Goal: Task Accomplishment & Management: Use online tool/utility

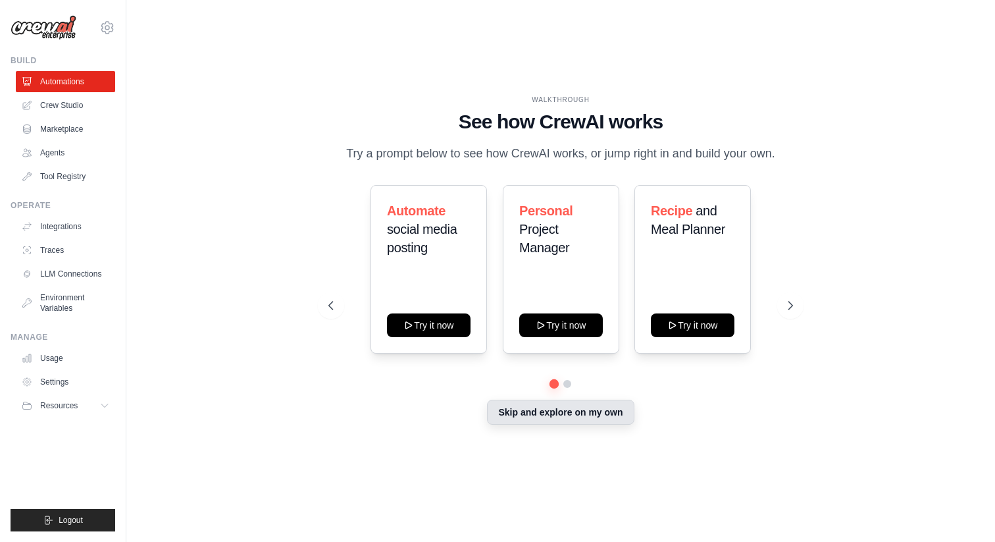
click at [546, 415] on button "Skip and explore on my own" at bounding box center [560, 412] width 147 height 25
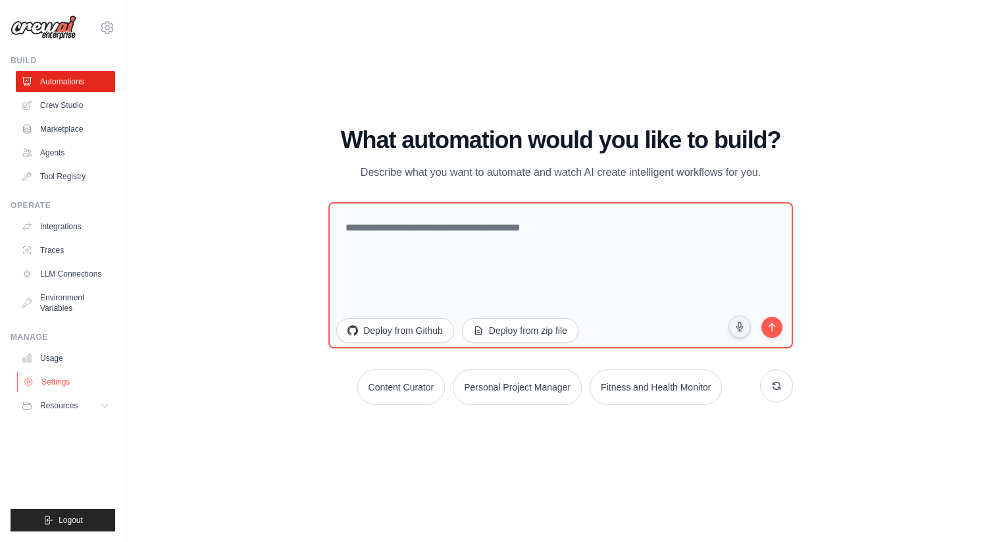
click at [59, 384] on link "Settings" at bounding box center [66, 381] width 99 height 21
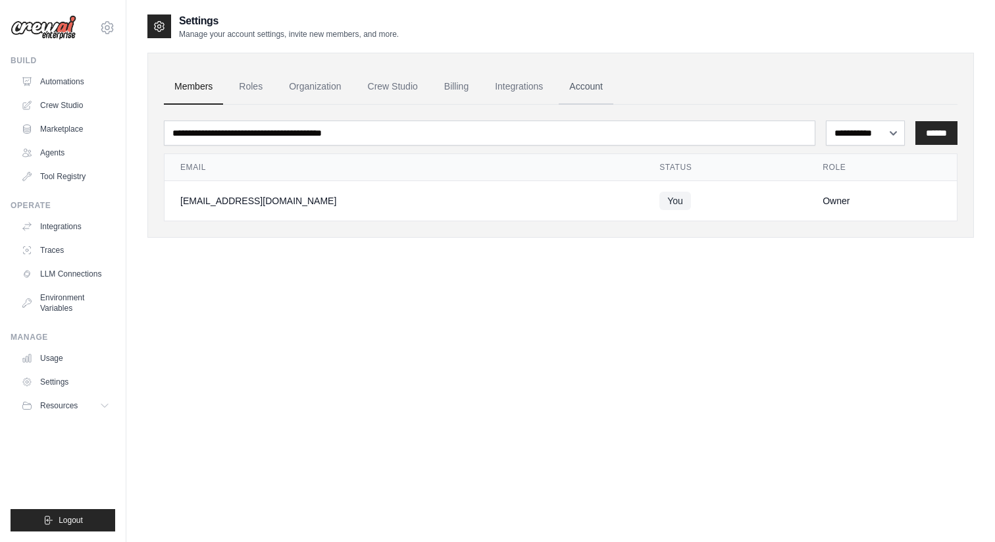
click at [602, 83] on link "Account" at bounding box center [586, 87] width 55 height 36
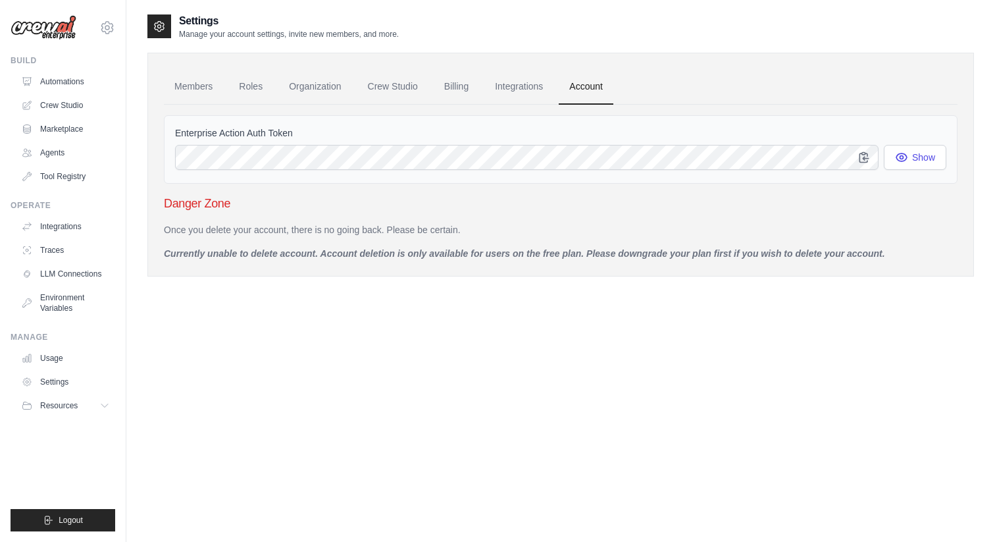
click at [165, 28] on icon at bounding box center [159, 26] width 13 height 13
click at [107, 28] on icon at bounding box center [107, 28] width 16 height 16
click at [78, 87] on link "Settings" at bounding box center [107, 89] width 116 height 24
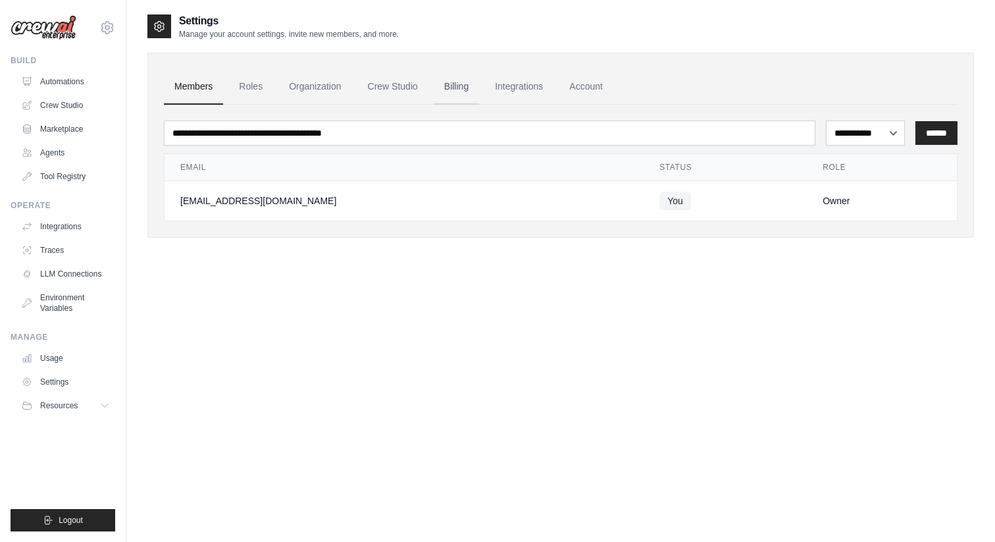
click at [466, 86] on link "Billing" at bounding box center [456, 87] width 45 height 36
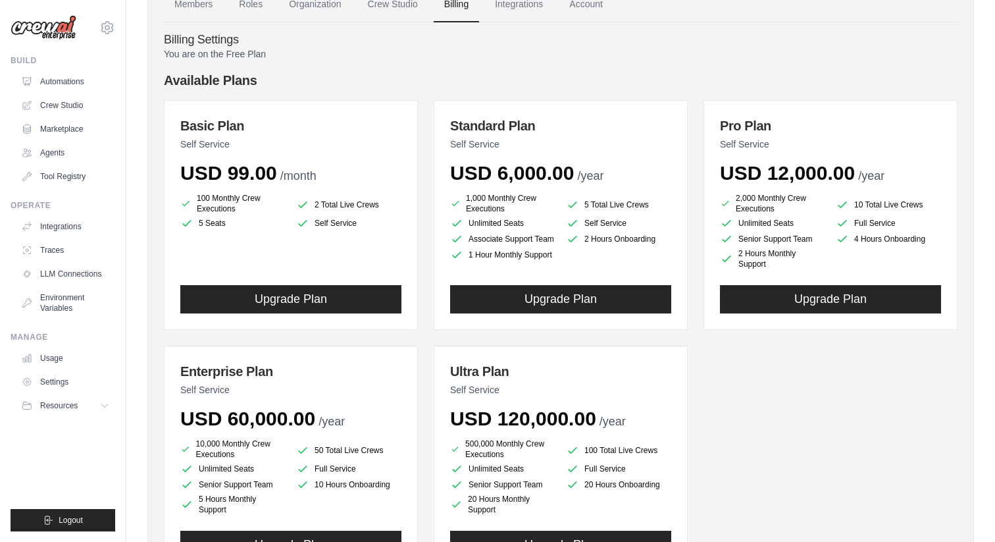
scroll to position [84, 0]
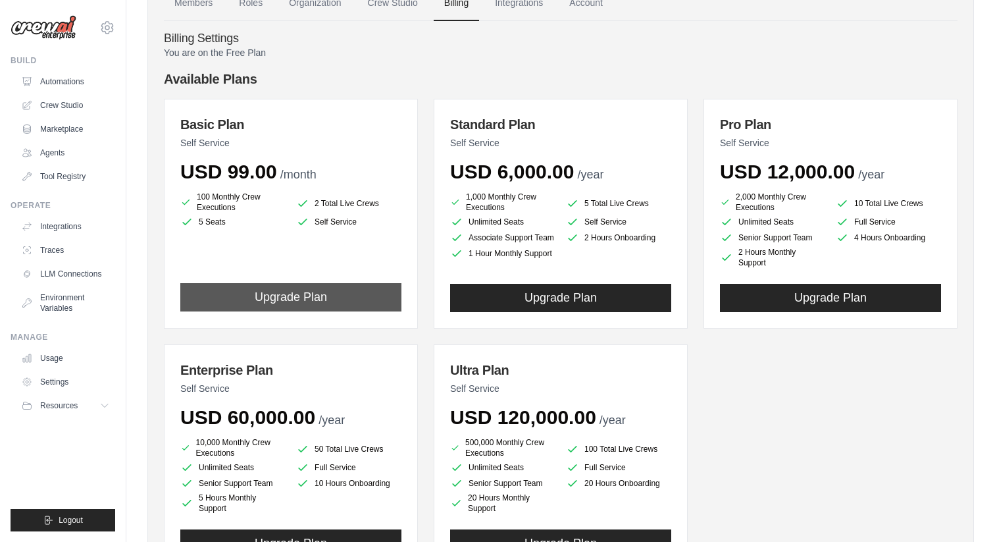
click at [313, 298] on button "Upgrade Plan" at bounding box center [290, 297] width 221 height 28
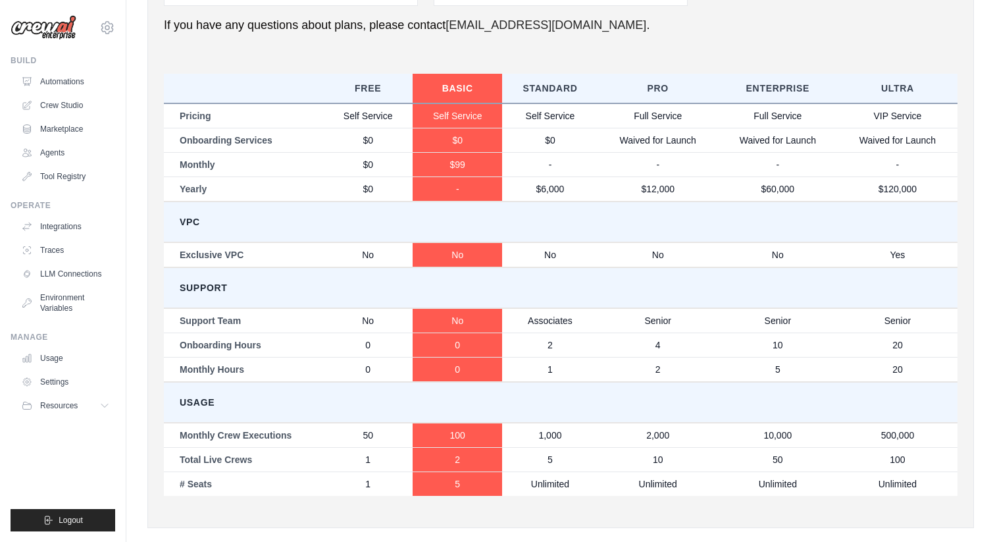
scroll to position [671, 0]
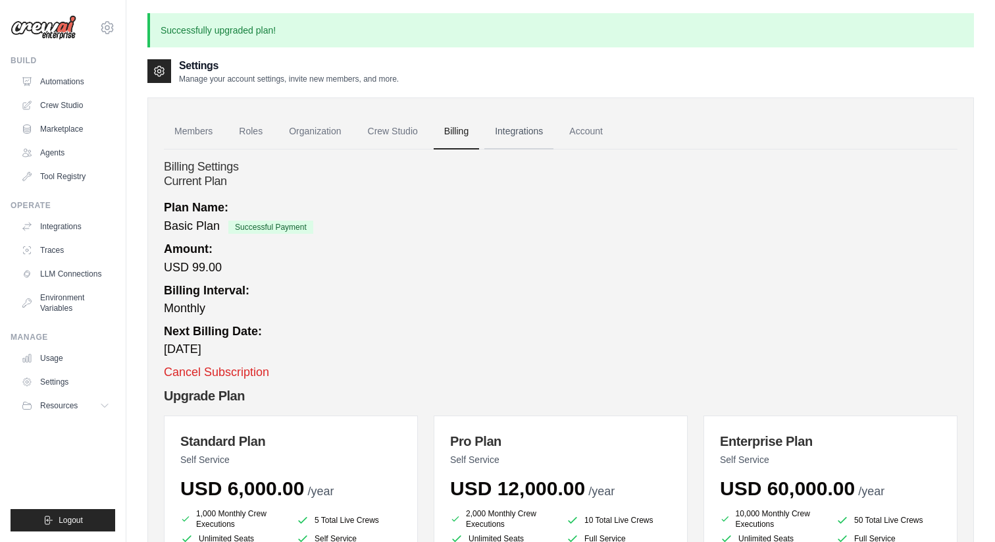
click at [511, 130] on link "Integrations" at bounding box center [518, 132] width 69 height 36
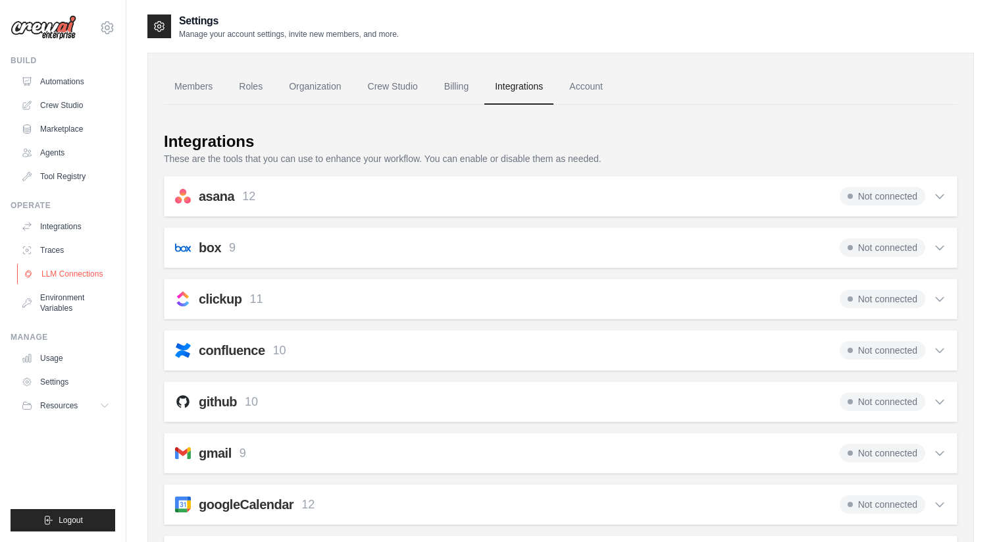
click at [75, 275] on link "LLM Connections" at bounding box center [66, 273] width 99 height 21
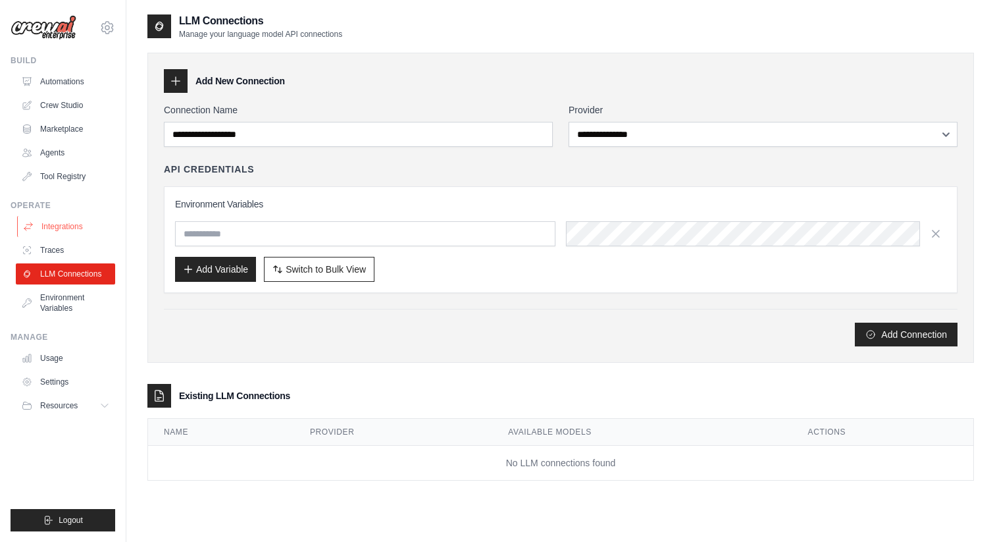
click at [61, 229] on link "Integrations" at bounding box center [66, 226] width 99 height 21
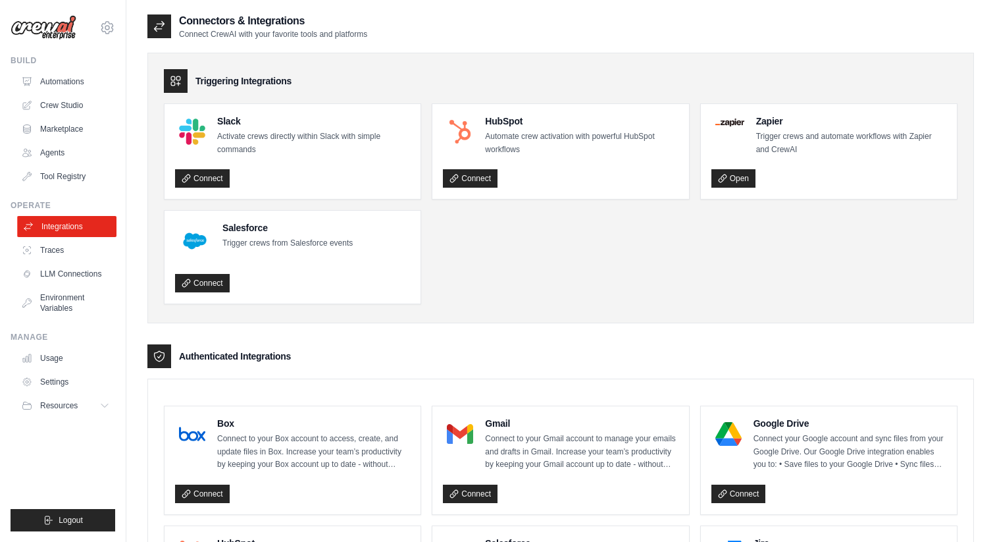
click at [55, 221] on link "Integrations" at bounding box center [66, 226] width 99 height 21
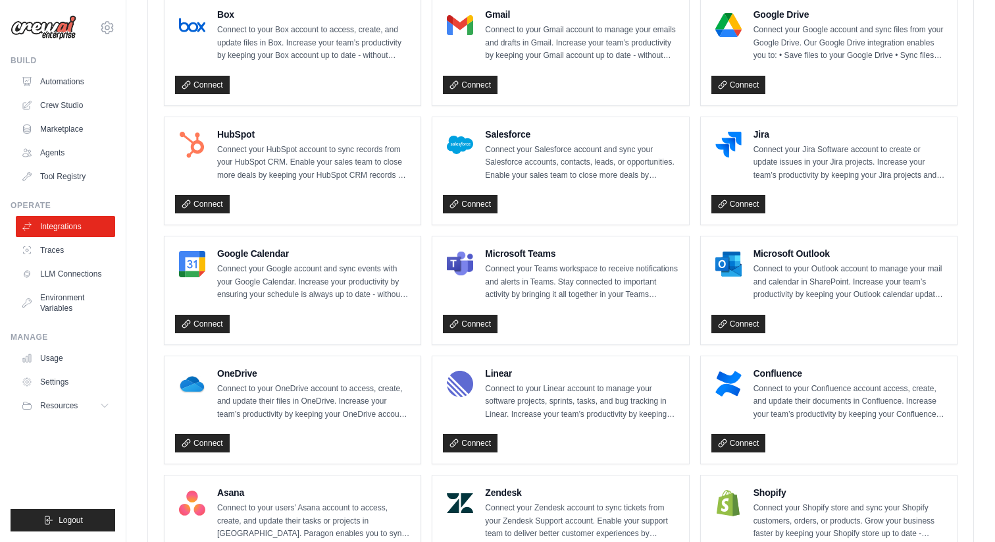
scroll to position [409, 0]
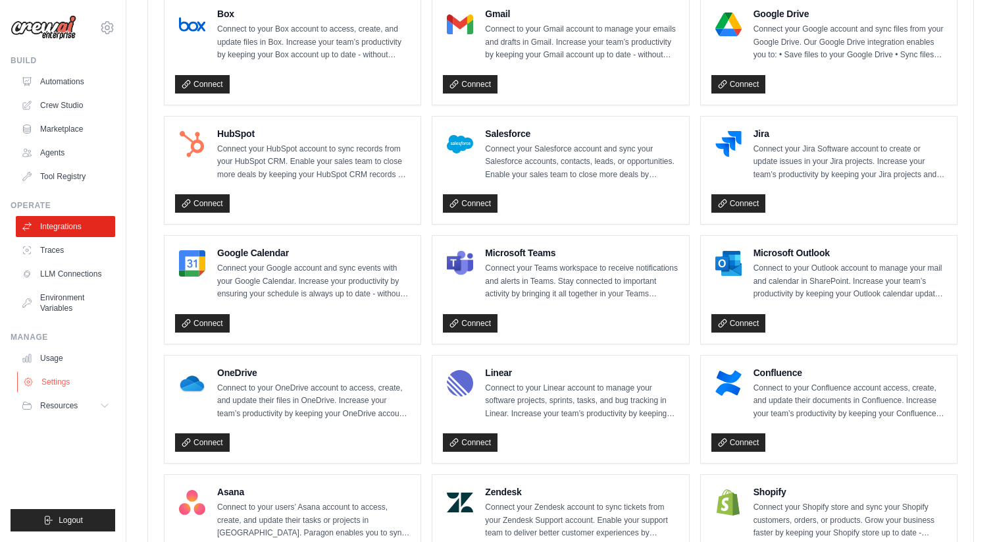
click at [60, 379] on link "Settings" at bounding box center [66, 381] width 99 height 21
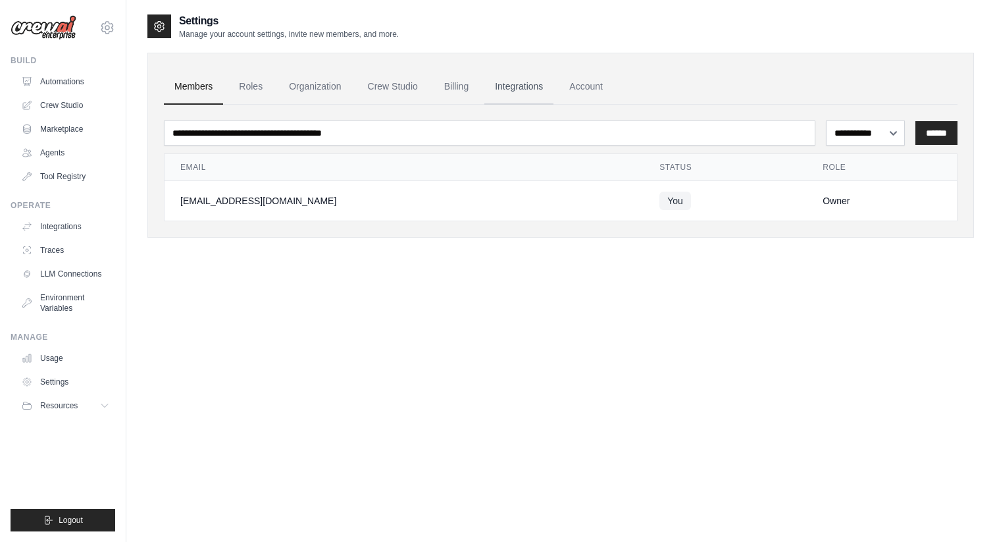
click at [518, 84] on link "Integrations" at bounding box center [518, 87] width 69 height 36
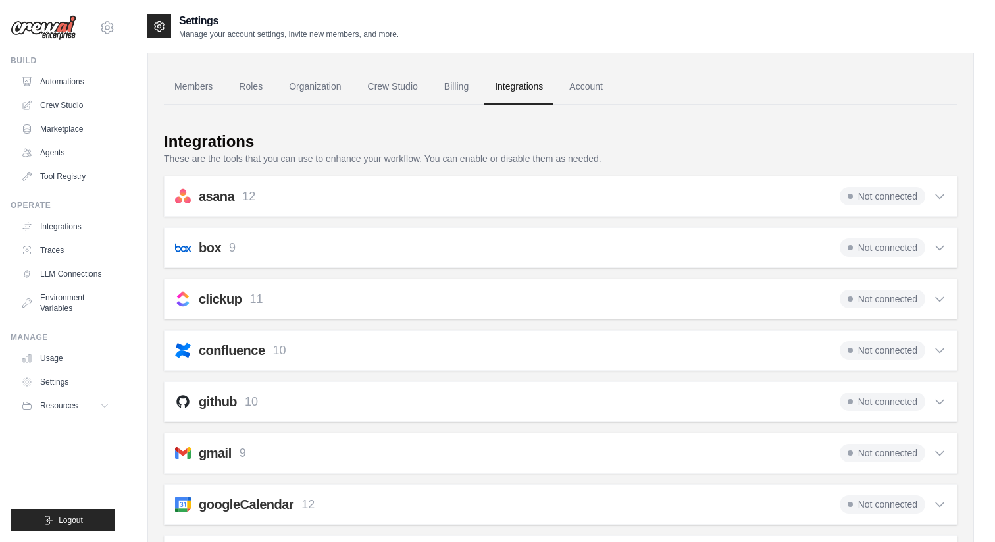
click at [942, 195] on icon at bounding box center [939, 196] width 13 height 13
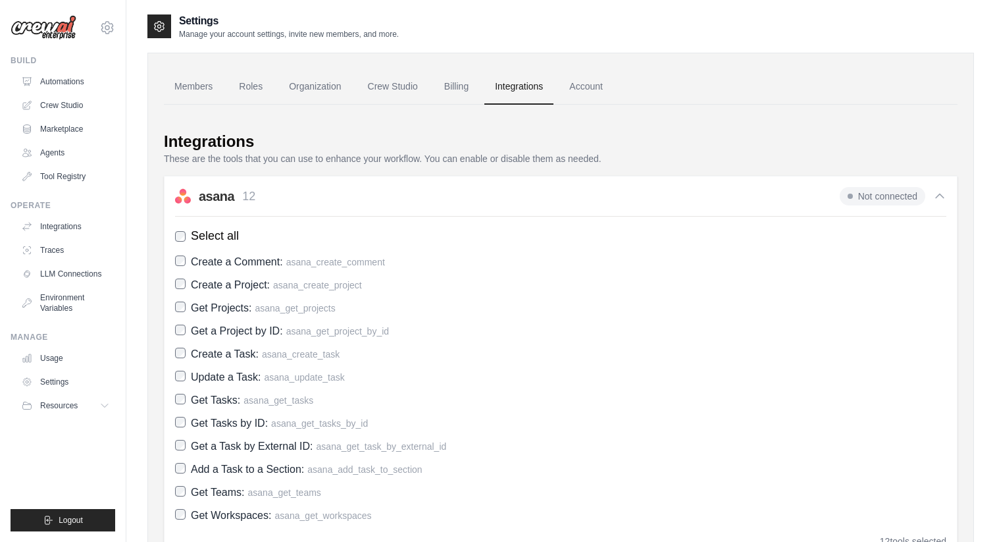
click at [942, 195] on icon at bounding box center [939, 196] width 13 height 13
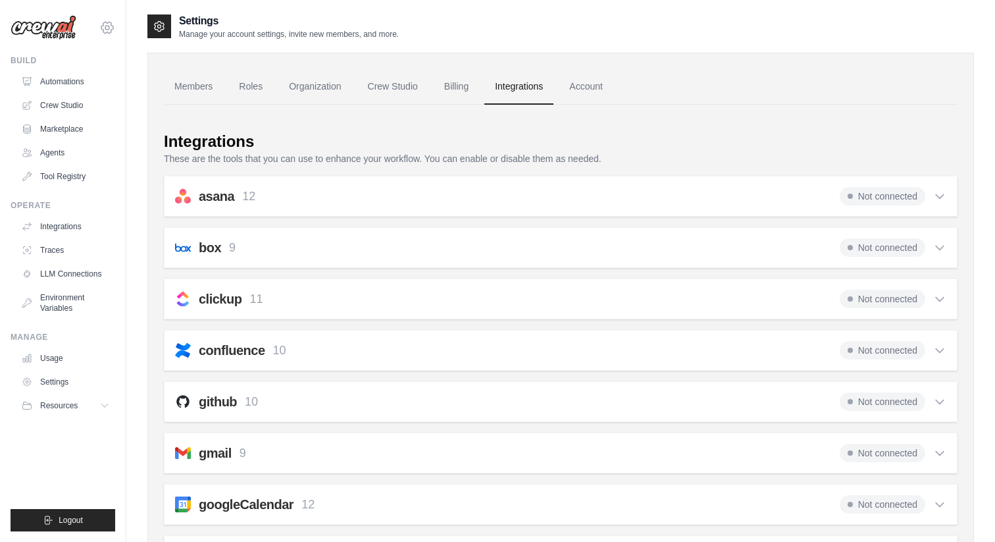
click at [109, 28] on icon at bounding box center [107, 28] width 4 height 4
click at [69, 80] on link "Automations" at bounding box center [66, 81] width 99 height 21
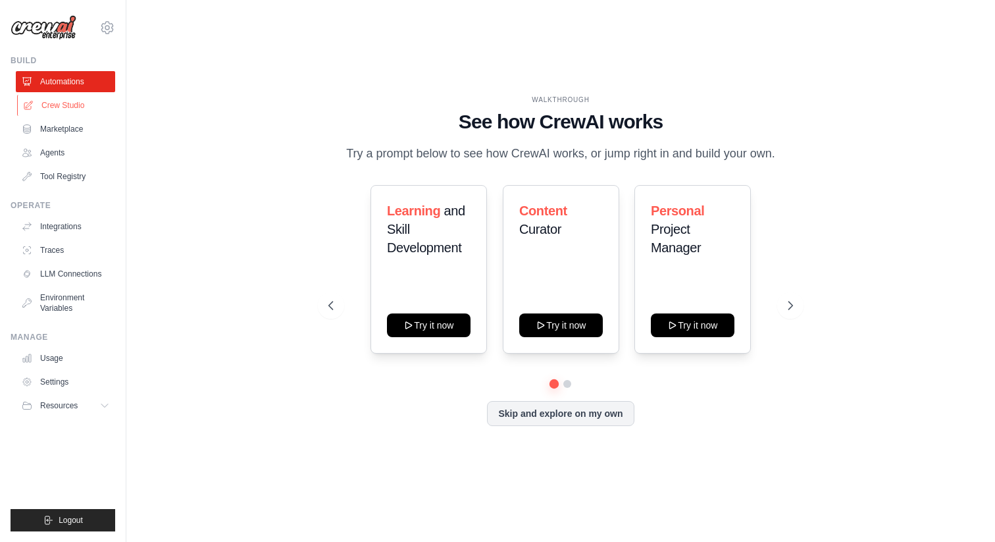
click at [61, 108] on link "Crew Studio" at bounding box center [66, 105] width 99 height 21
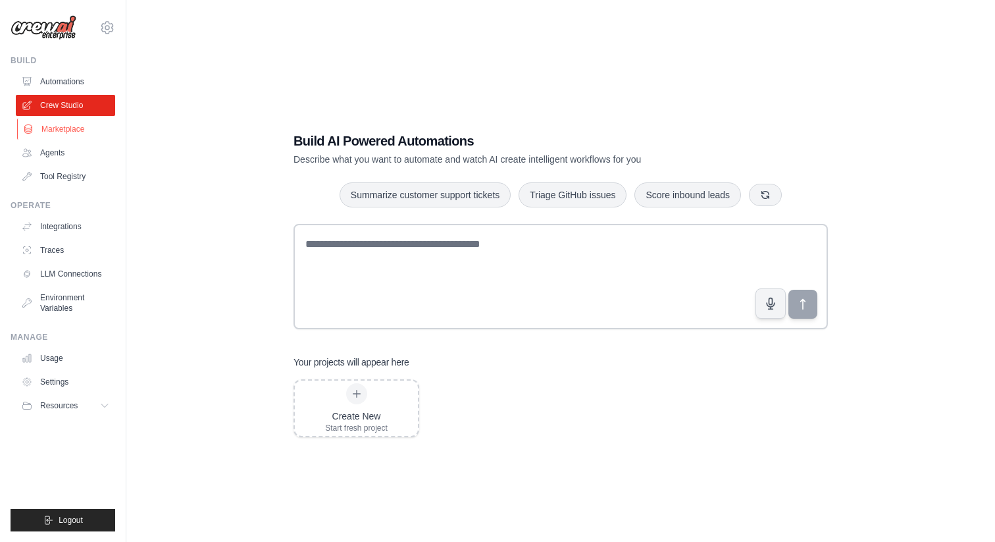
click at [57, 134] on link "Marketplace" at bounding box center [66, 128] width 99 height 21
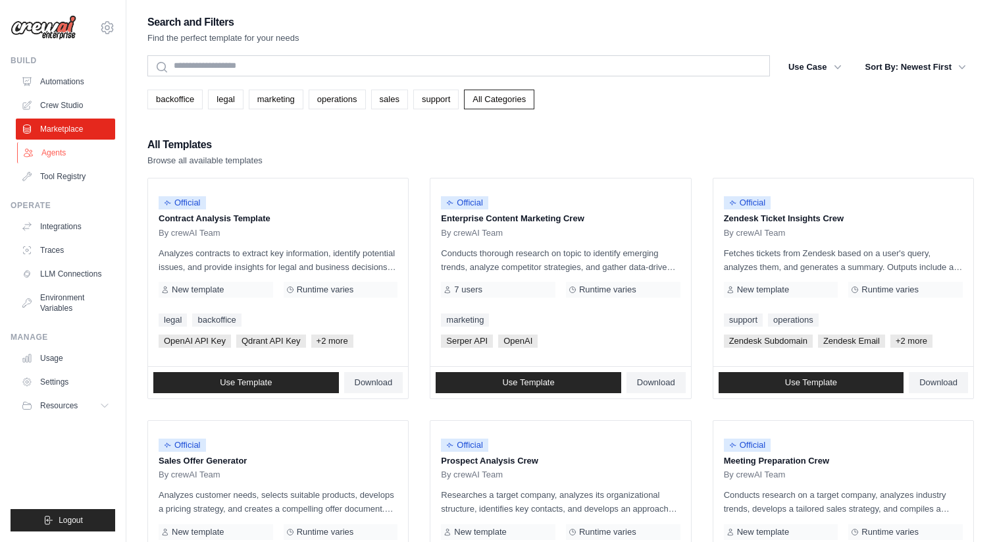
click at [55, 155] on link "Agents" at bounding box center [66, 152] width 99 height 21
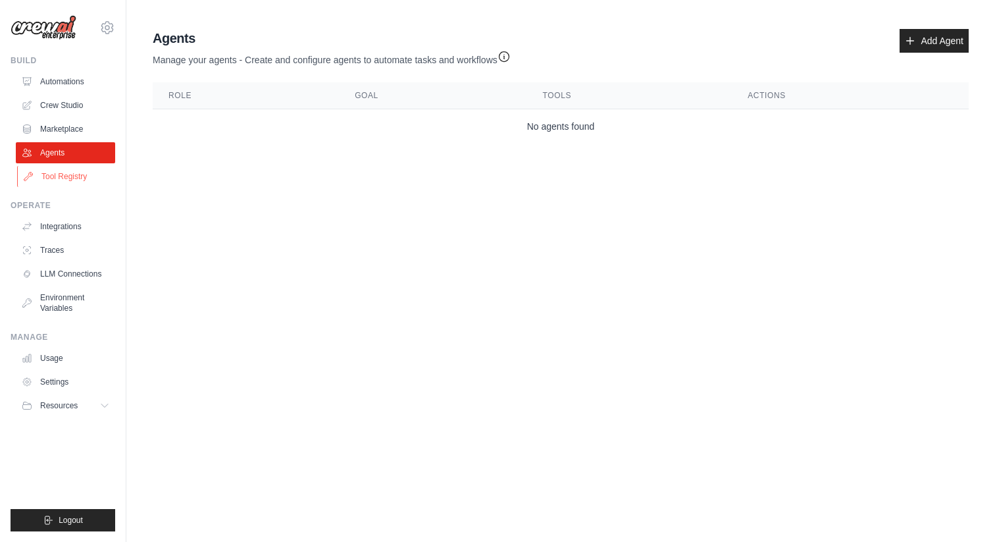
click at [55, 174] on link "Tool Registry" at bounding box center [66, 176] width 99 height 21
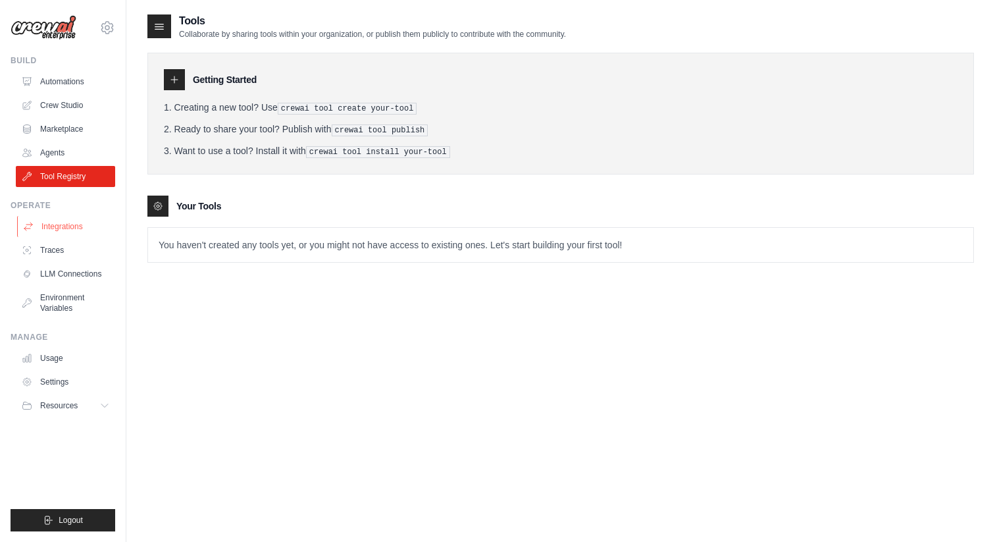
click at [55, 225] on link "Integrations" at bounding box center [66, 226] width 99 height 21
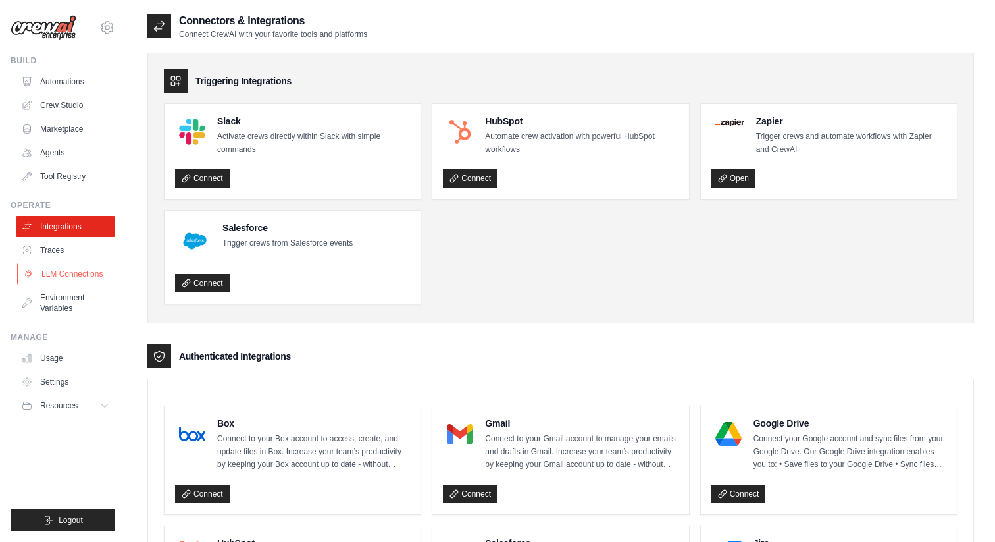
click at [78, 276] on link "LLM Connections" at bounding box center [66, 273] width 99 height 21
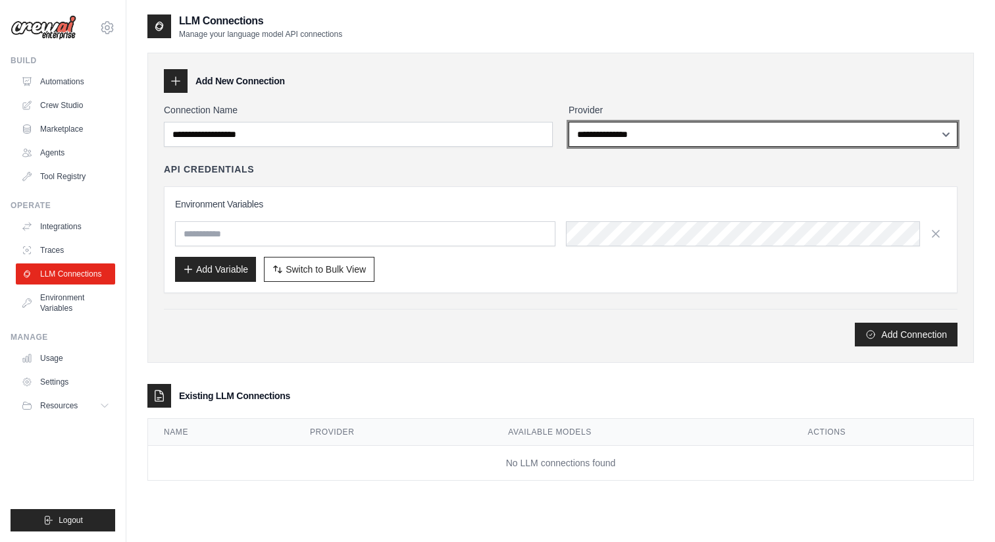
click at [598, 136] on select "**********" at bounding box center [763, 134] width 389 height 25
select select "******"
click at [569, 122] on select "**********" at bounding box center [763, 134] width 389 height 25
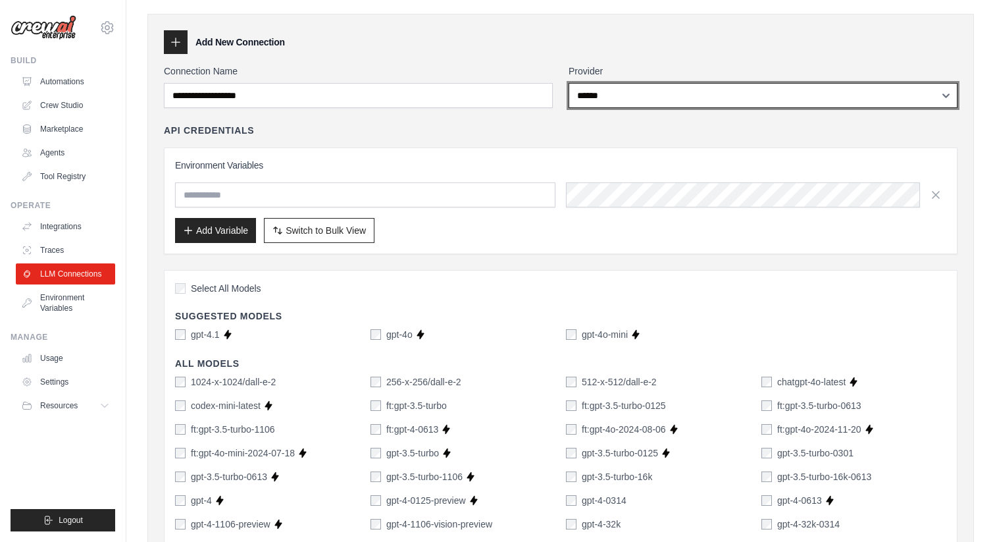
scroll to position [38, 0]
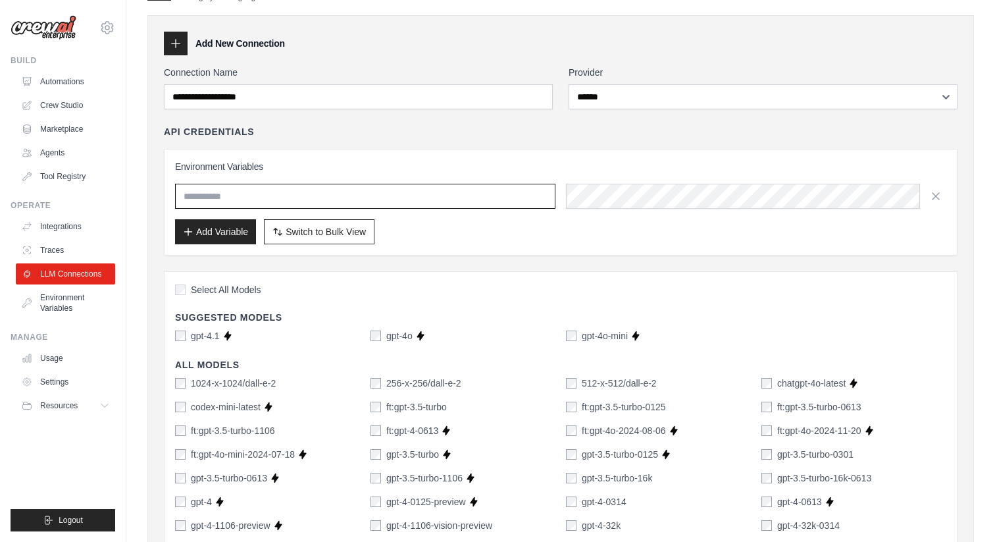
click at [481, 201] on input "text" at bounding box center [365, 196] width 380 height 25
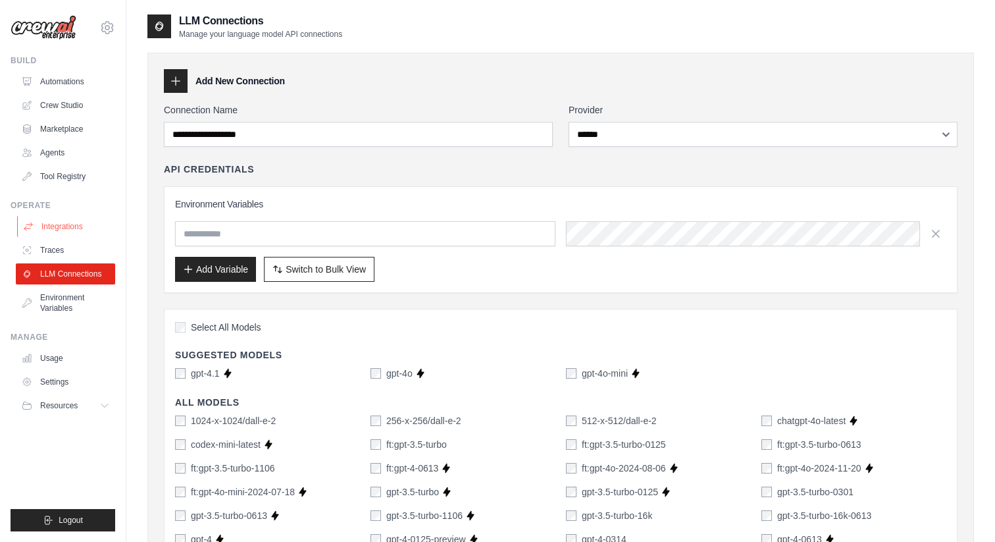
click at [69, 225] on link "Integrations" at bounding box center [66, 226] width 99 height 21
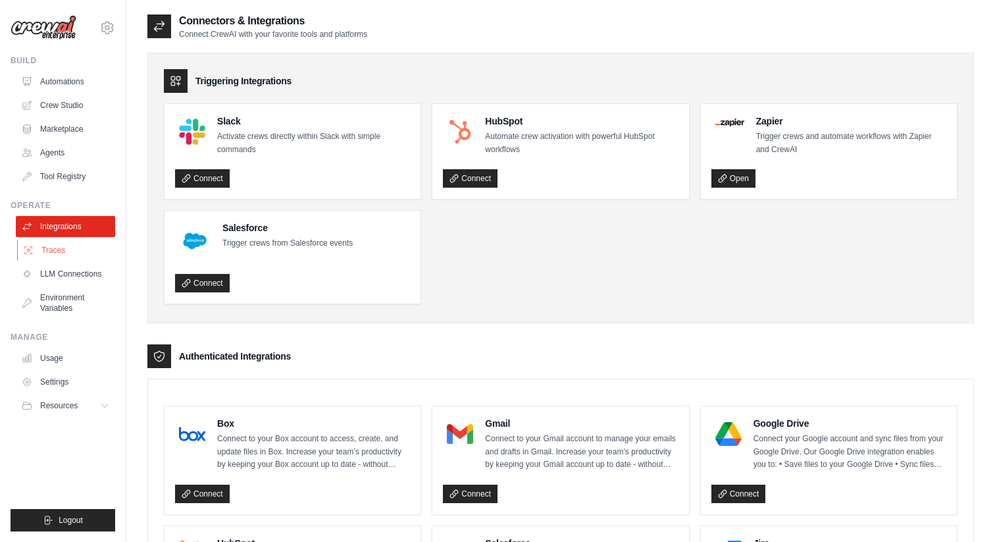
click at [54, 247] on link "Traces" at bounding box center [66, 250] width 99 height 21
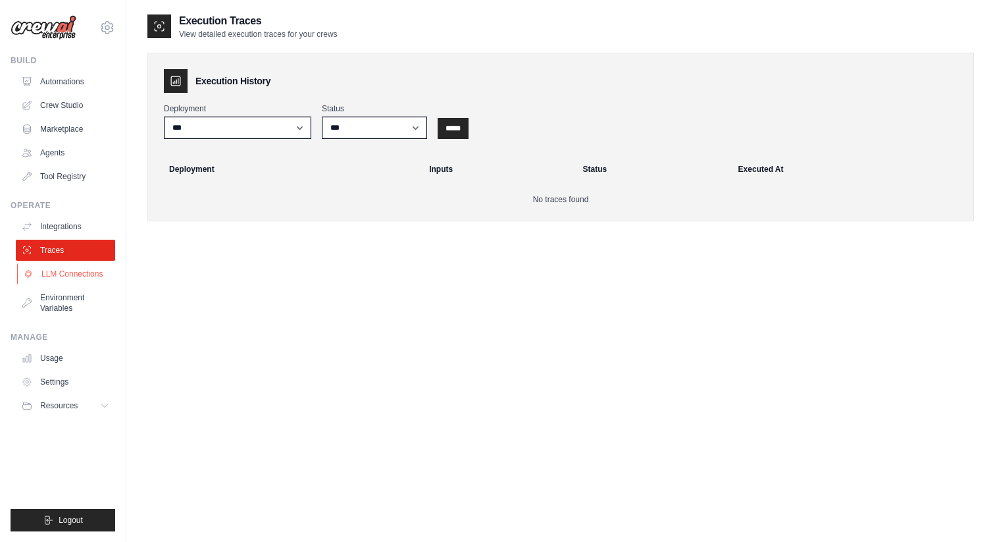
click at [53, 273] on link "LLM Connections" at bounding box center [66, 273] width 99 height 21
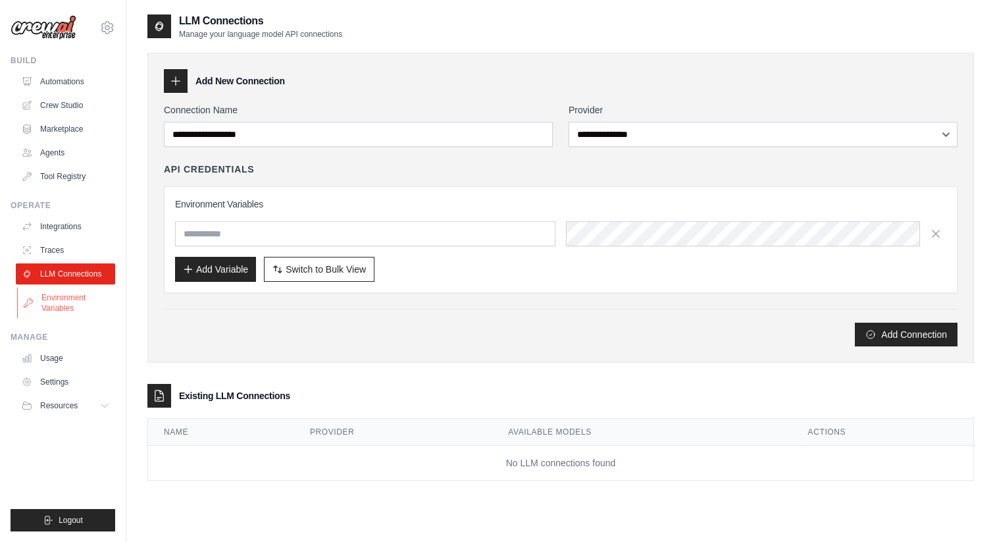
click at [55, 301] on link "Environment Variables" at bounding box center [66, 303] width 99 height 32
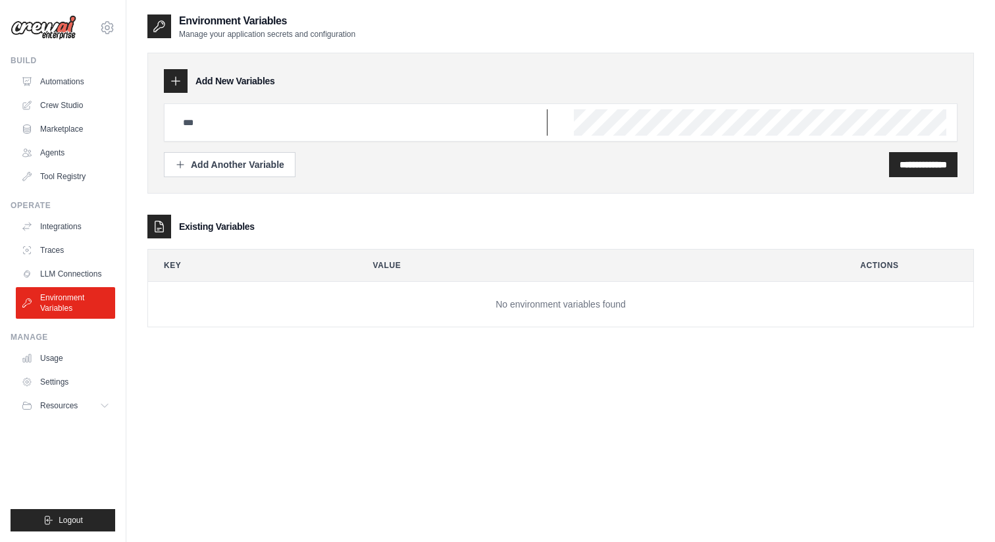
click at [255, 123] on input "text" at bounding box center [361, 122] width 373 height 26
click at [64, 276] on link "LLM Connections" at bounding box center [66, 273] width 99 height 21
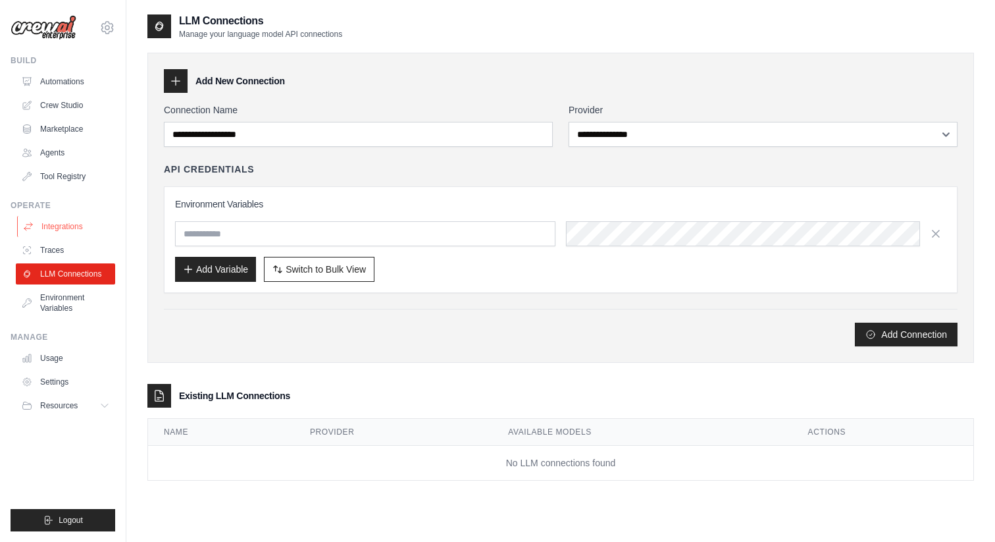
click at [71, 221] on link "Integrations" at bounding box center [66, 226] width 99 height 21
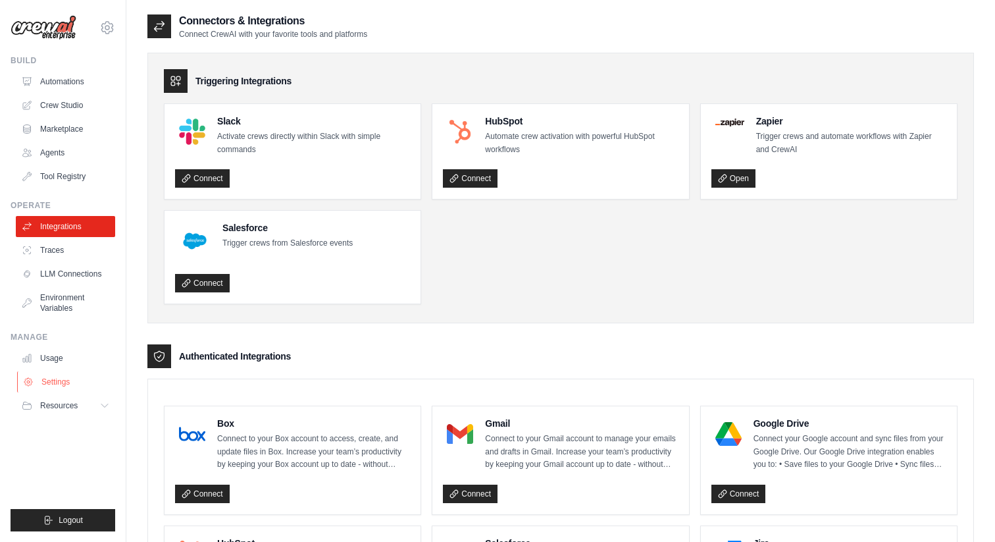
click at [54, 377] on link "Settings" at bounding box center [66, 381] width 99 height 21
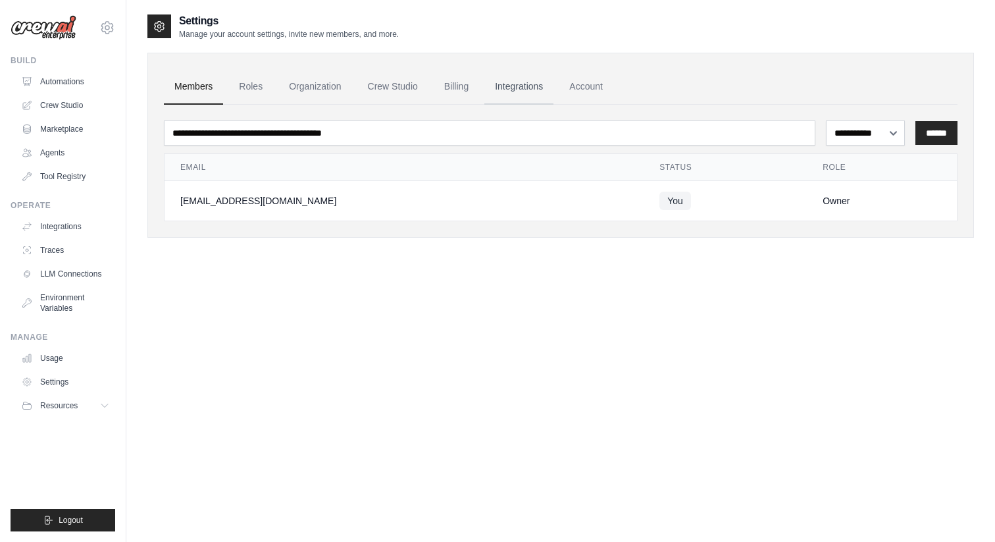
click at [536, 87] on link "Integrations" at bounding box center [518, 87] width 69 height 36
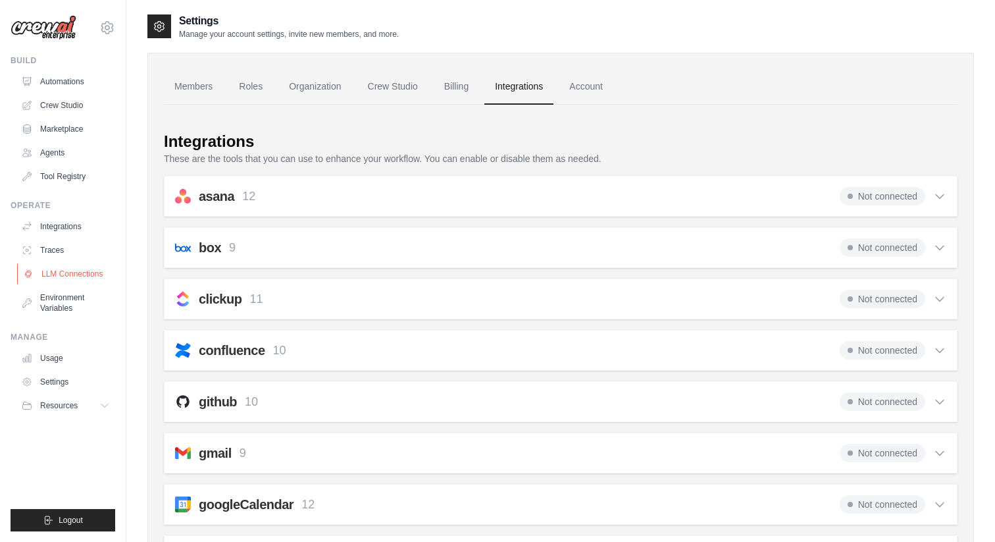
click at [70, 272] on link "LLM Connections" at bounding box center [66, 273] width 99 height 21
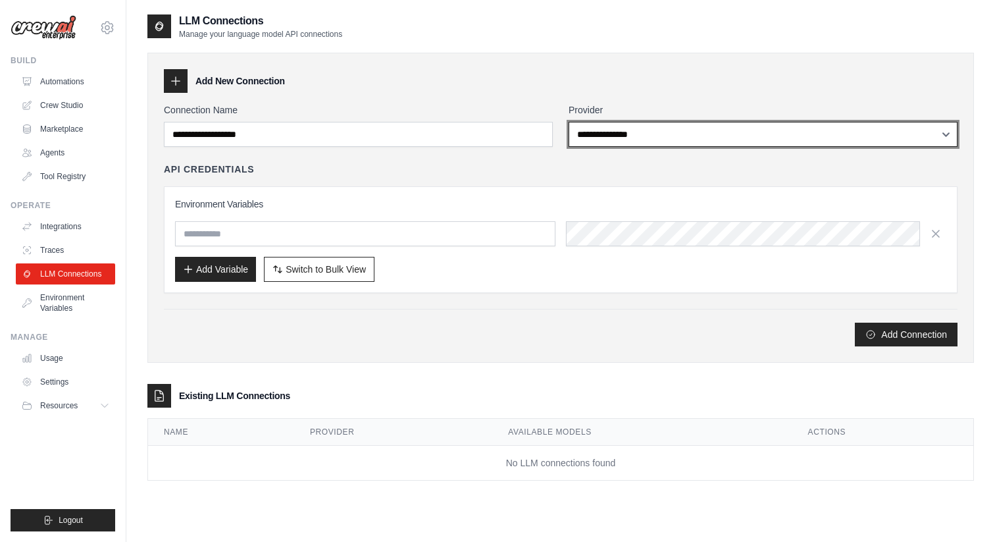
click at [611, 138] on select "**********" at bounding box center [763, 134] width 389 height 25
select select "******"
click at [569, 122] on select "**********" at bounding box center [763, 134] width 389 height 25
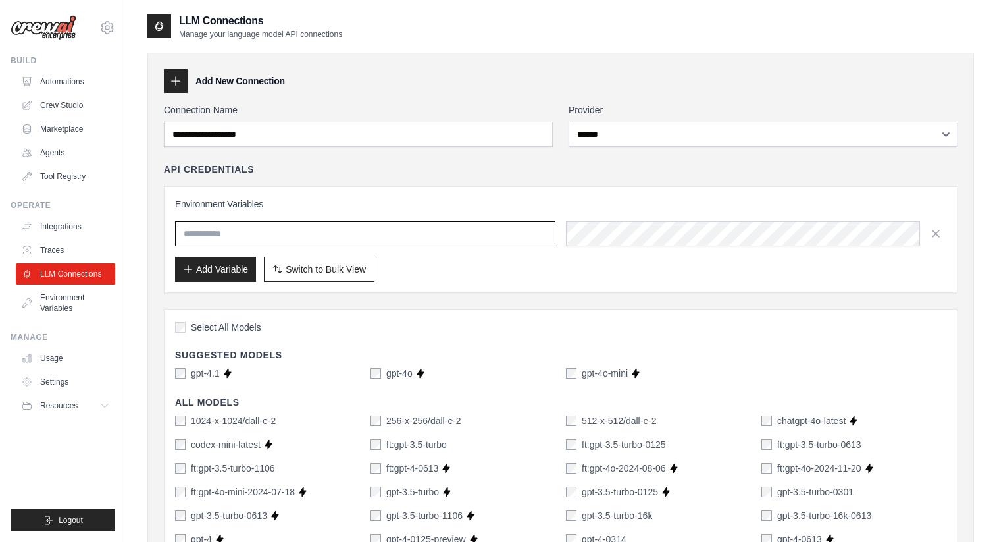
click at [472, 232] on input "text" at bounding box center [365, 233] width 380 height 25
click at [371, 232] on input "text" at bounding box center [365, 233] width 380 height 25
paste input "**********"
type input "**********"
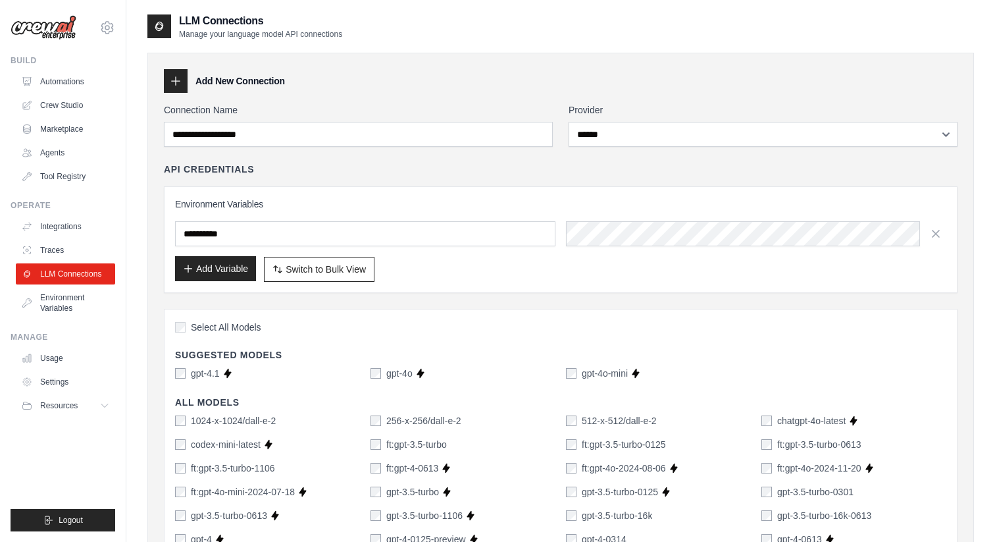
click at [230, 266] on button "Add Variable" at bounding box center [215, 268] width 81 height 25
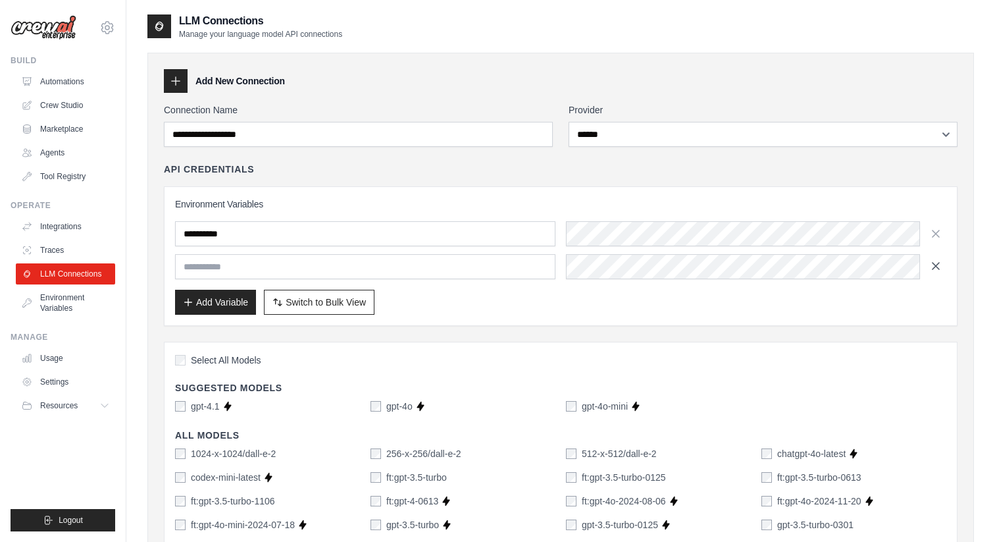
click at [934, 269] on icon "button" at bounding box center [935, 265] width 13 height 13
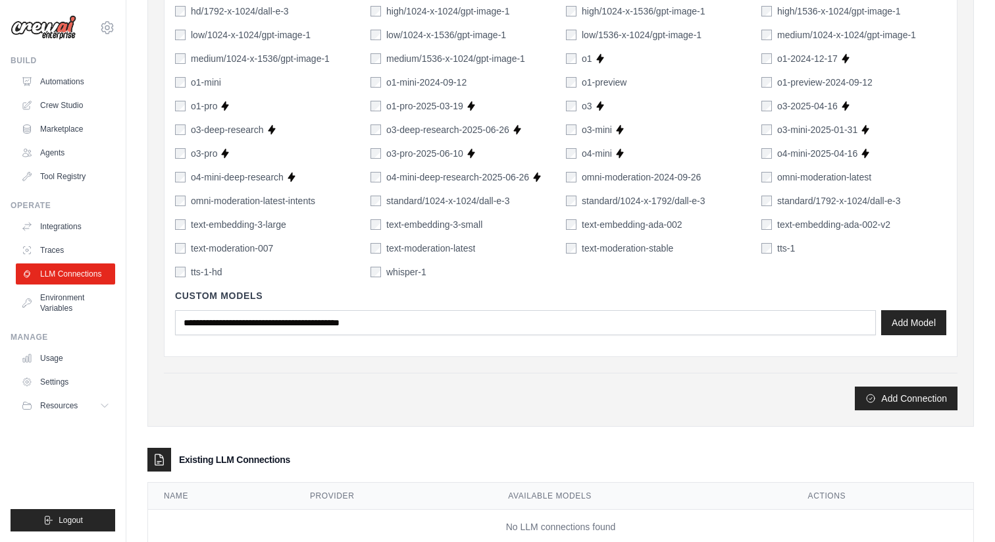
scroll to position [861, 0]
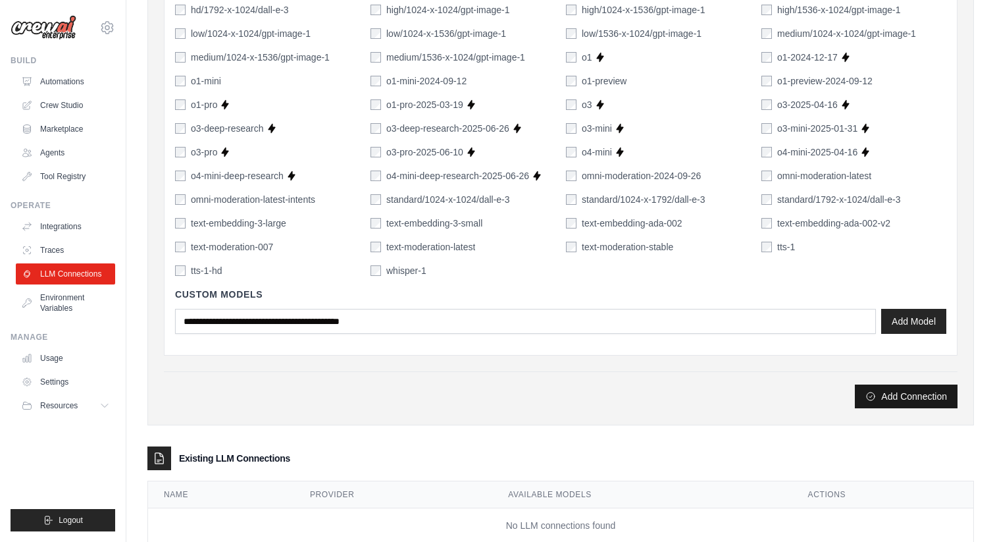
click at [897, 396] on button "Add Connection" at bounding box center [906, 396] width 103 height 24
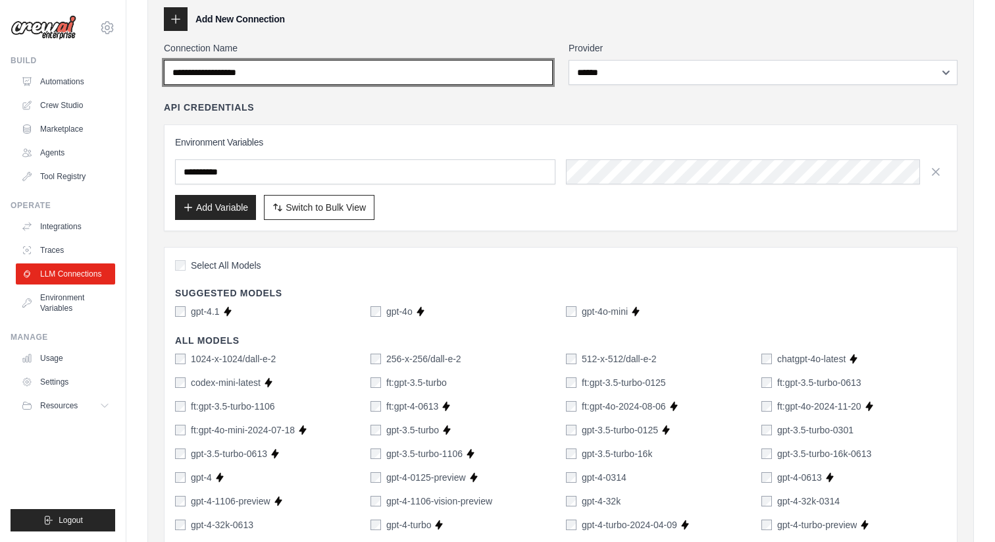
scroll to position [0, 0]
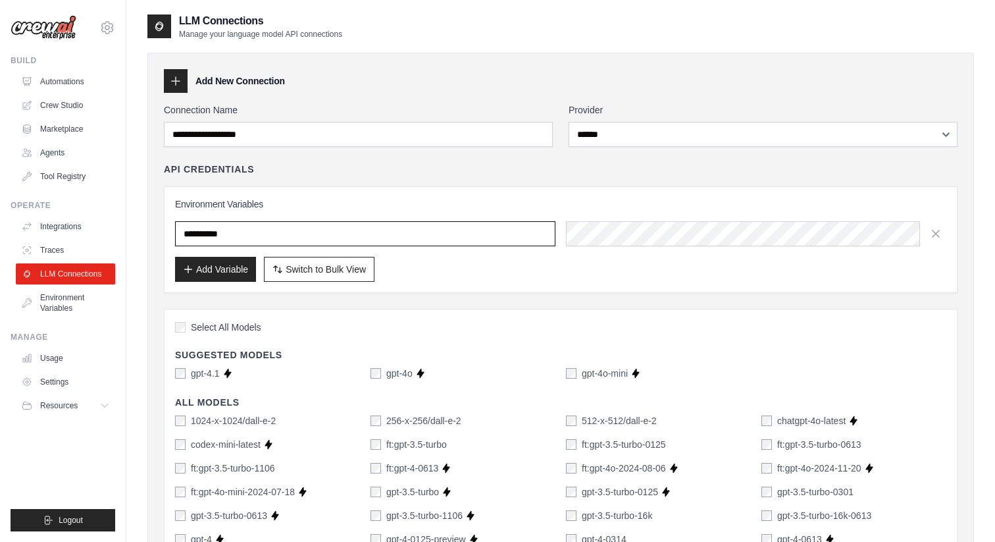
drag, startPoint x: 244, startPoint y: 234, endPoint x: 158, endPoint y: 230, distance: 86.3
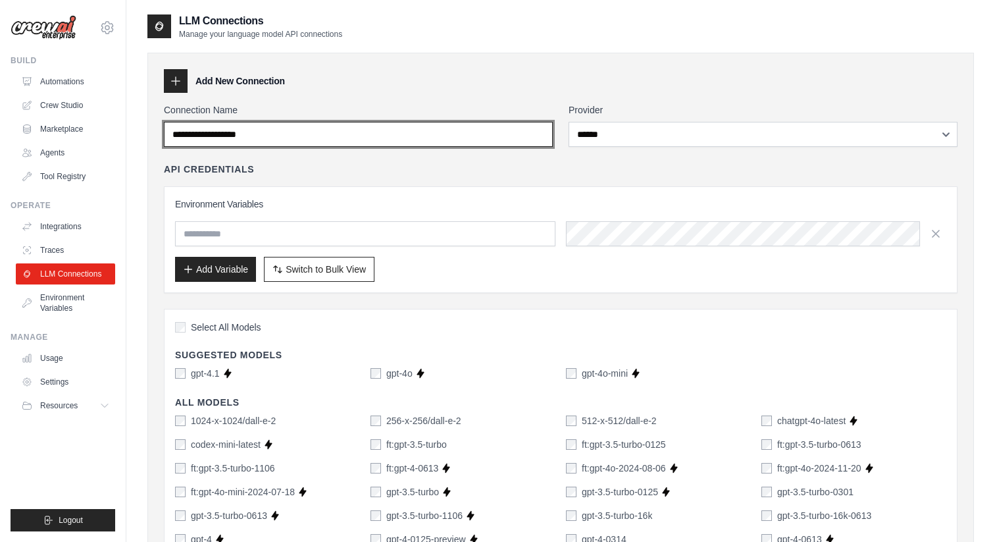
drag, startPoint x: 272, startPoint y: 135, endPoint x: 67, endPoint y: 117, distance: 205.6
click at [288, 136] on input "Connection Name" at bounding box center [358, 134] width 389 height 25
click at [276, 136] on input "Connection Name" at bounding box center [358, 134] width 389 height 25
click at [267, 132] on input "Connection Name" at bounding box center [358, 134] width 389 height 25
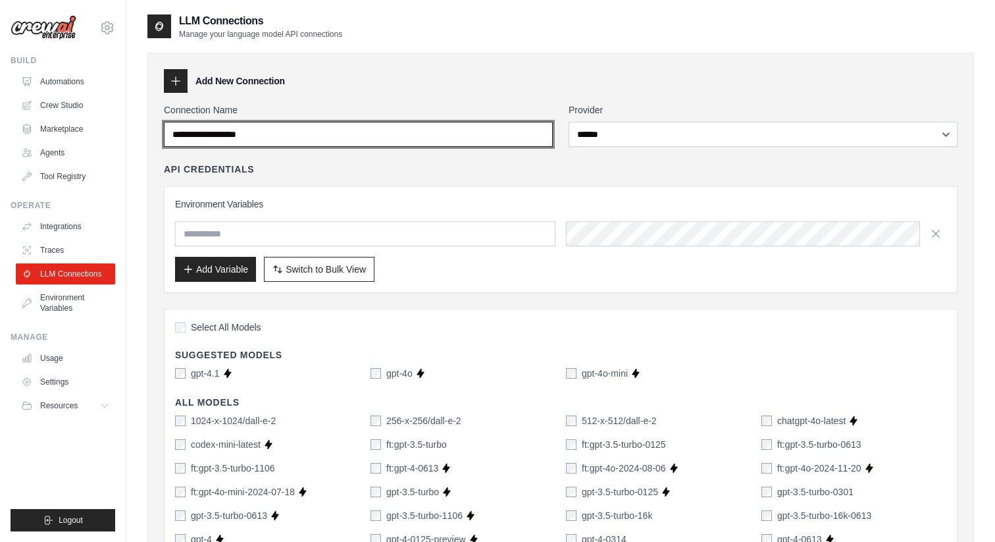
drag, startPoint x: 267, startPoint y: 132, endPoint x: 155, endPoint y: 140, distance: 112.1
click at [270, 135] on input "Connection Name" at bounding box center [358, 134] width 389 height 25
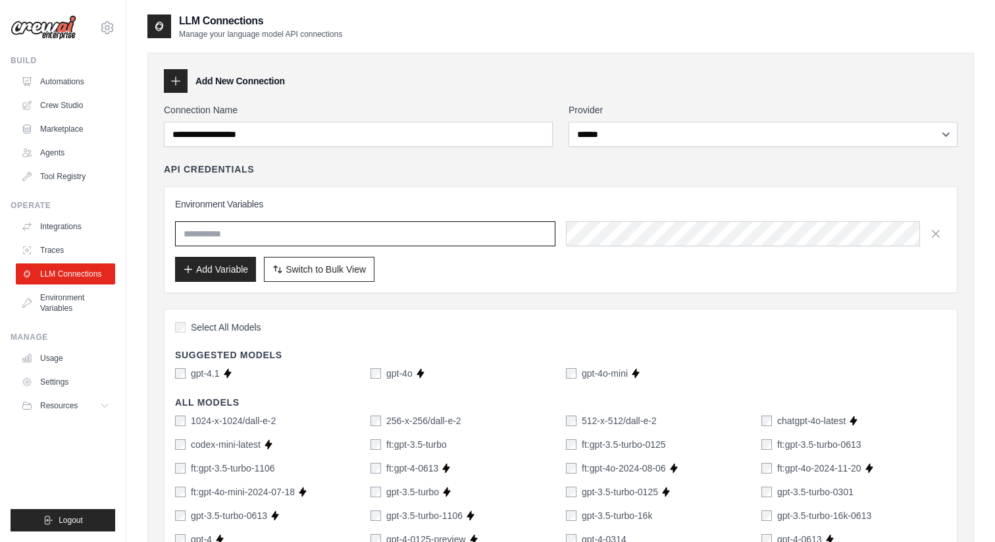
click at [207, 228] on input "text" at bounding box center [365, 233] width 380 height 25
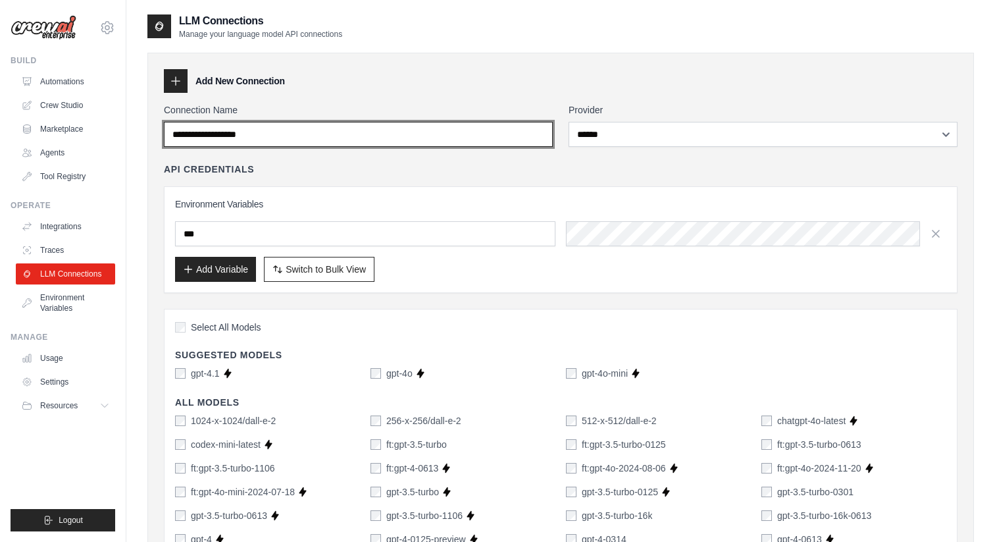
click at [300, 133] on input "Connection Name" at bounding box center [358, 134] width 389 height 25
drag, startPoint x: 300, startPoint y: 133, endPoint x: 236, endPoint y: 134, distance: 64.5
click at [236, 134] on input "Connection Name" at bounding box center [358, 134] width 389 height 25
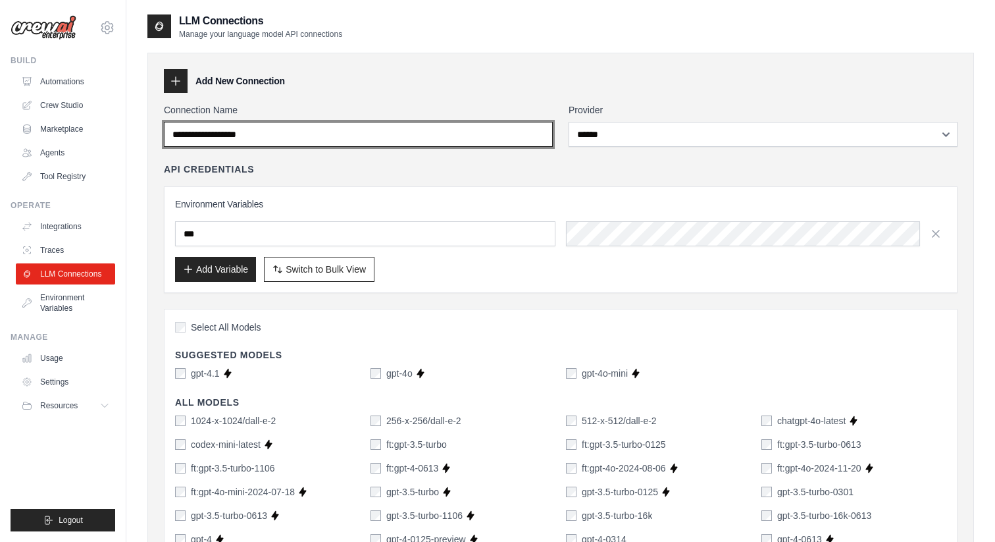
click at [267, 136] on input "Connection Name" at bounding box center [358, 134] width 389 height 25
click at [282, 134] on input "Connection Name" at bounding box center [358, 134] width 389 height 25
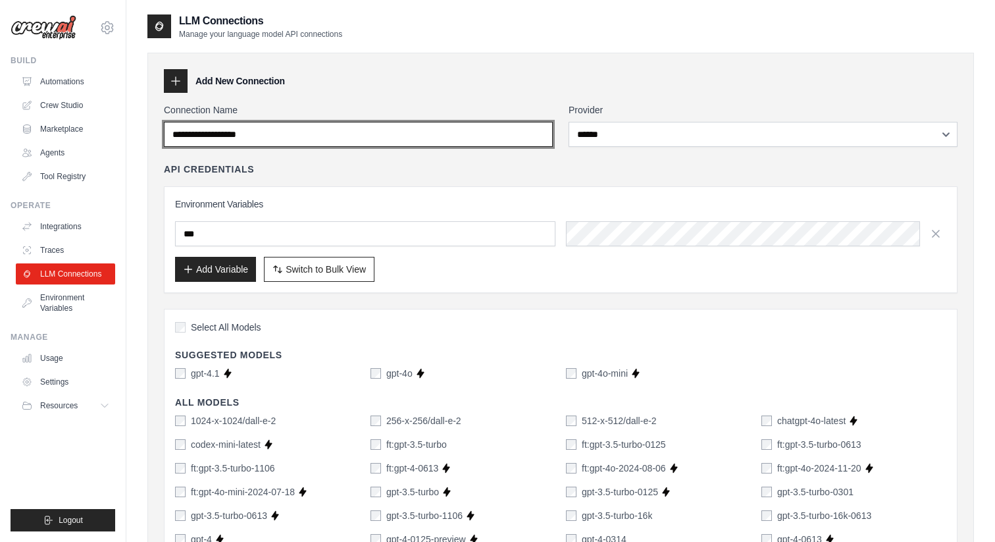
click at [237, 136] on input "Connection Name" at bounding box center [358, 134] width 389 height 25
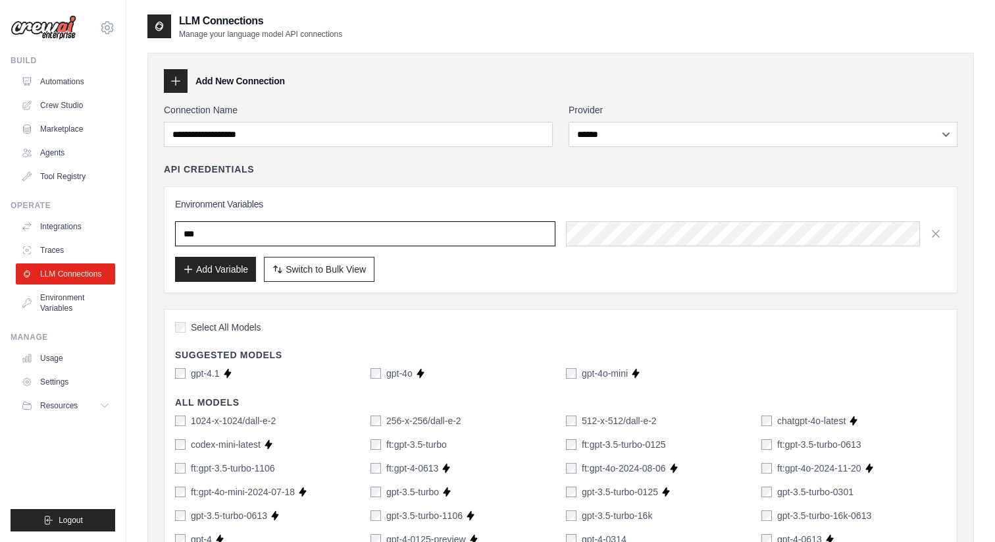
drag, startPoint x: 213, startPoint y: 234, endPoint x: 174, endPoint y: 234, distance: 38.8
click at [175, 234] on input "***" at bounding box center [365, 233] width 380 height 25
paste input "*******"
type input "**********"
click at [411, 204] on h3 "Environment Variables" at bounding box center [561, 203] width 772 height 13
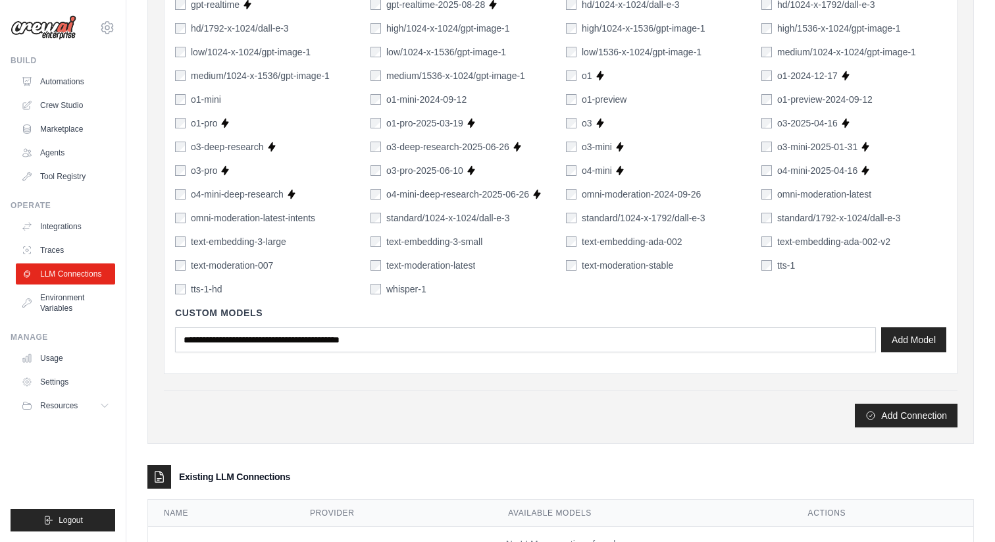
scroll to position [897, 0]
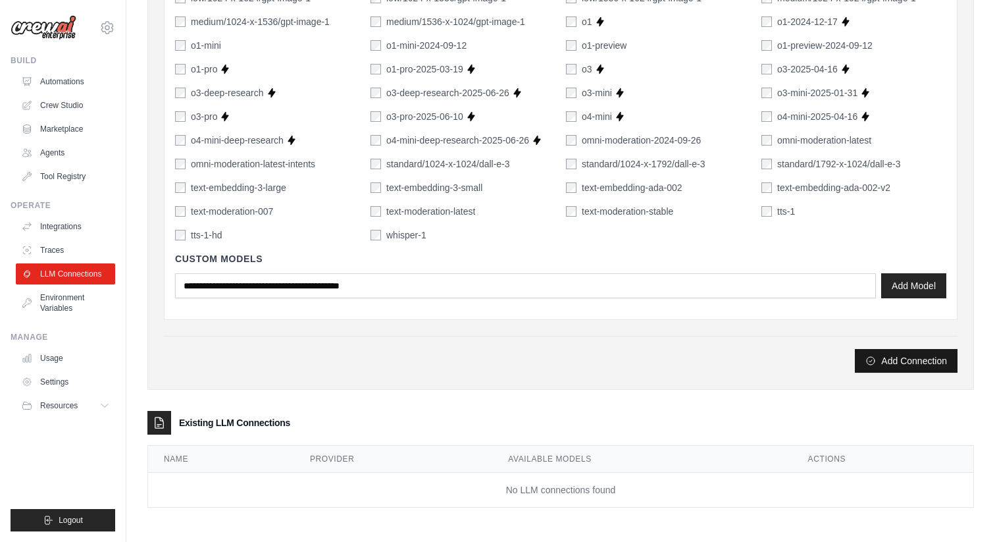
click at [887, 359] on button "Add Connection" at bounding box center [906, 361] width 103 height 24
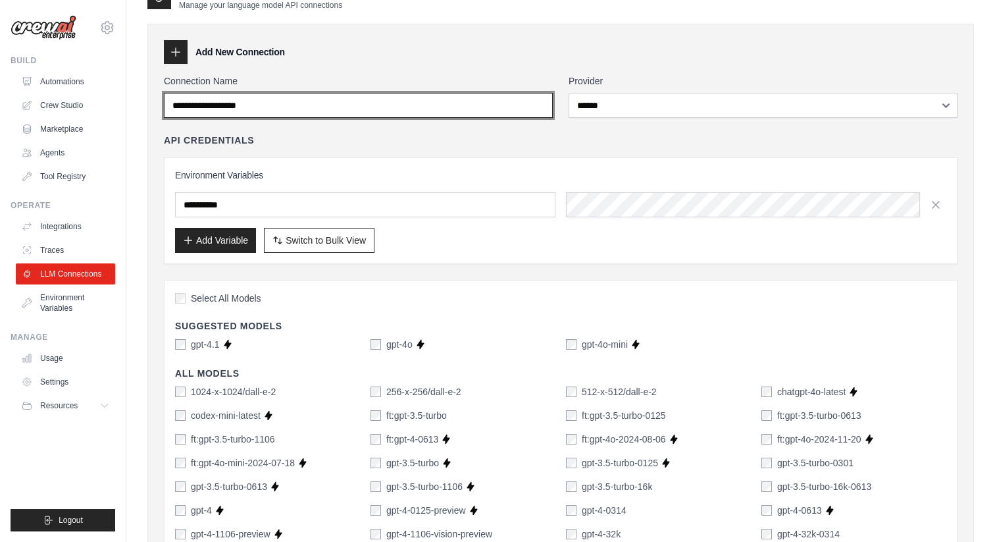
scroll to position [0, 0]
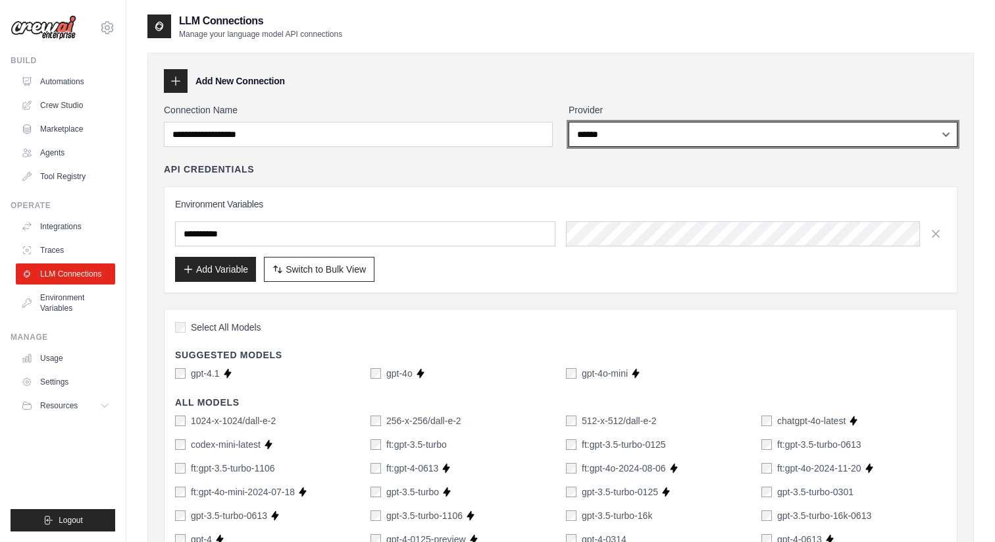
click at [585, 144] on select "**********" at bounding box center [763, 134] width 389 height 25
click at [569, 122] on select "**********" at bounding box center [763, 134] width 389 height 25
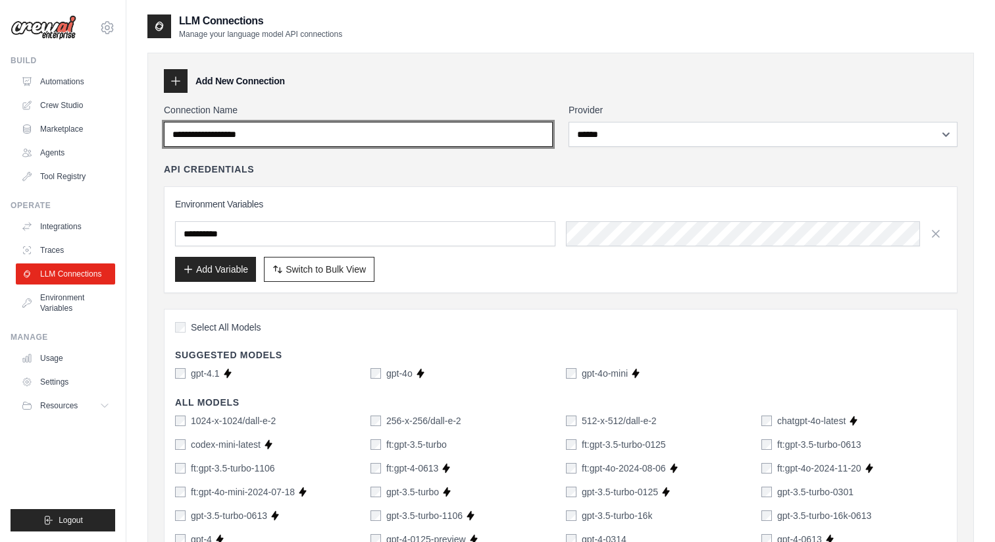
click at [466, 140] on input "Connection Name" at bounding box center [358, 134] width 389 height 25
click at [252, 130] on input "Connection Name" at bounding box center [358, 134] width 389 height 25
click at [231, 132] on input "Connection Name" at bounding box center [358, 134] width 389 height 25
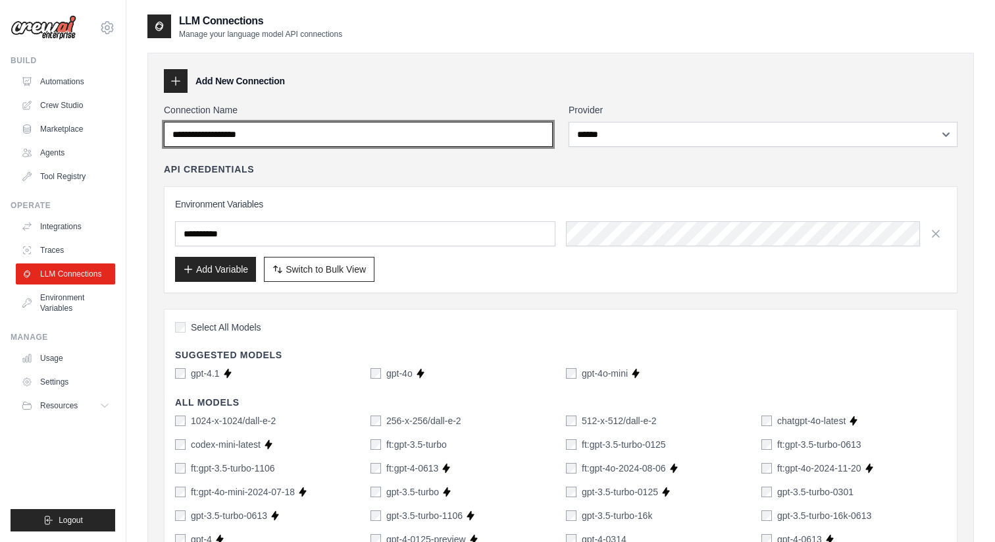
click at [231, 132] on input "Connection Name" at bounding box center [358, 134] width 389 height 25
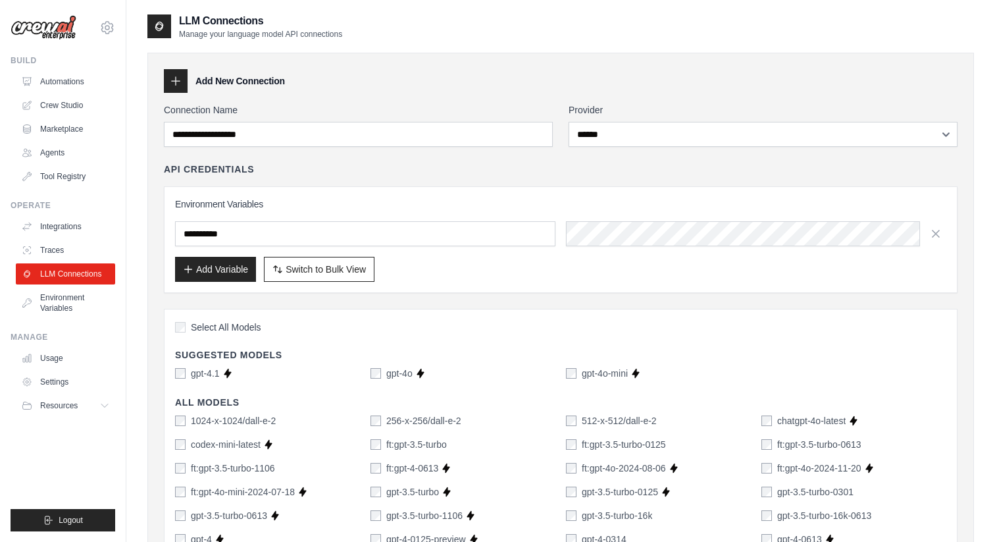
click at [177, 80] on icon at bounding box center [176, 81] width 9 height 9
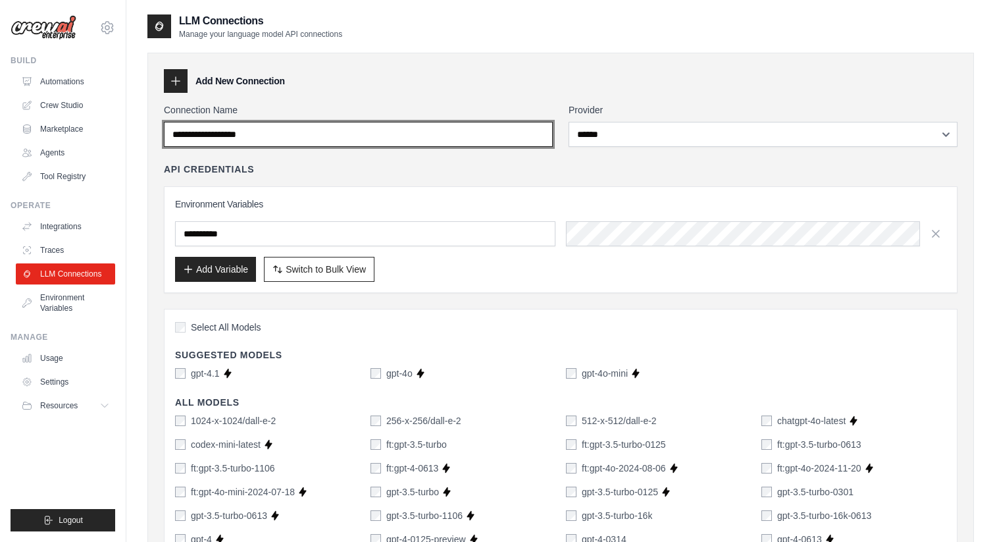
click at [239, 137] on input "Connection Name" at bounding box center [358, 134] width 389 height 25
click at [267, 133] on input "Connection Name" at bounding box center [358, 134] width 389 height 25
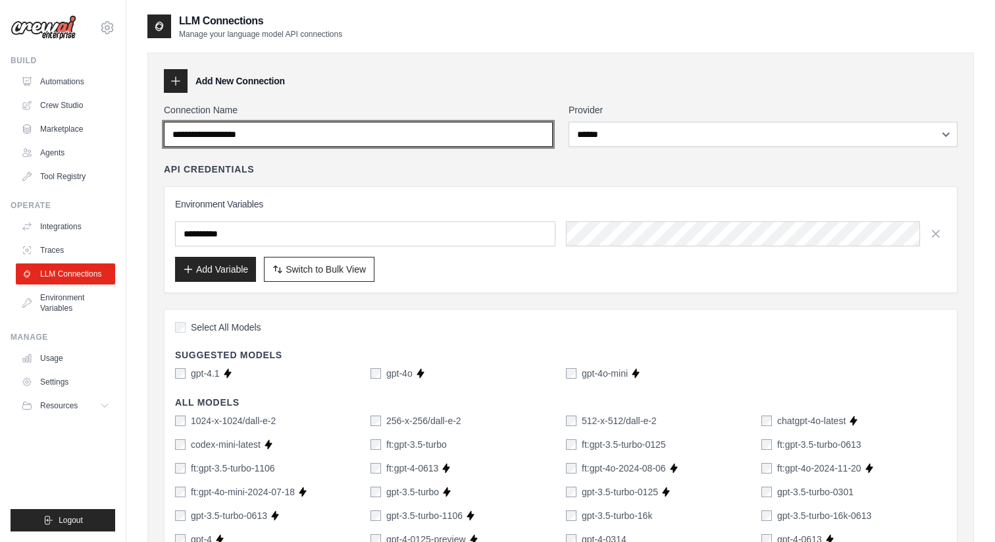
click at [267, 133] on input "Connection Name" at bounding box center [358, 134] width 389 height 25
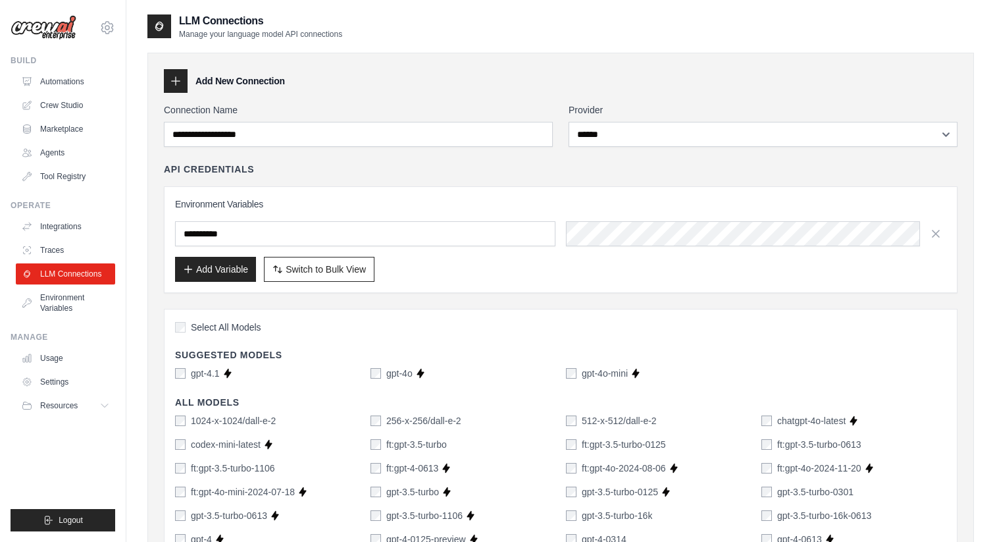
click at [279, 174] on div "API Credentials" at bounding box center [561, 169] width 794 height 13
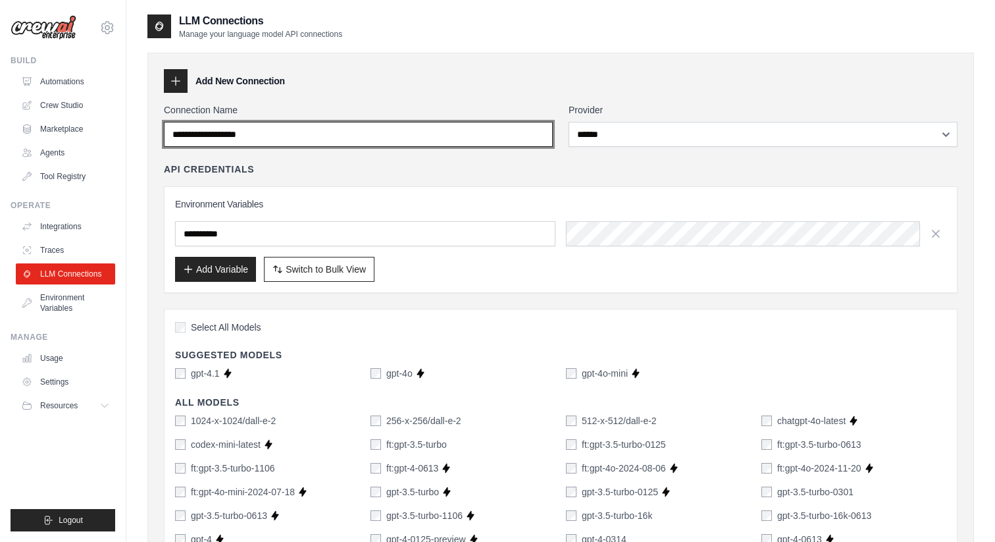
click at [279, 141] on input "Connection Name" at bounding box center [358, 134] width 389 height 25
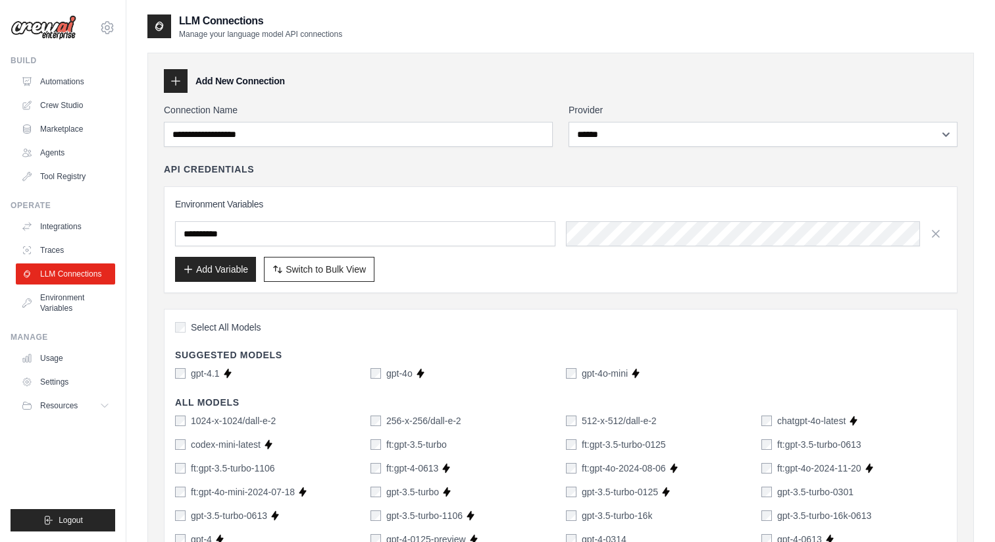
click at [285, 177] on div "**********" at bounding box center [561, 228] width 794 height 130
click at [287, 264] on span "Switch to Bulk View" at bounding box center [326, 268] width 80 height 13
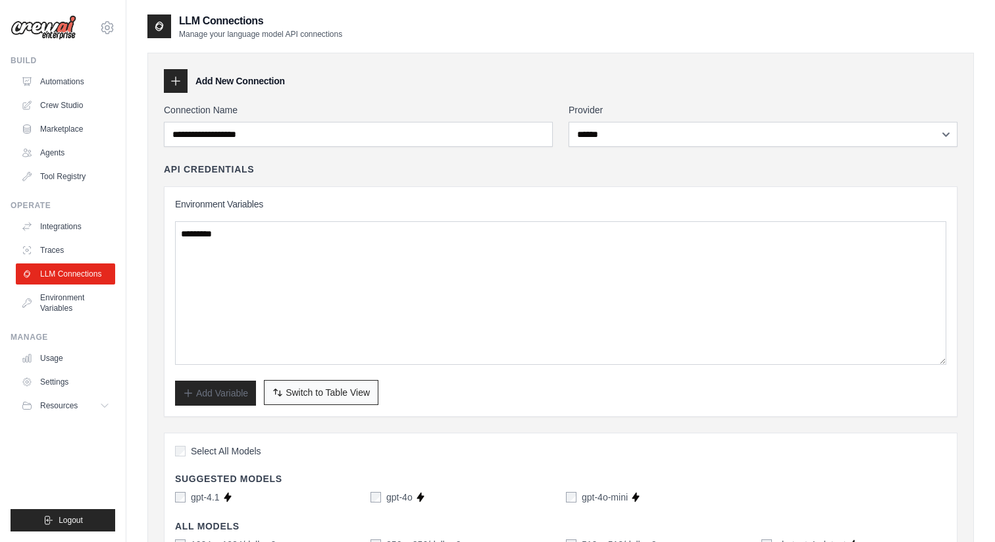
click at [301, 398] on span "Switch to Table View" at bounding box center [328, 392] width 84 height 13
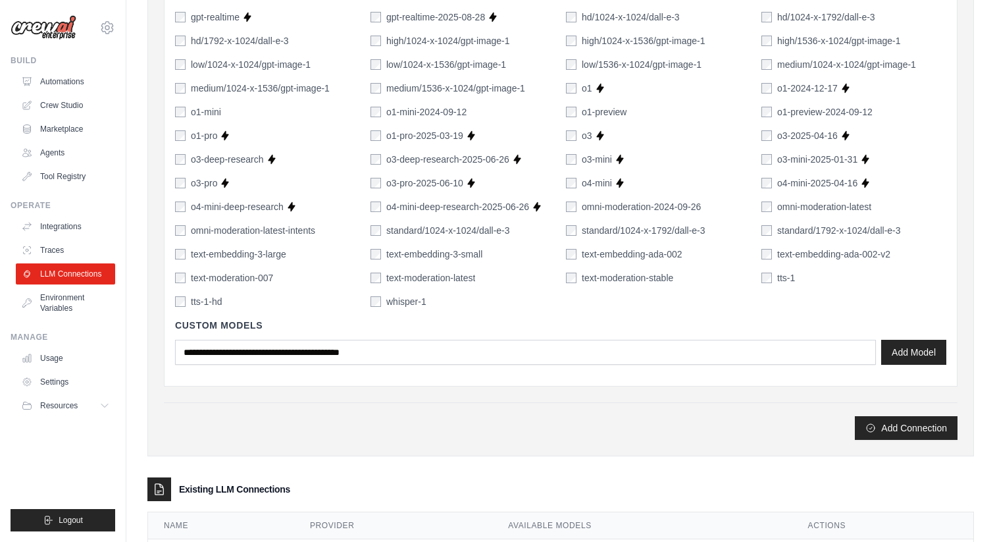
scroll to position [831, 0]
click at [901, 343] on button "Add Model" at bounding box center [913, 350] width 65 height 25
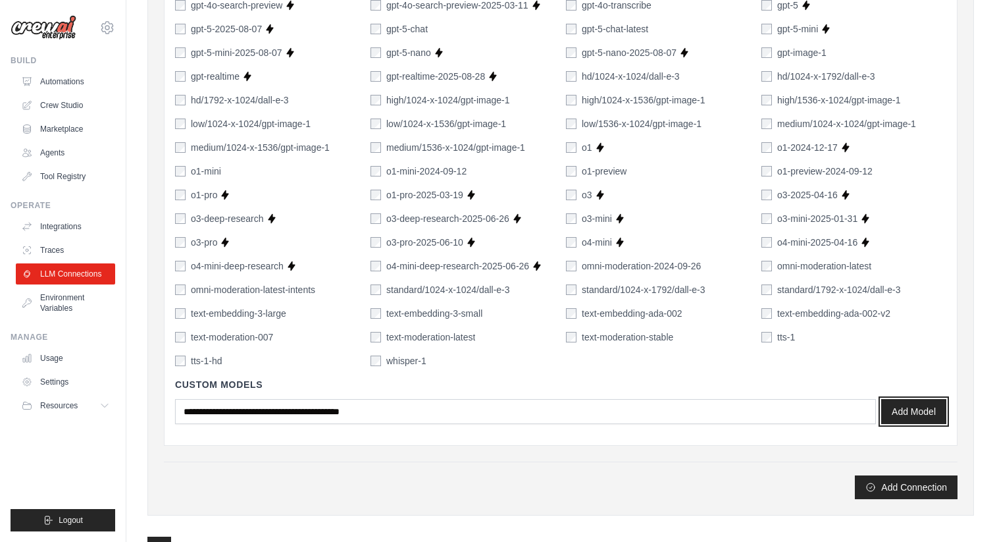
scroll to position [897, 0]
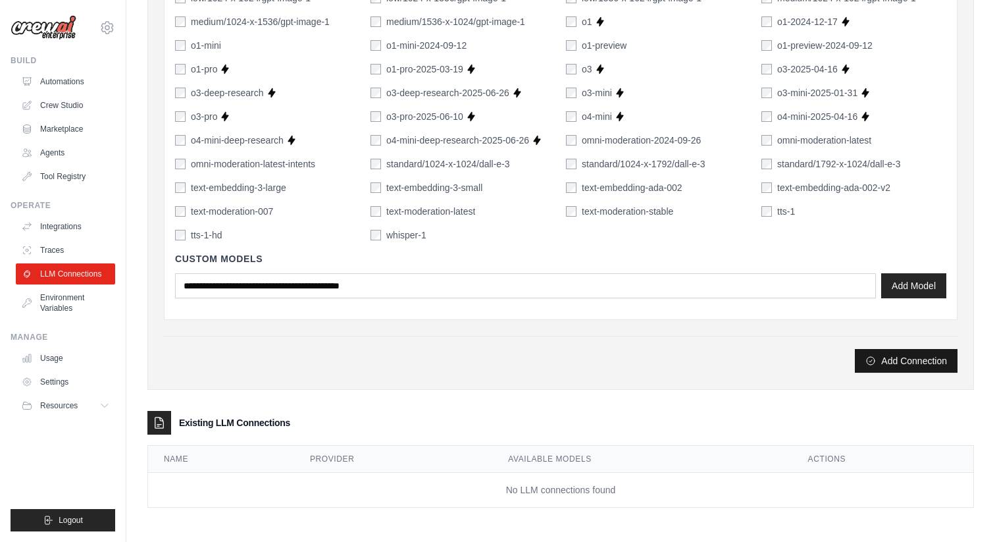
click at [918, 362] on button "Add Connection" at bounding box center [906, 361] width 103 height 24
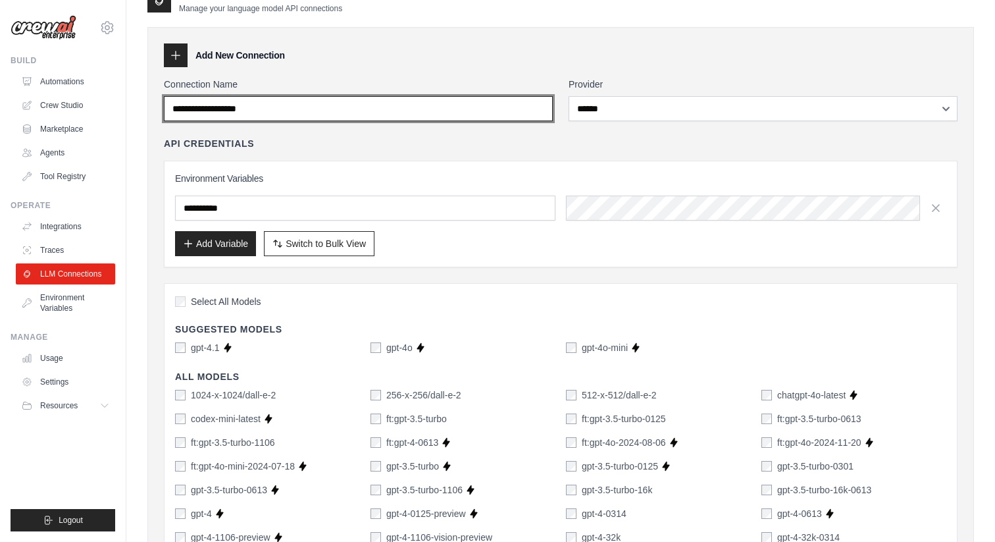
scroll to position [0, 0]
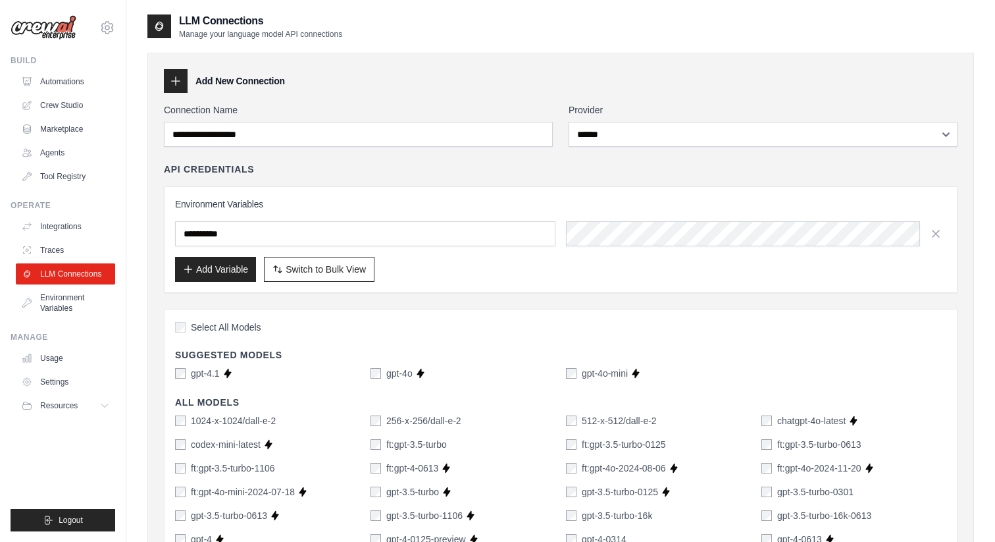
click at [366, 165] on div "API Credentials" at bounding box center [561, 169] width 794 height 13
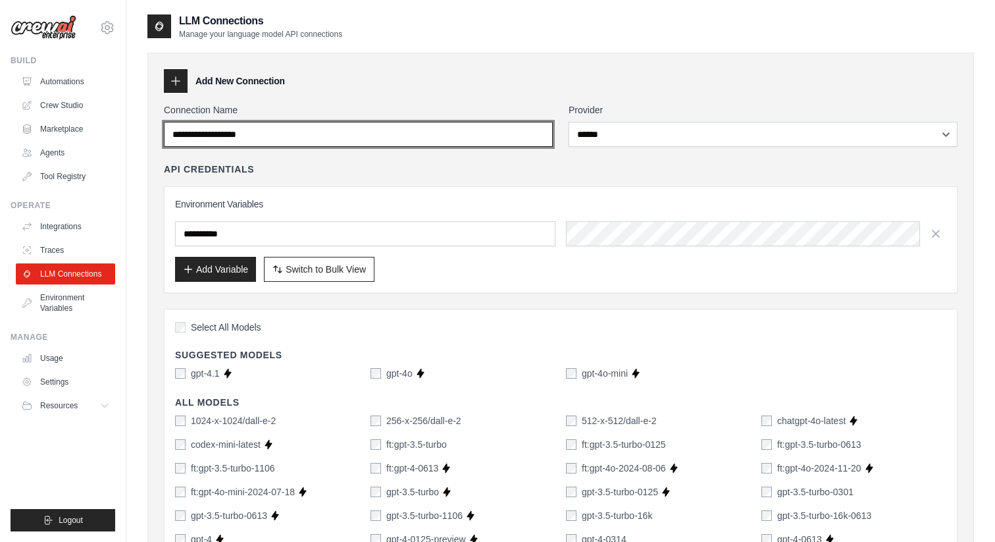
click at [346, 134] on input "Connection Name" at bounding box center [358, 134] width 389 height 25
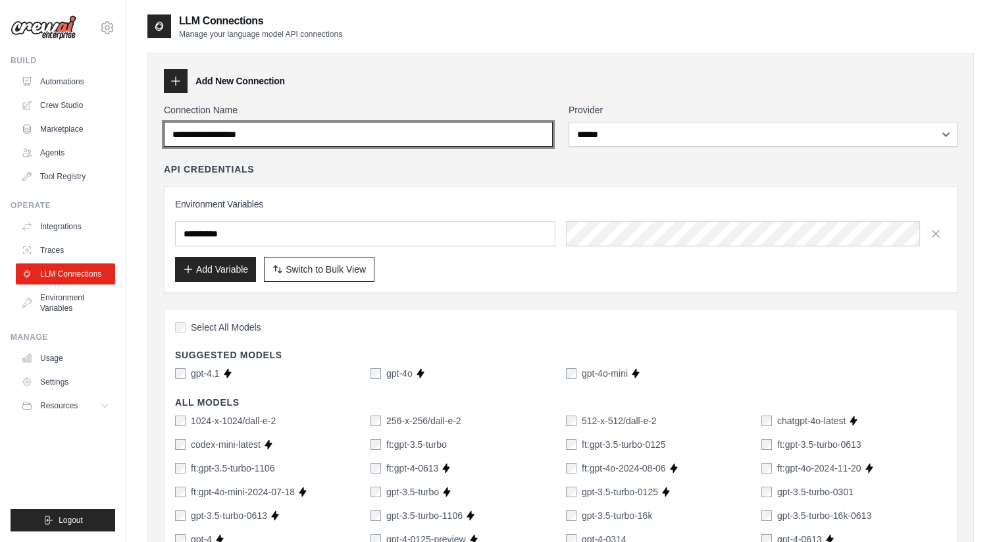
click at [346, 134] on input "Connection Name" at bounding box center [358, 134] width 389 height 25
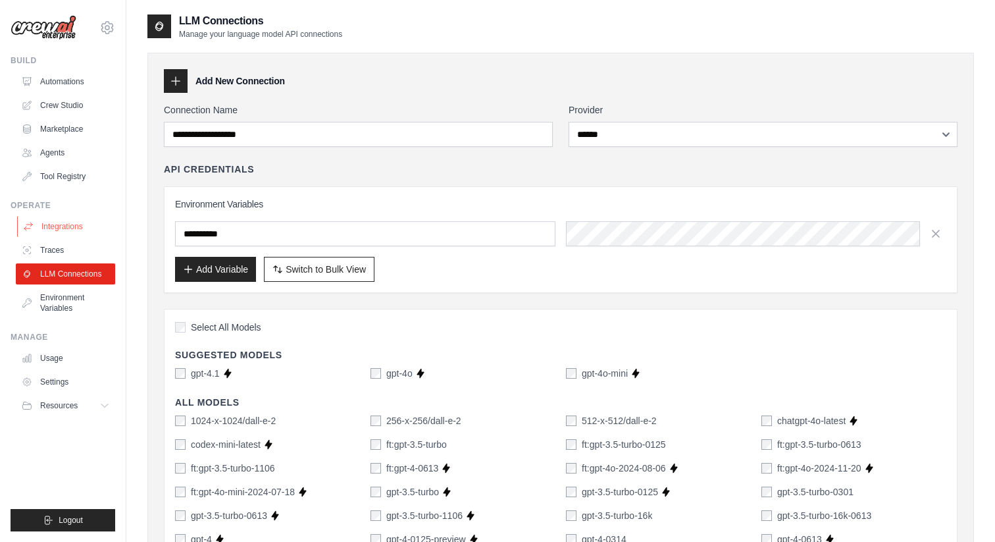
click at [65, 226] on link "Integrations" at bounding box center [66, 226] width 99 height 21
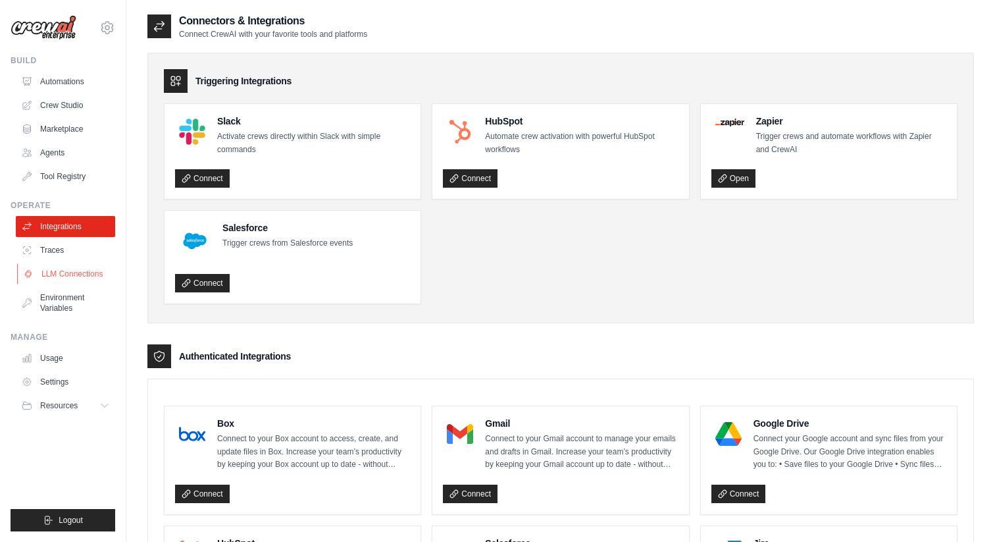
click at [60, 279] on link "LLM Connections" at bounding box center [66, 273] width 99 height 21
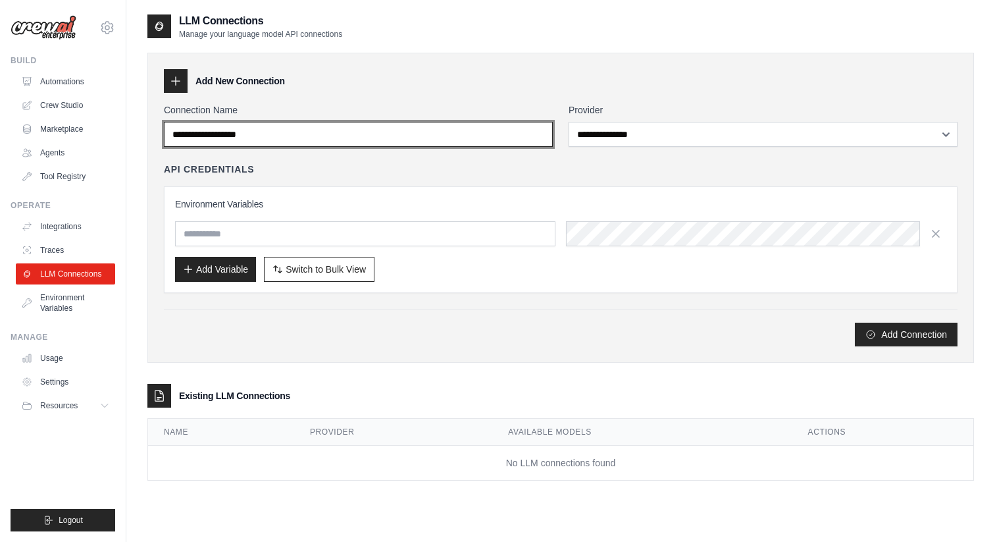
click at [261, 136] on input "Connection Name" at bounding box center [358, 134] width 389 height 25
click at [264, 136] on input "Connection Name" at bounding box center [358, 134] width 389 height 25
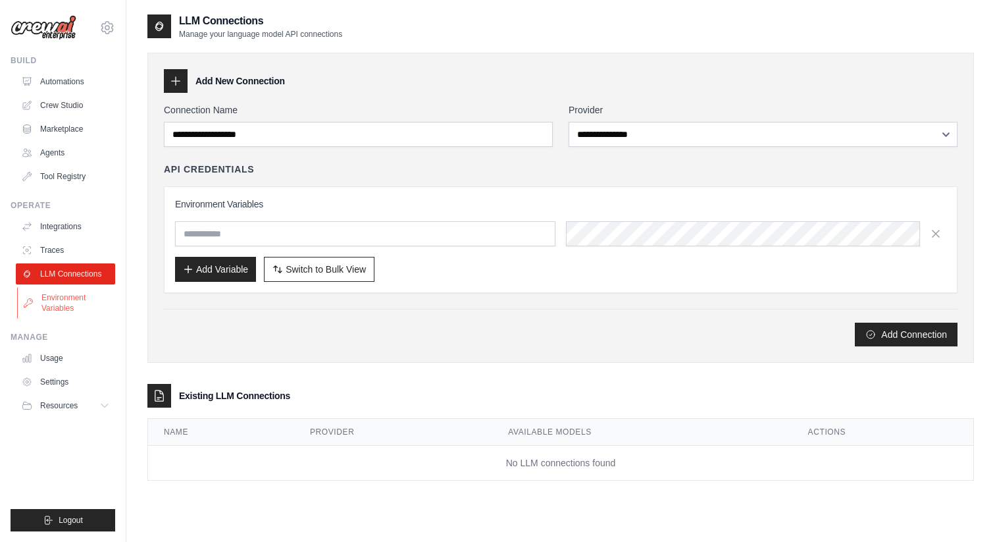
click at [59, 296] on link "Environment Variables" at bounding box center [66, 303] width 99 height 32
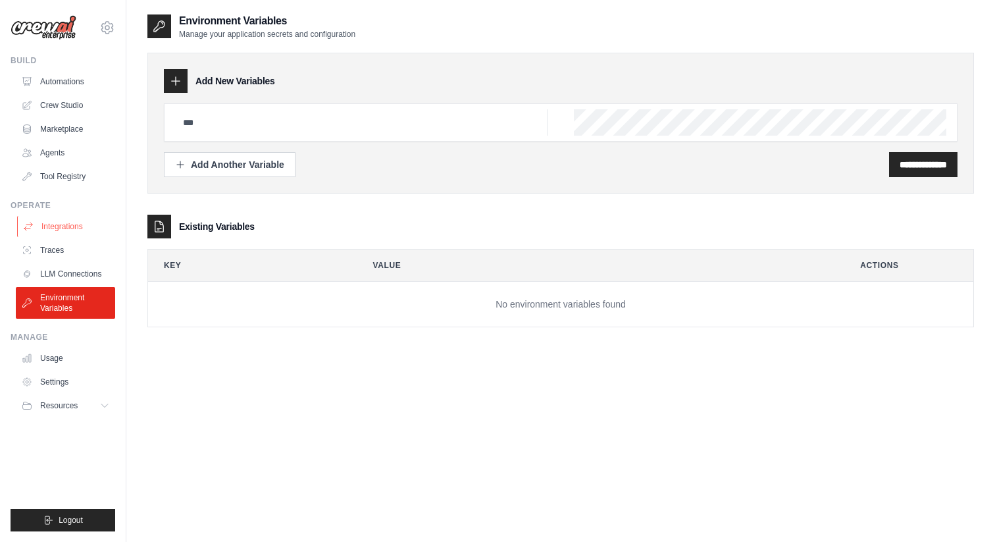
click at [58, 228] on link "Integrations" at bounding box center [66, 226] width 99 height 21
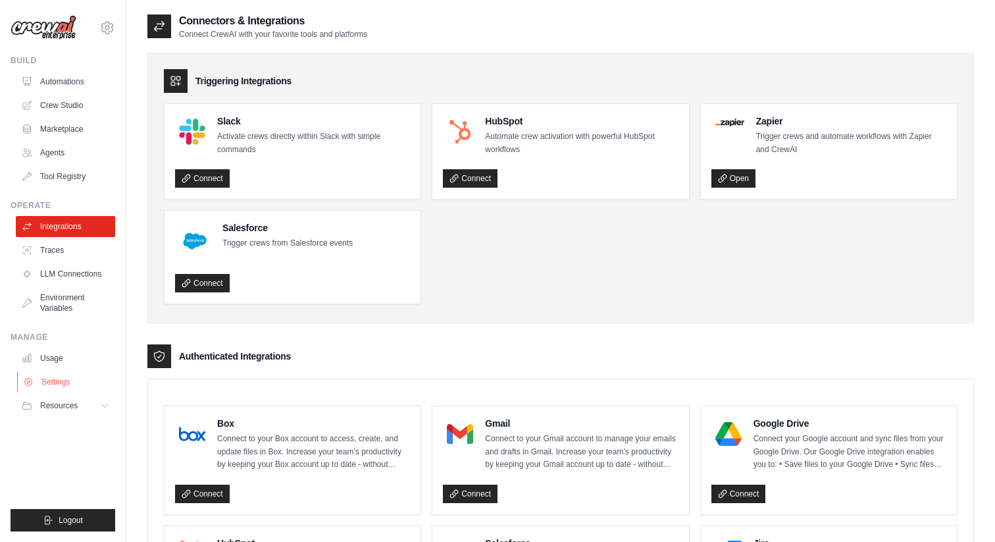
click at [49, 386] on link "Settings" at bounding box center [66, 381] width 99 height 21
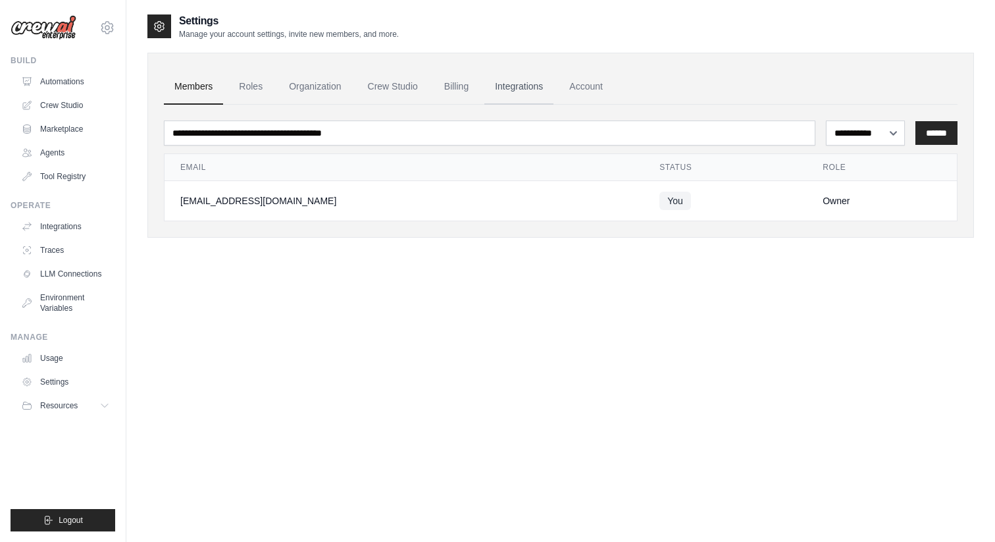
click at [509, 82] on link "Integrations" at bounding box center [518, 87] width 69 height 36
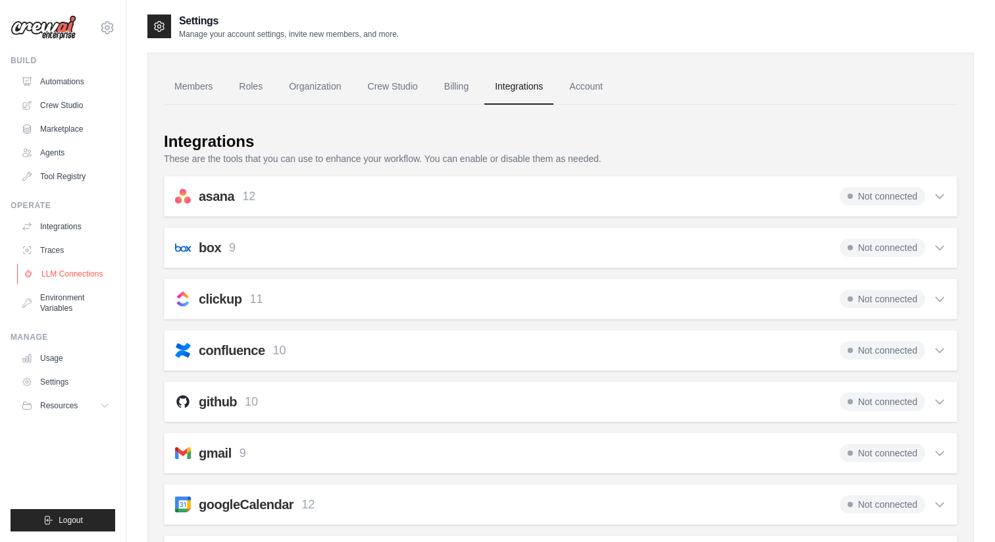
click at [74, 273] on link "LLM Connections" at bounding box center [66, 273] width 99 height 21
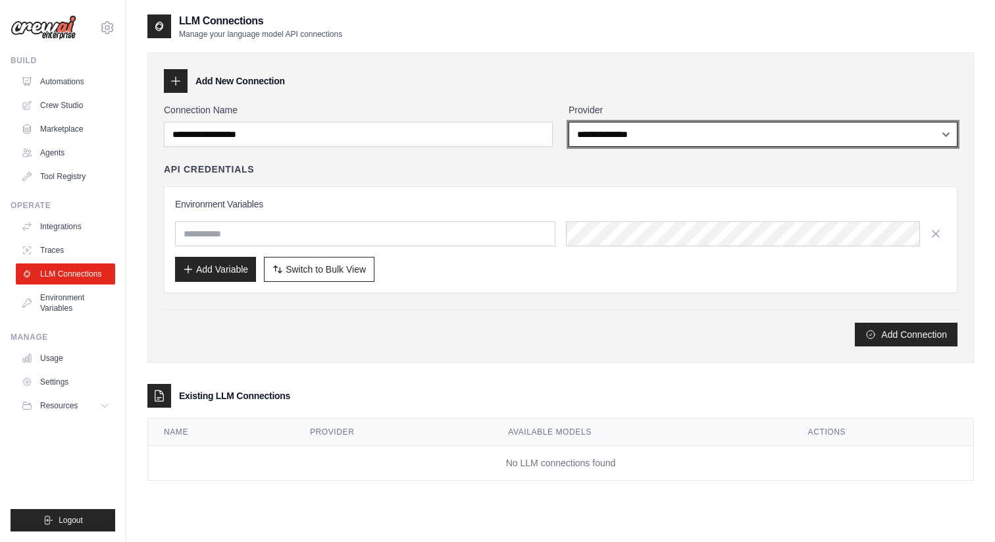
click at [610, 140] on select "**********" at bounding box center [763, 134] width 389 height 25
select select "******"
click at [569, 122] on select "**********" at bounding box center [763, 134] width 389 height 25
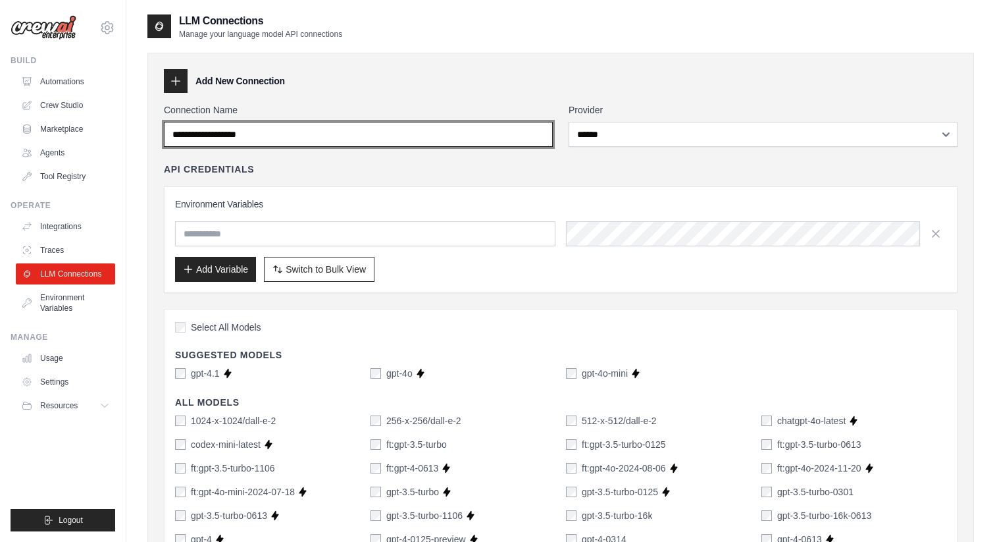
click at [500, 140] on input "Connection Name" at bounding box center [358, 134] width 389 height 25
click at [499, 139] on input "Connection Name" at bounding box center [358, 134] width 389 height 25
type input "*"
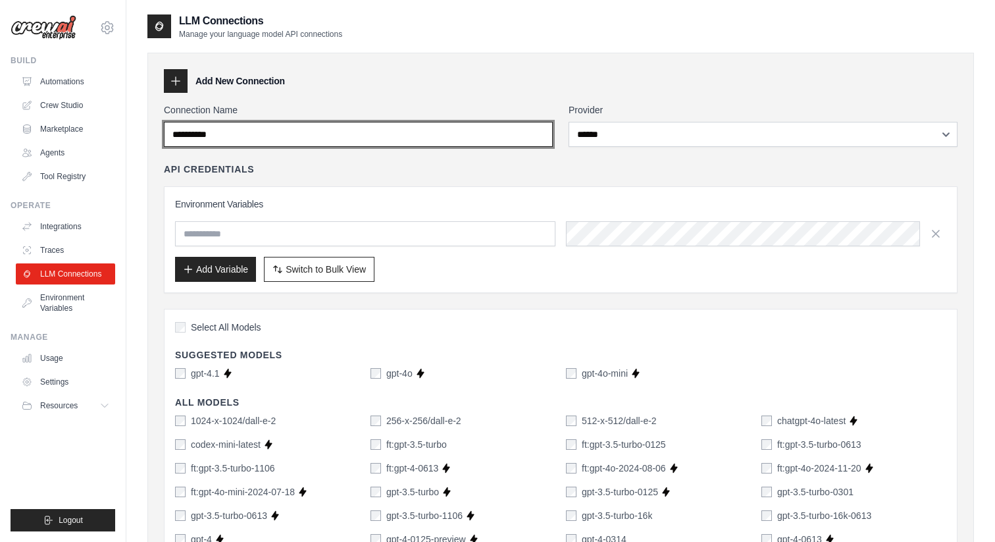
type input "**********"
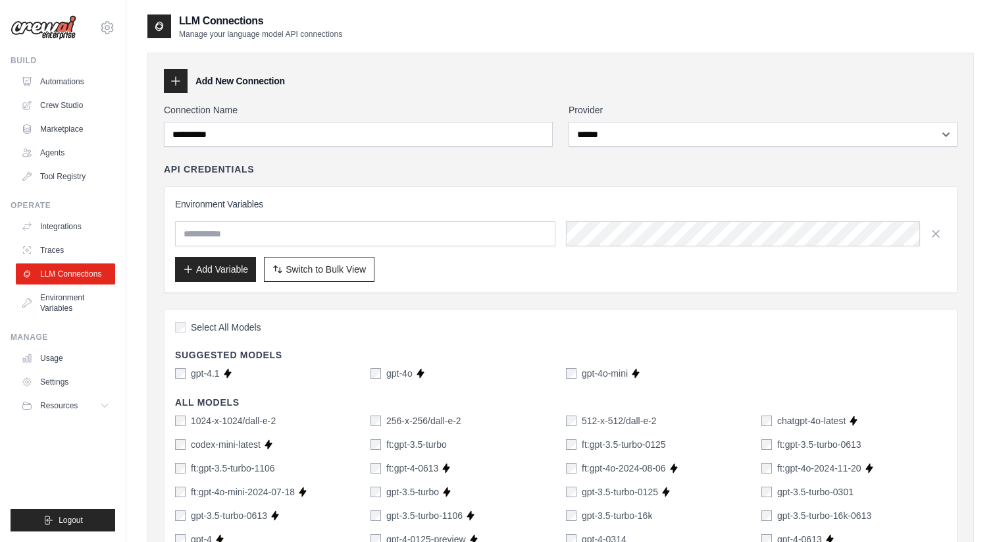
click at [608, 279] on div "Add Variable Switch to Bulk View Switch to Table View" at bounding box center [561, 269] width 772 height 25
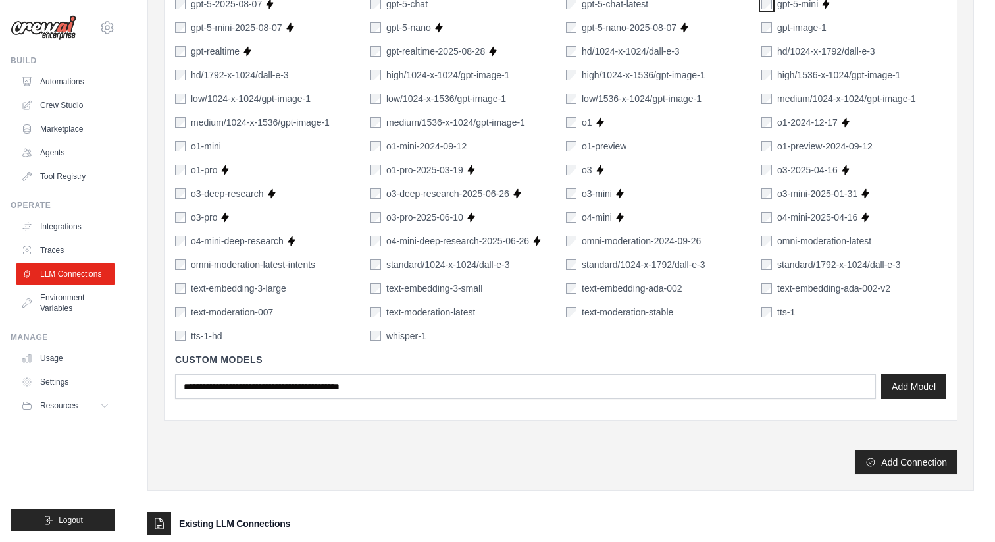
scroll to position [897, 0]
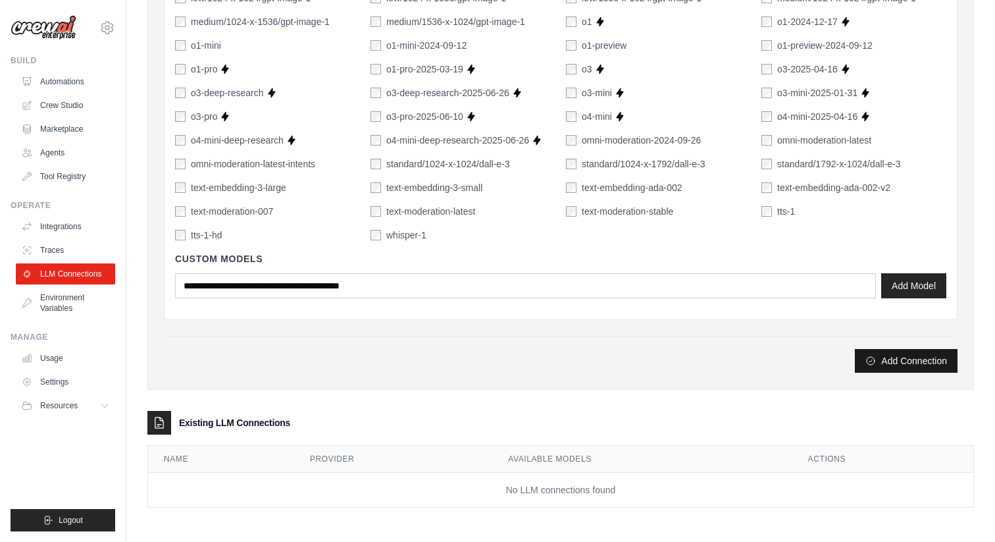
click at [908, 364] on button "Add Connection" at bounding box center [906, 361] width 103 height 24
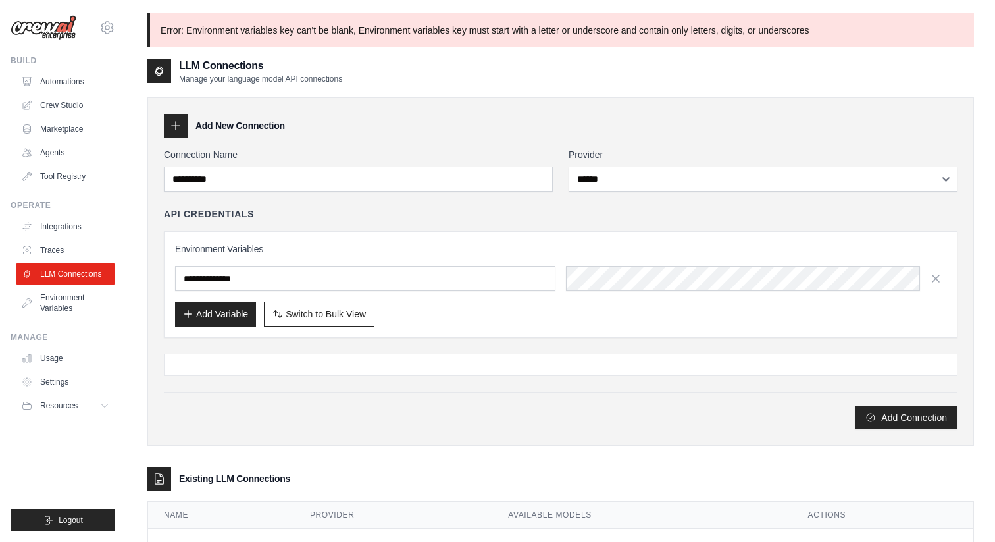
click at [801, 75] on div "LLM Connections Manage your language model API connections" at bounding box center [560, 71] width 827 height 26
click at [631, 375] on div at bounding box center [561, 364] width 794 height 22
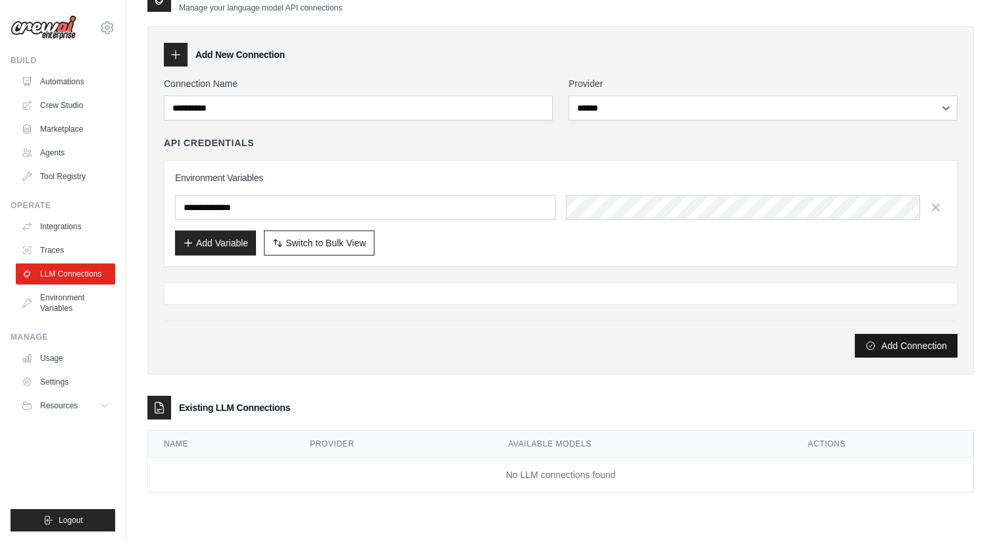
click at [888, 348] on button "Add Connection" at bounding box center [906, 346] width 103 height 24
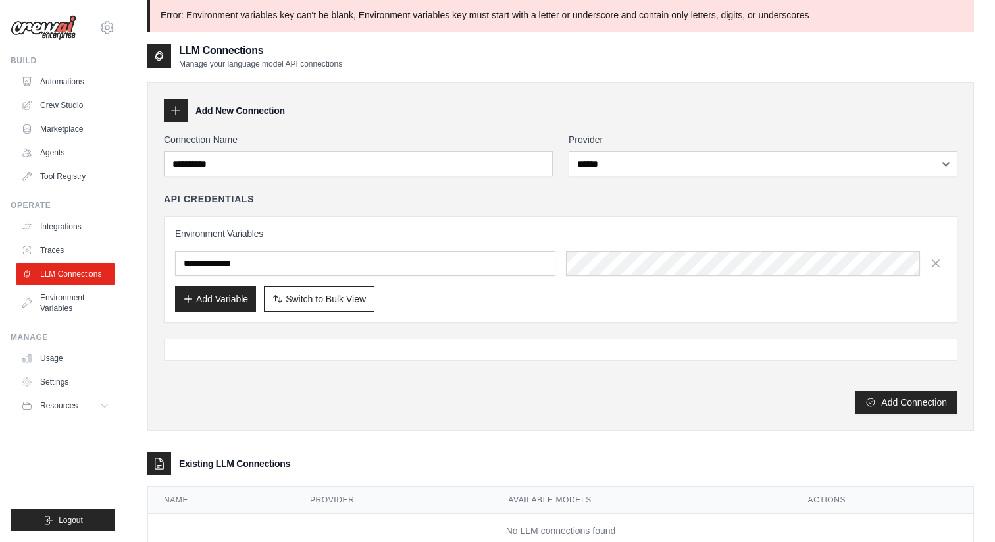
scroll to position [0, 0]
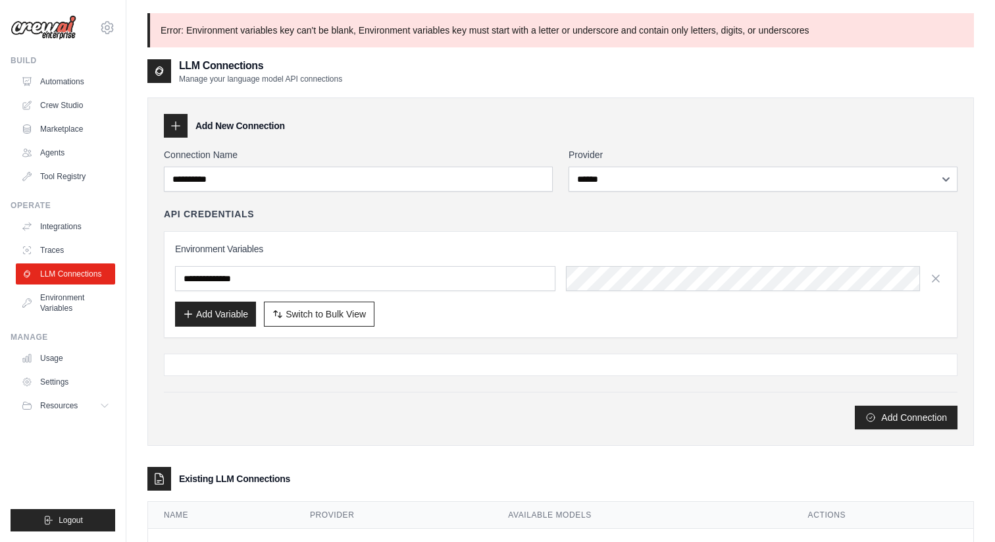
click at [499, 362] on div at bounding box center [561, 364] width 794 height 22
click at [507, 369] on div at bounding box center [561, 364] width 794 height 22
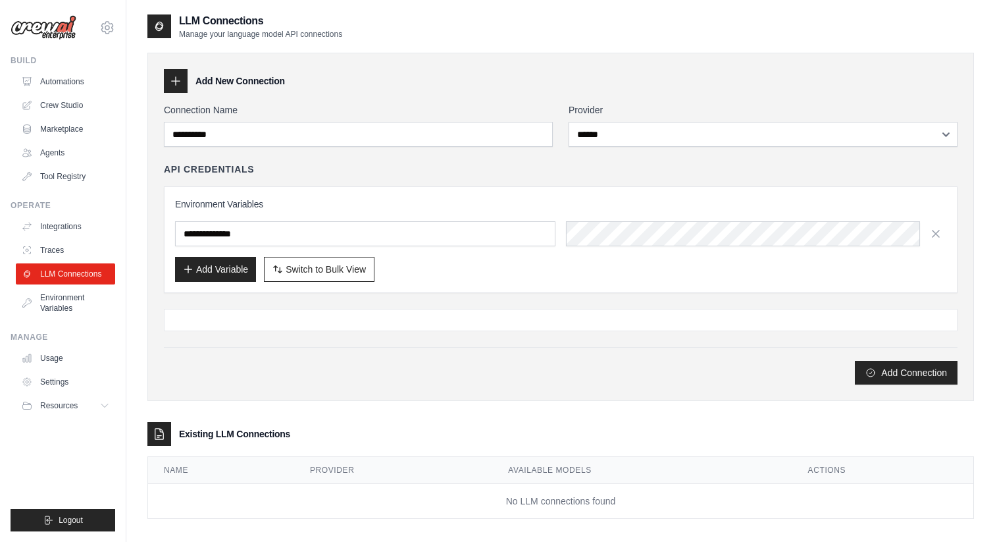
scroll to position [26, 0]
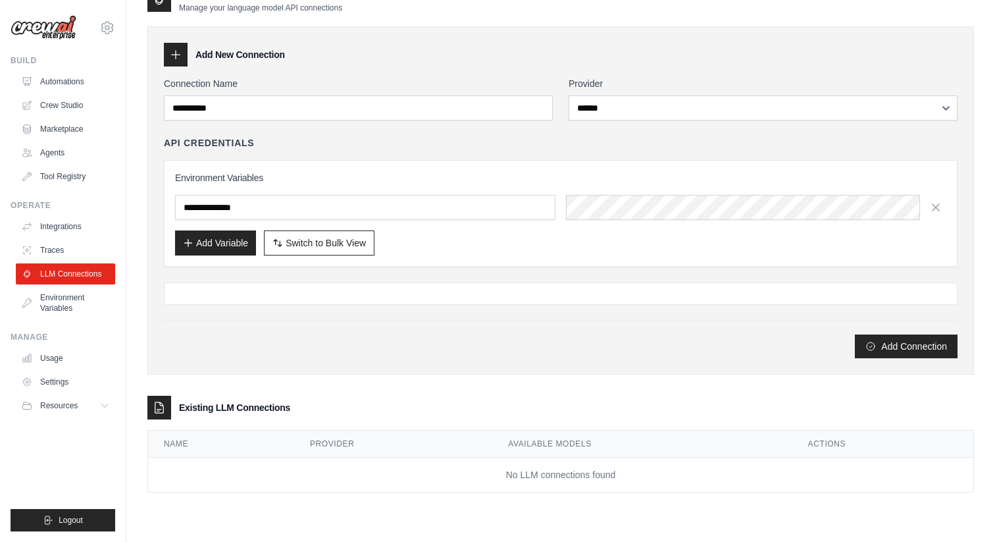
click at [392, 296] on div at bounding box center [561, 293] width 794 height 22
click at [76, 299] on link "Environment Variables" at bounding box center [66, 303] width 99 height 32
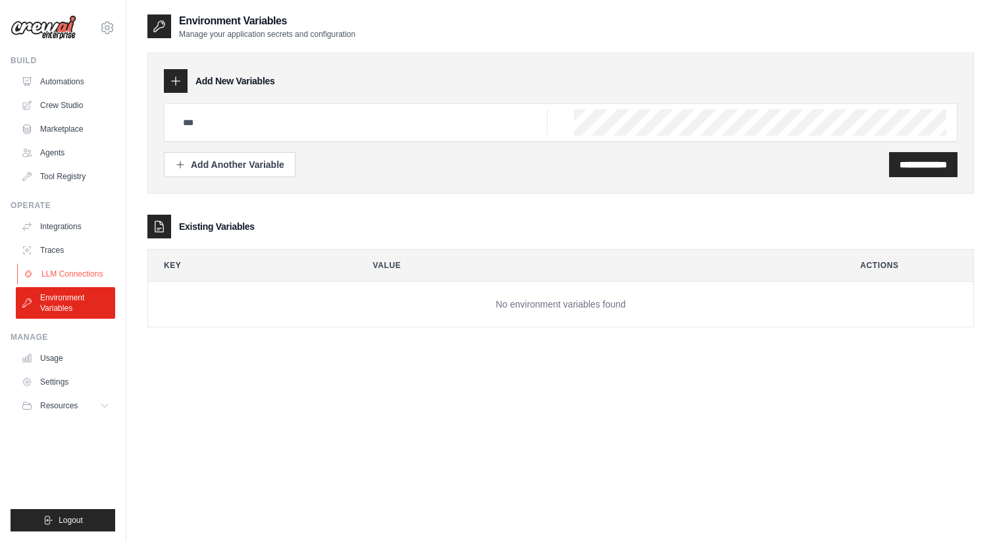
click at [63, 273] on link "LLM Connections" at bounding box center [66, 273] width 99 height 21
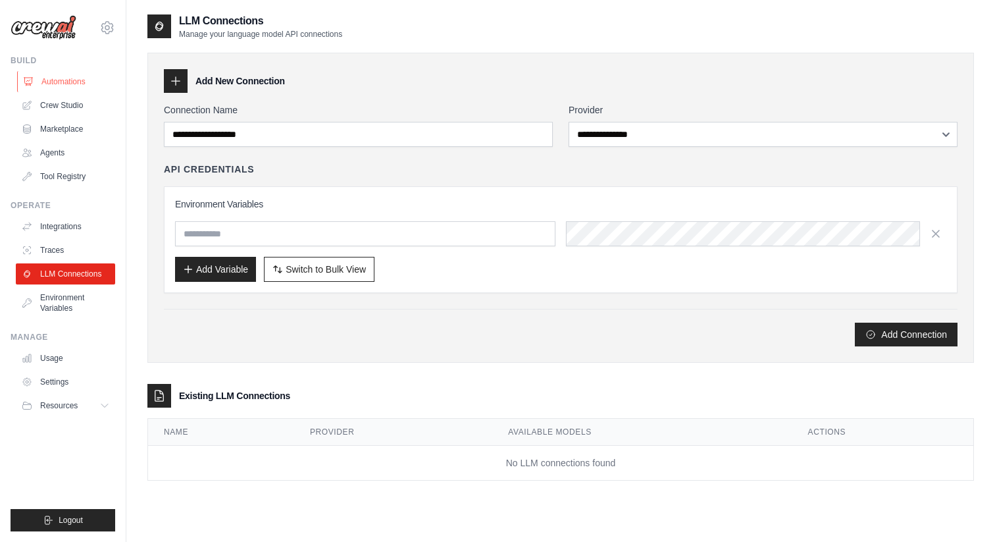
click at [62, 80] on link "Automations" at bounding box center [66, 81] width 99 height 21
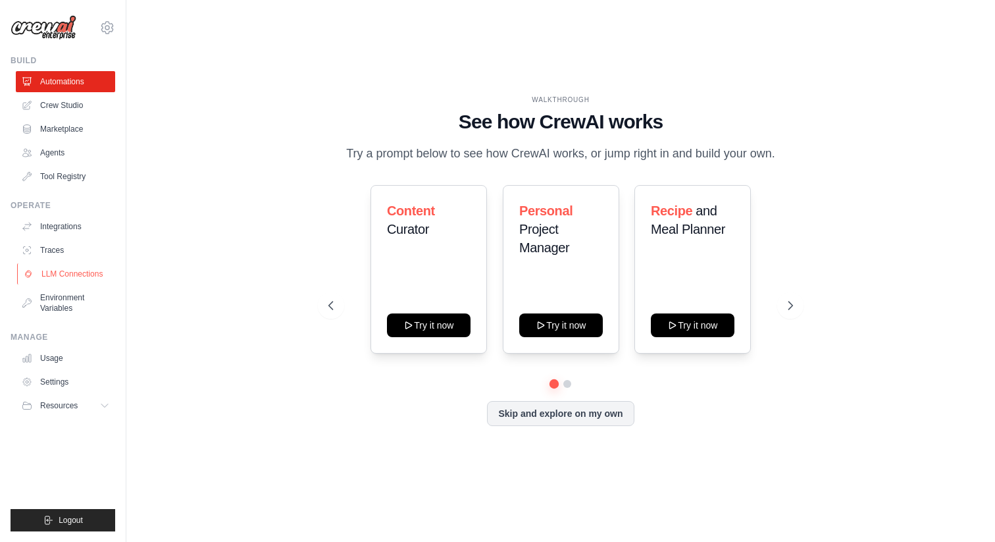
click at [55, 269] on link "LLM Connections" at bounding box center [66, 273] width 99 height 21
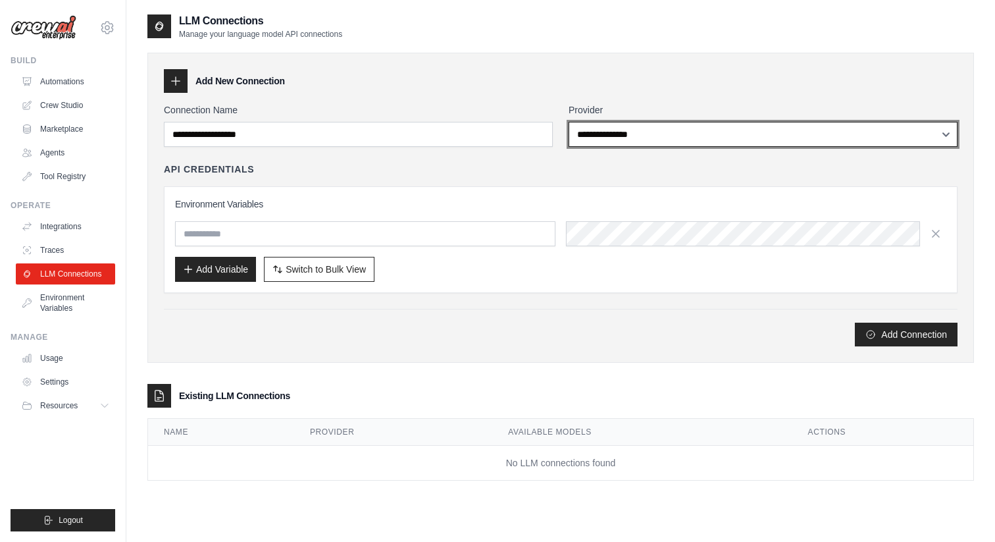
click at [636, 131] on select "**********" at bounding box center [763, 134] width 389 height 25
select select "******"
click at [569, 122] on select "**********" at bounding box center [763, 134] width 389 height 25
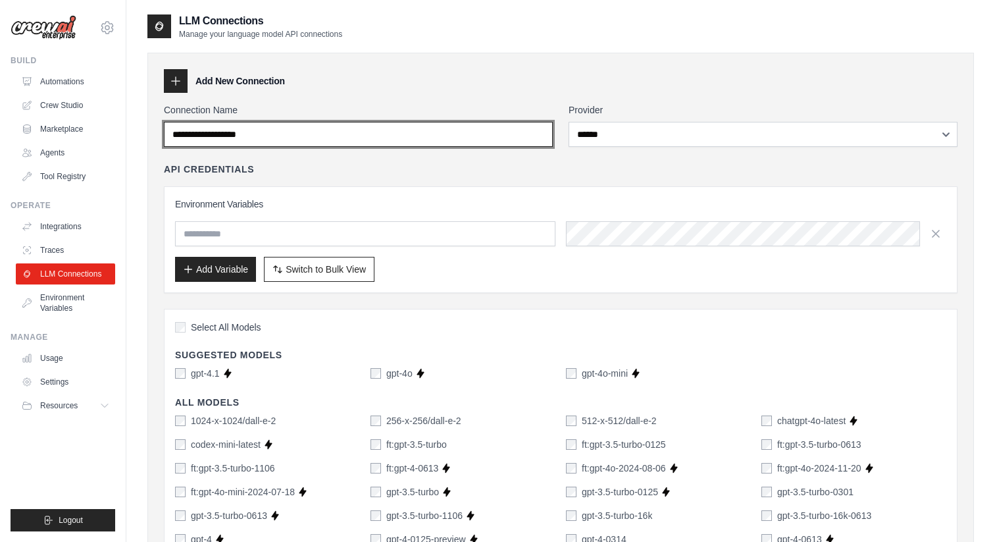
click at [270, 134] on input "Connection Name" at bounding box center [358, 134] width 389 height 25
type input "**********"
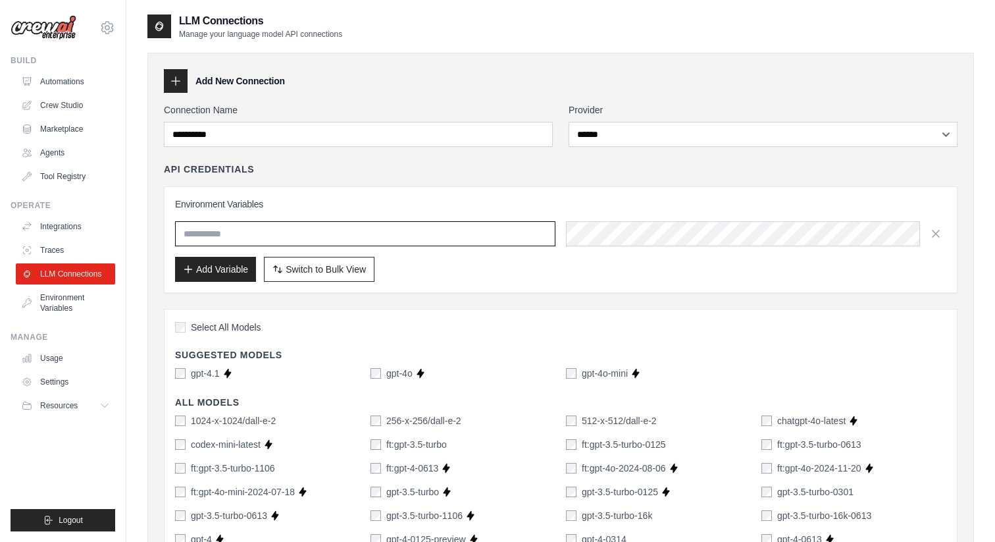
click at [225, 227] on input "text" at bounding box center [365, 233] width 380 height 25
type input "**********"
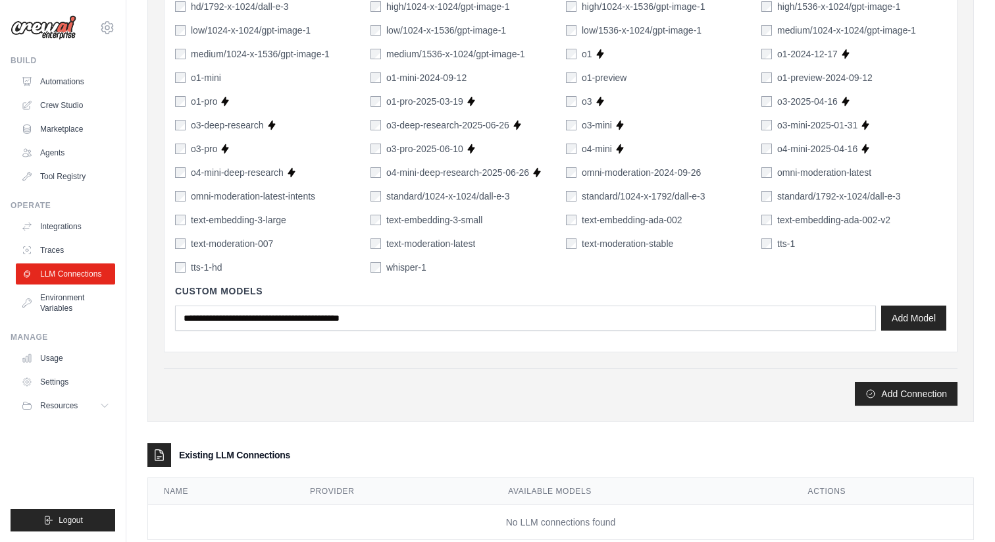
scroll to position [897, 0]
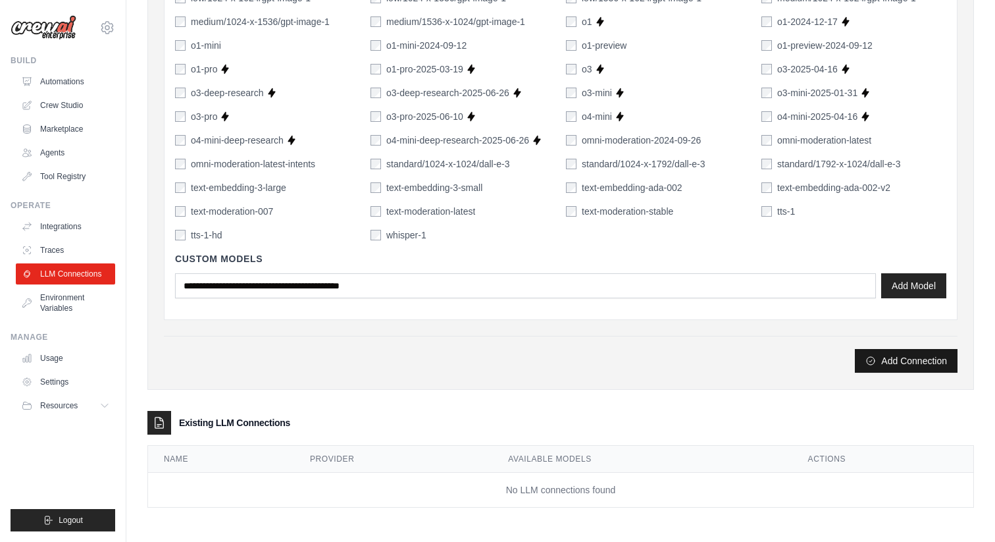
click at [895, 360] on button "Add Connection" at bounding box center [906, 361] width 103 height 24
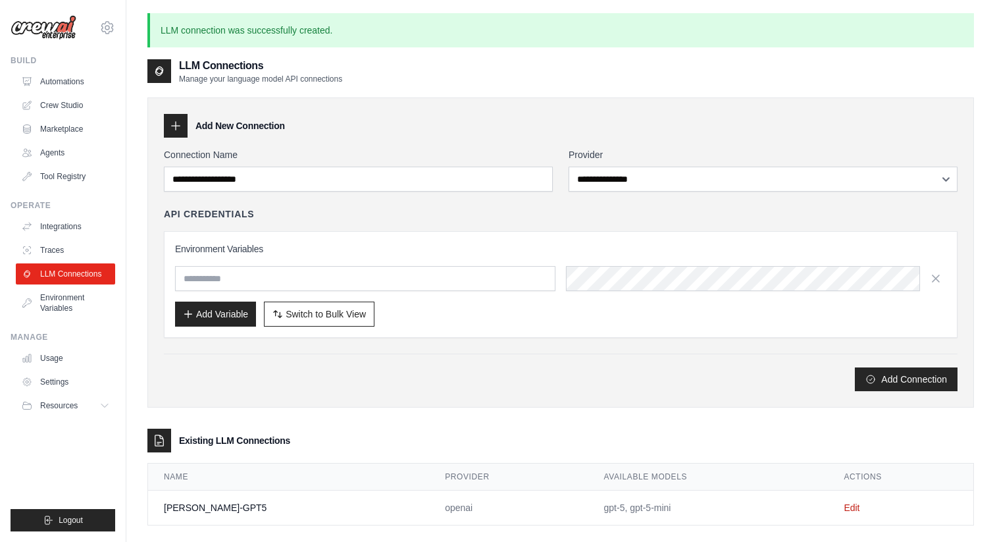
click at [52, 34] on img at bounding box center [44, 27] width 66 height 25
click at [55, 80] on link "Automations" at bounding box center [66, 81] width 99 height 21
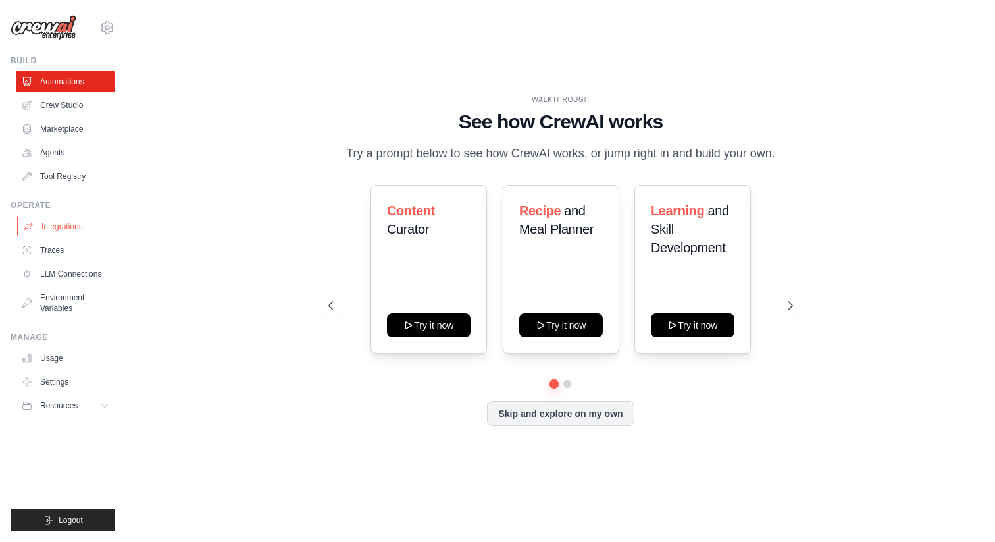
click at [59, 222] on link "Integrations" at bounding box center [66, 226] width 99 height 21
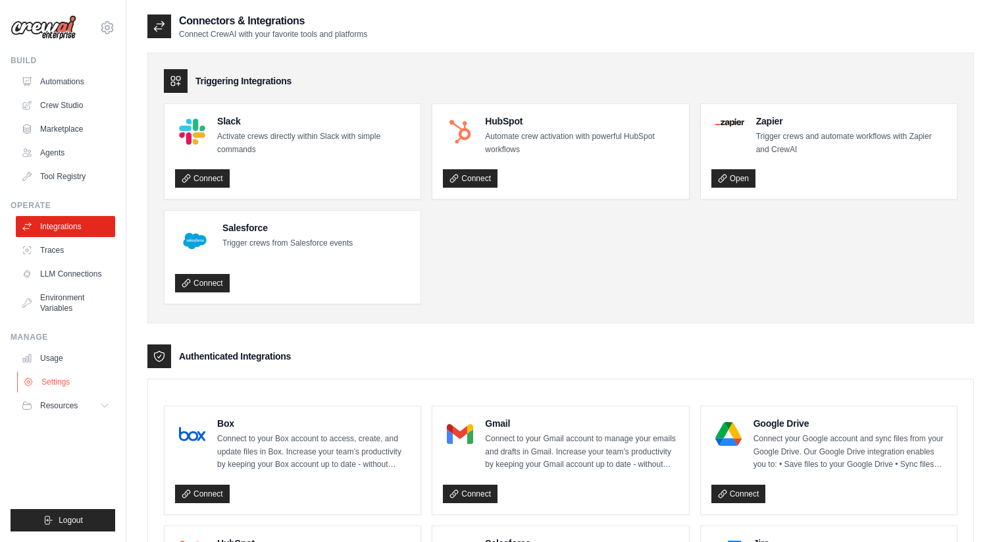
click at [45, 382] on link "Settings" at bounding box center [66, 381] width 99 height 21
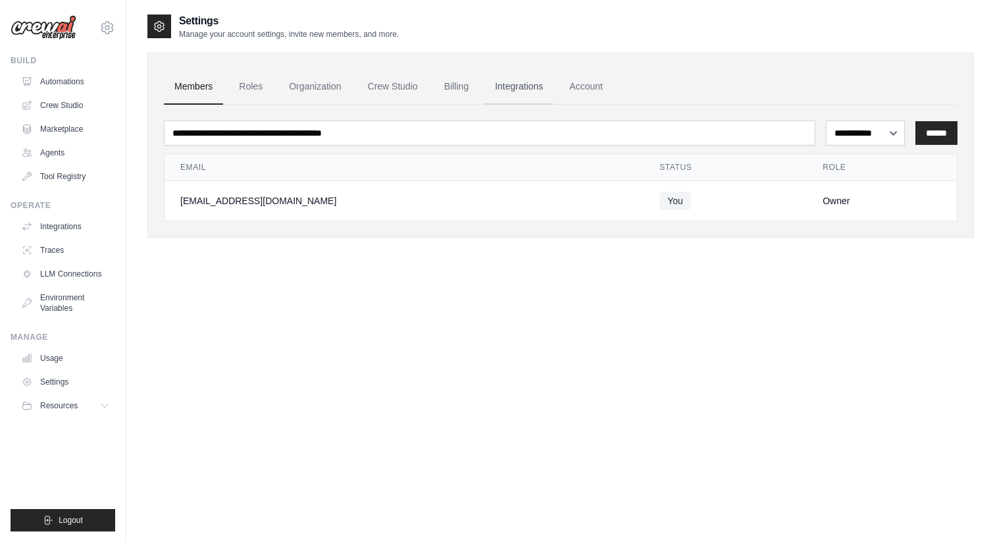
click at [511, 84] on link "Integrations" at bounding box center [518, 87] width 69 height 36
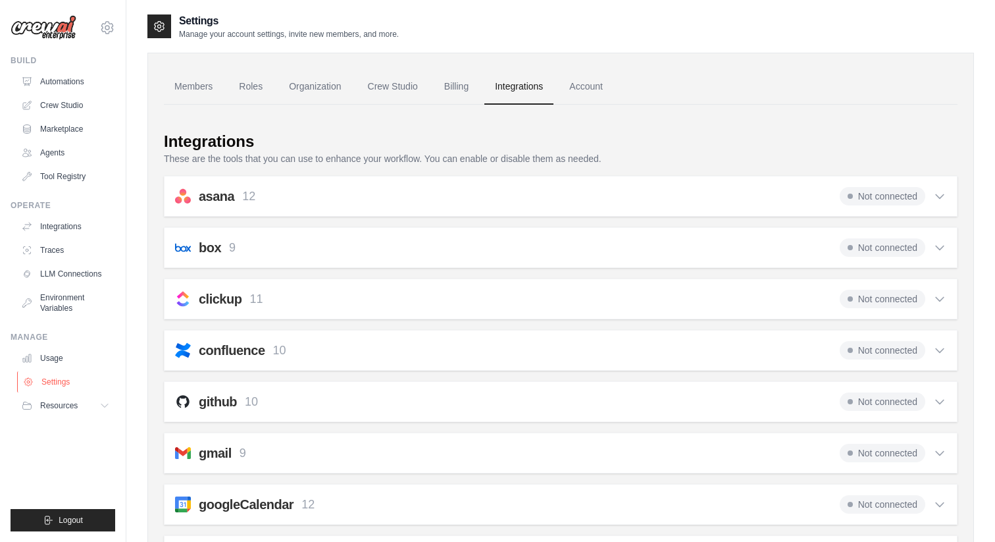
click at [47, 381] on link "Settings" at bounding box center [66, 381] width 99 height 21
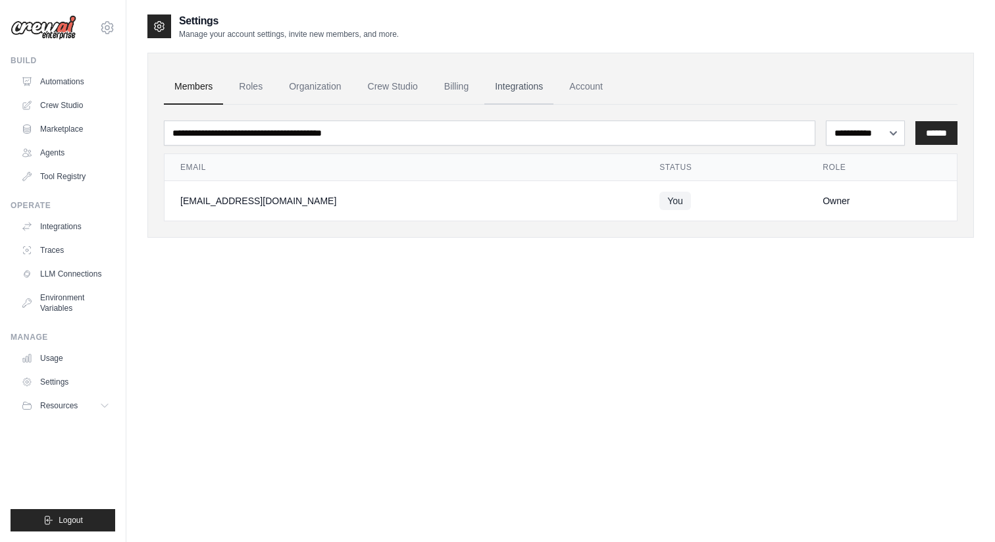
click at [523, 84] on link "Integrations" at bounding box center [518, 87] width 69 height 36
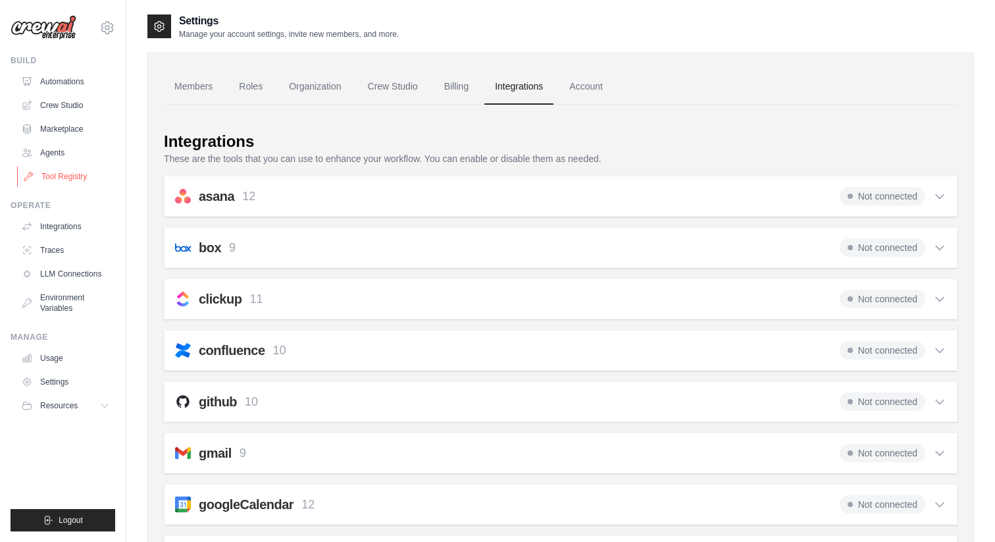
click at [71, 174] on link "Tool Registry" at bounding box center [66, 176] width 99 height 21
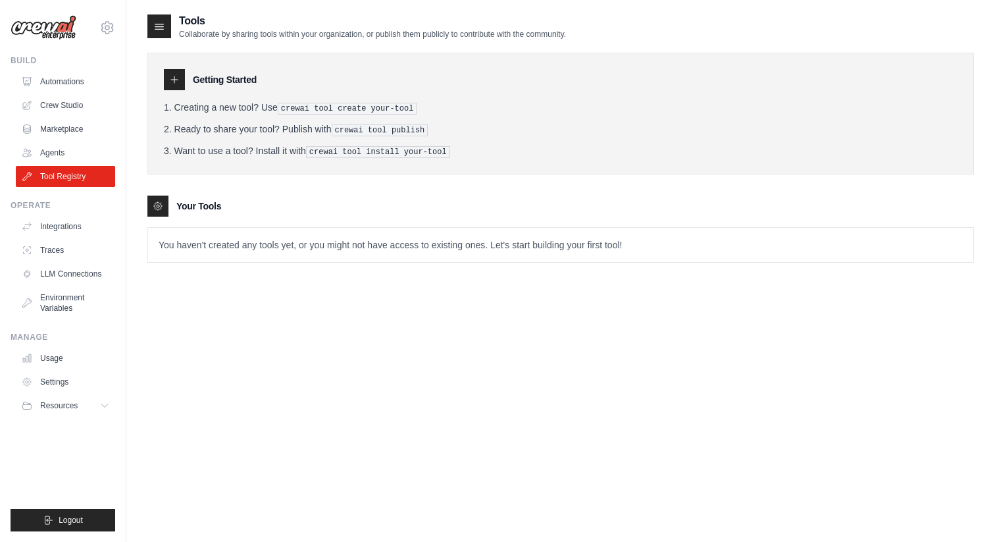
click at [177, 80] on icon at bounding box center [174, 79] width 11 height 11
click at [157, 205] on icon at bounding box center [158, 206] width 3 height 3
click at [178, 247] on p "You haven't created any tools yet, or you might not have access to existing one…" at bounding box center [560, 245] width 825 height 34
click at [70, 106] on link "Crew Studio" at bounding box center [66, 105] width 99 height 21
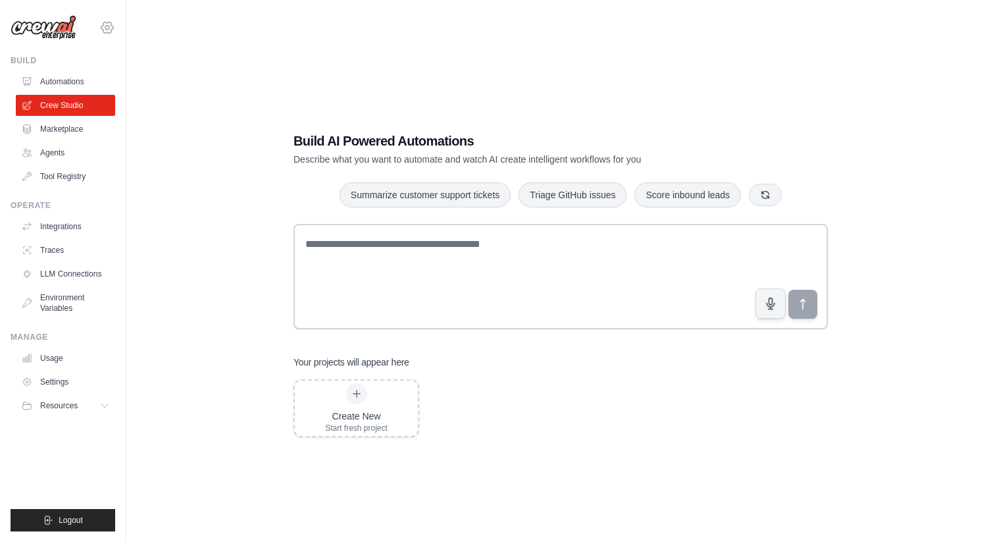
click at [105, 26] on icon at bounding box center [107, 28] width 16 height 16
click at [82, 86] on link "Settings" at bounding box center [107, 89] width 116 height 24
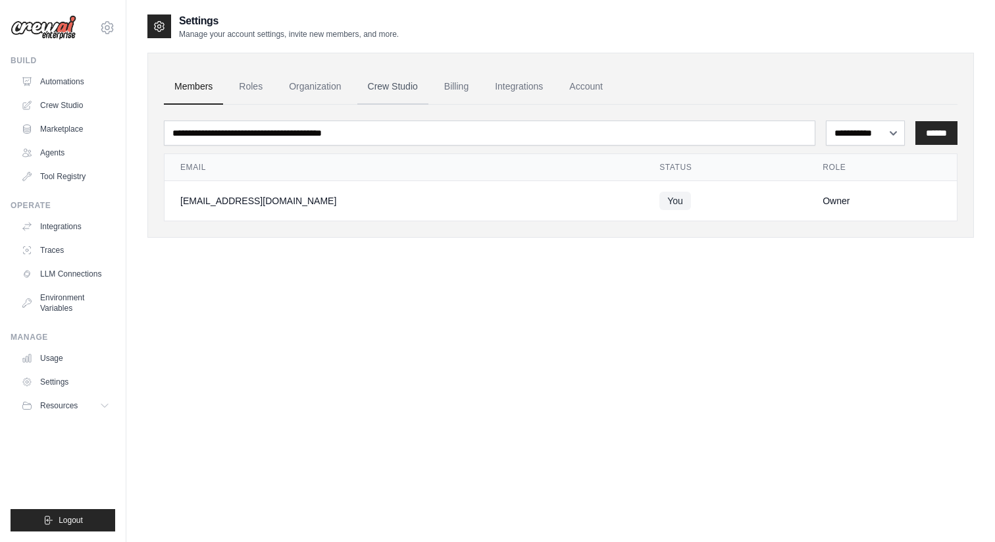
click at [398, 85] on link "Crew Studio" at bounding box center [392, 87] width 71 height 36
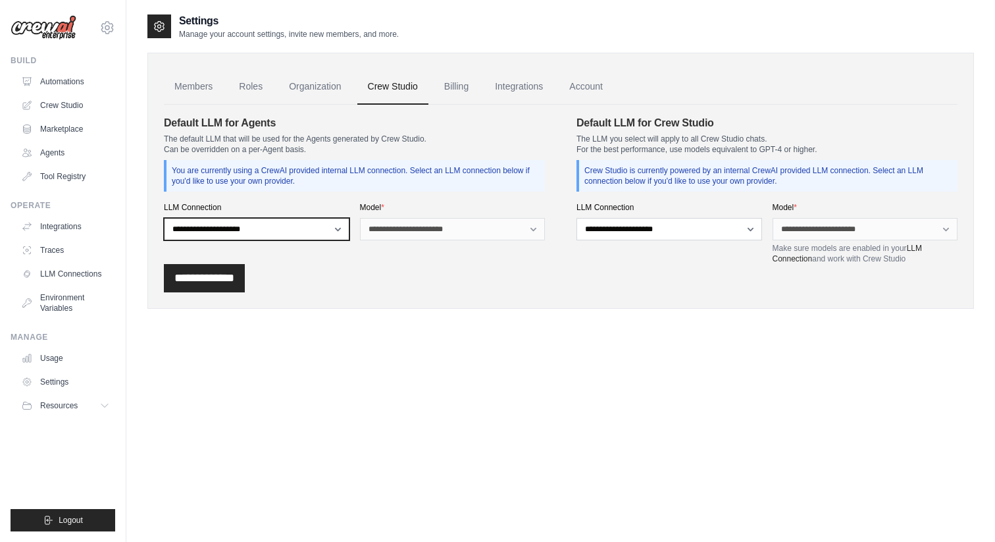
click at [337, 229] on select "**********" at bounding box center [257, 229] width 186 height 22
click at [164, 218] on select "**********" at bounding box center [257, 229] width 186 height 22
click at [75, 172] on link "Tool Registry" at bounding box center [66, 176] width 99 height 21
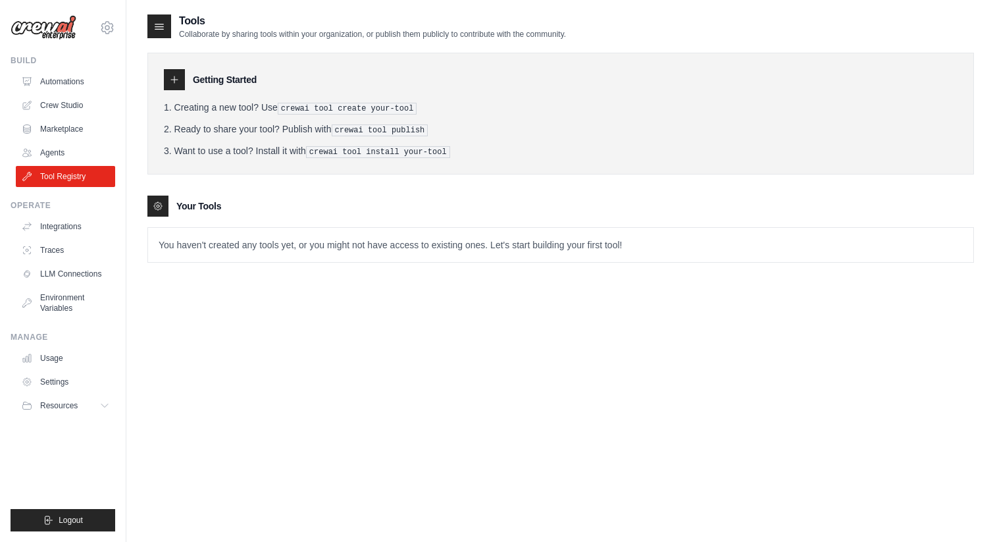
click at [298, 107] on pre "crewai tool create your-tool" at bounding box center [348, 109] width 140 height 12
click at [59, 385] on link "Settings" at bounding box center [66, 381] width 99 height 21
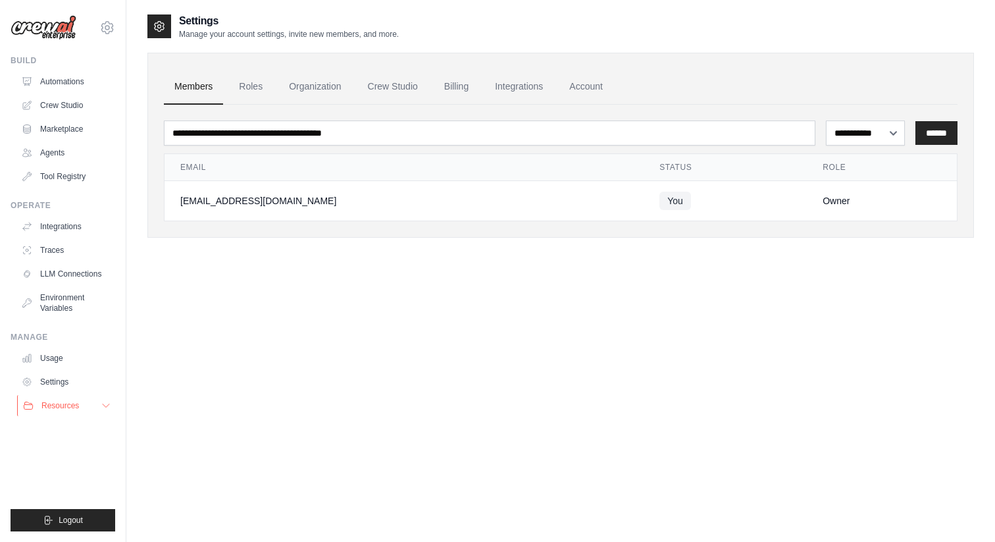
click at [104, 404] on icon at bounding box center [106, 405] width 11 height 11
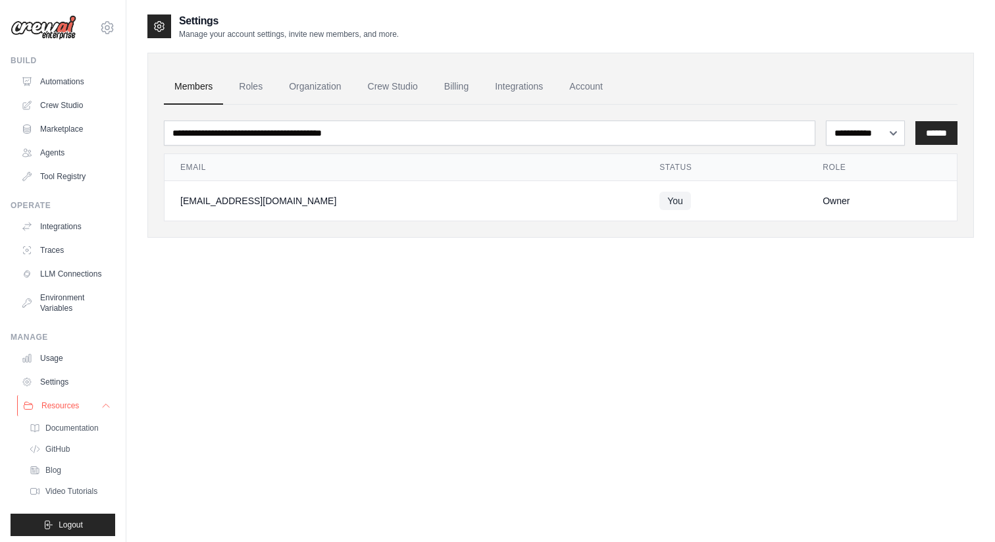
scroll to position [5, 0]
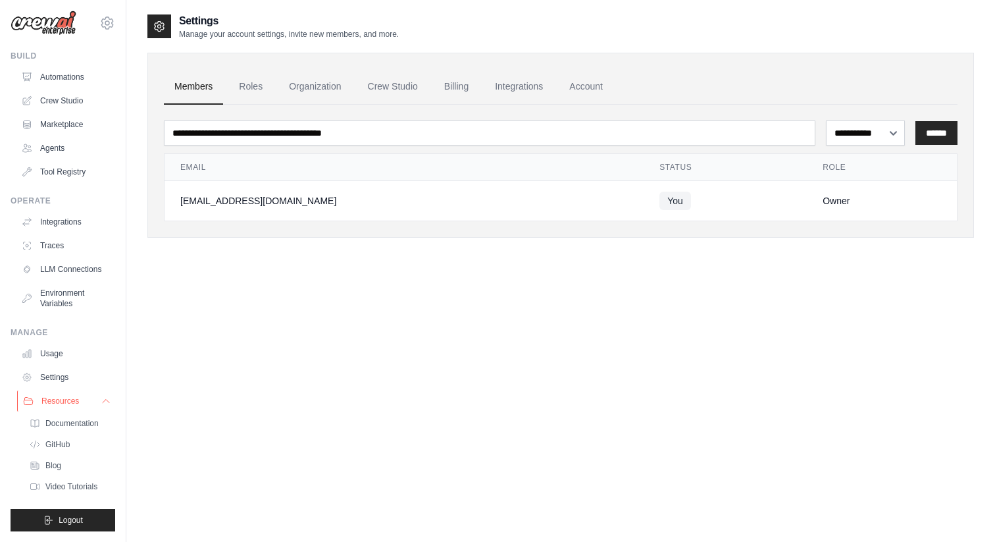
click at [107, 397] on icon at bounding box center [106, 401] width 11 height 11
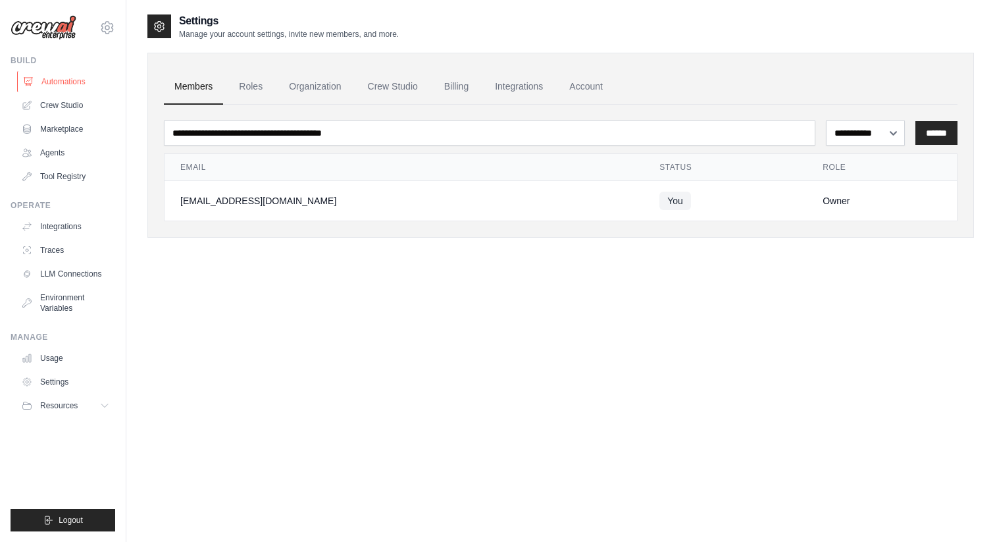
click at [68, 80] on link "Automations" at bounding box center [66, 81] width 99 height 21
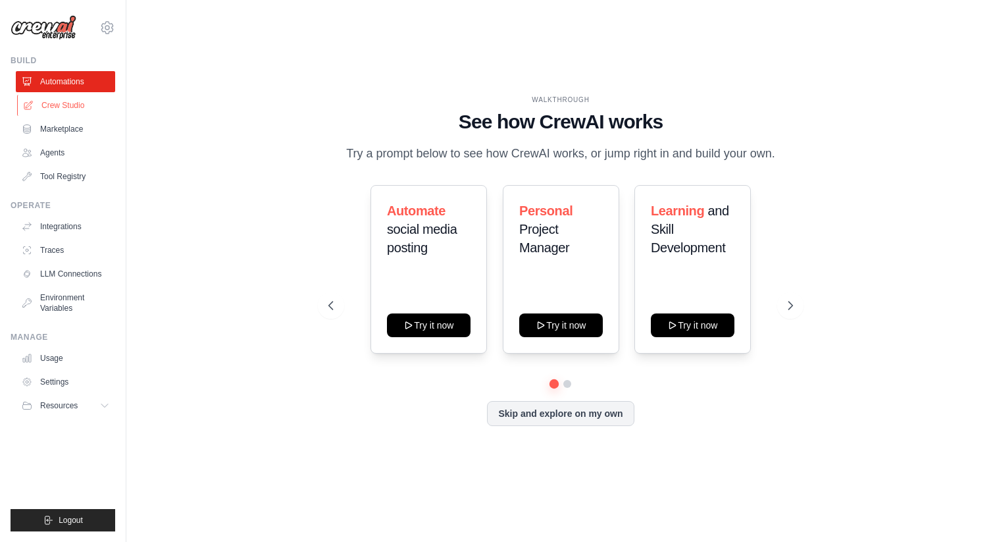
click at [57, 103] on link "Crew Studio" at bounding box center [66, 105] width 99 height 21
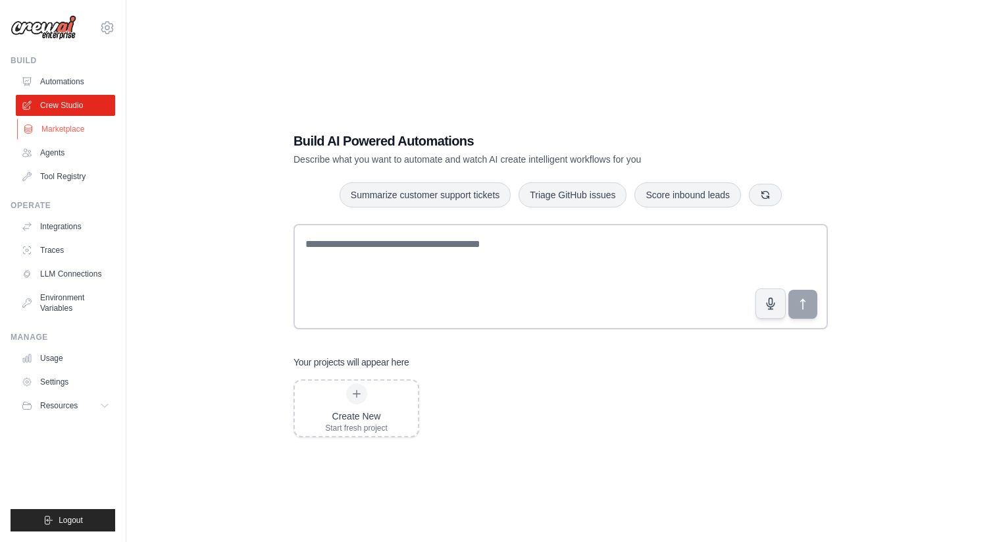
click at [54, 128] on link "Marketplace" at bounding box center [66, 128] width 99 height 21
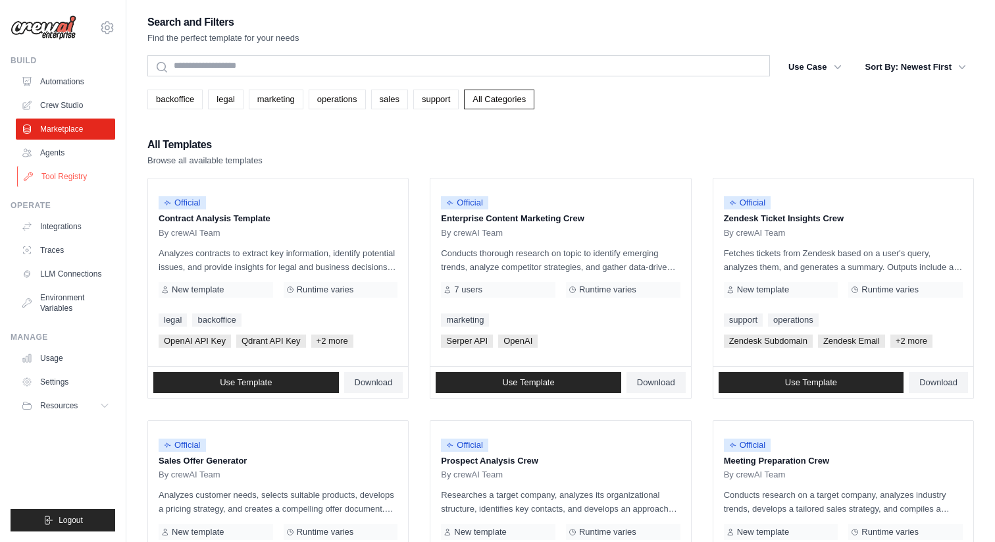
click at [54, 180] on link "Tool Registry" at bounding box center [66, 176] width 99 height 21
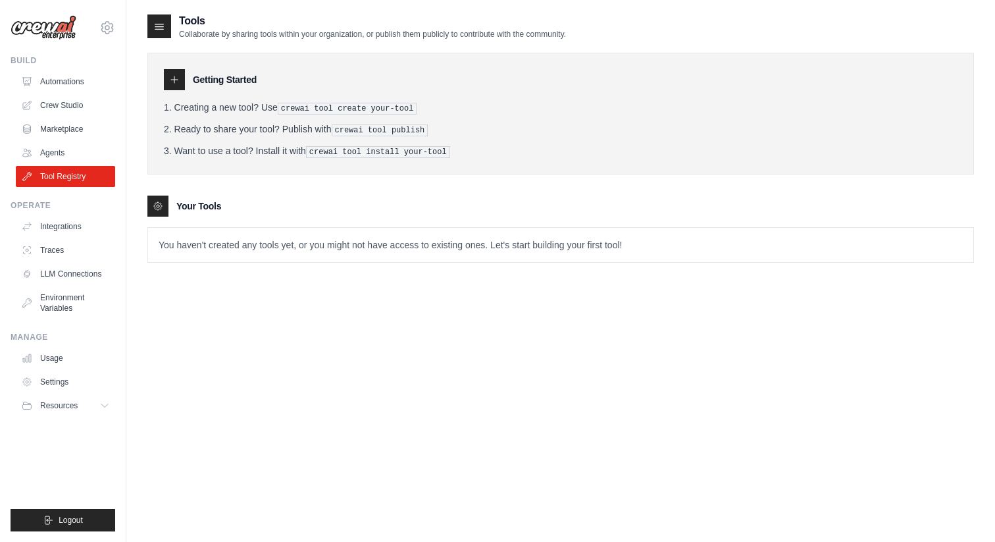
click at [290, 108] on pre "crewai tool create your-tool" at bounding box center [348, 109] width 140 height 12
click at [175, 86] on div at bounding box center [174, 79] width 21 height 21
click at [148, 30] on div at bounding box center [159, 26] width 24 height 24
click at [160, 28] on icon at bounding box center [159, 26] width 13 height 13
click at [174, 70] on div at bounding box center [174, 79] width 21 height 21
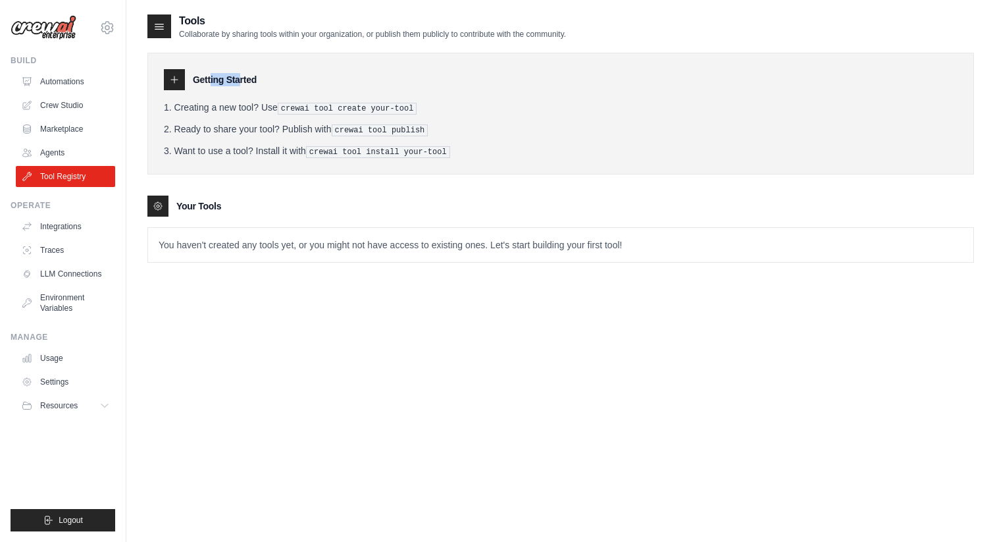
click at [174, 70] on div at bounding box center [174, 79] width 21 height 21
click at [161, 201] on icon at bounding box center [158, 206] width 11 height 11
click at [176, 239] on p "You haven't created any tools yet, or you might not have access to existing one…" at bounding box center [560, 245] width 825 height 34
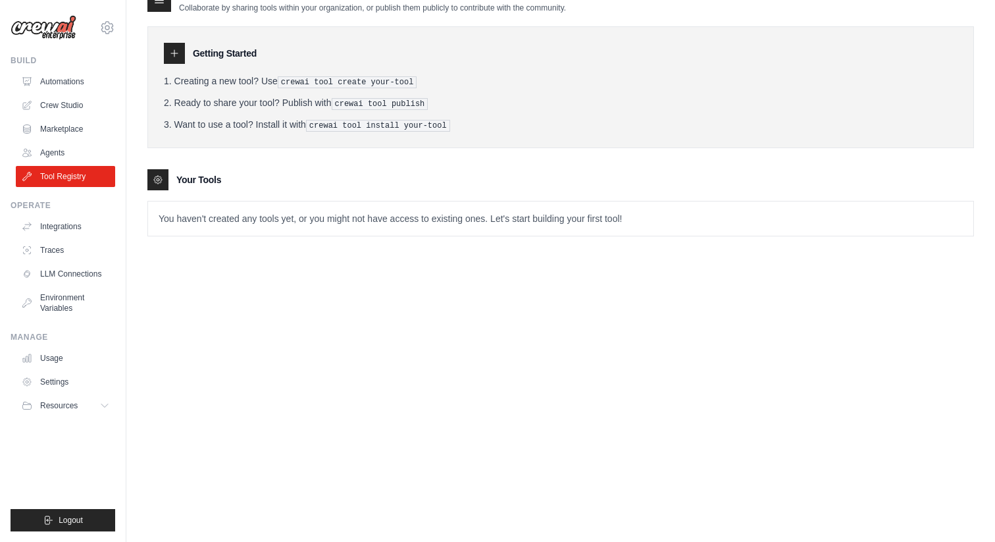
click at [542, 214] on p "You haven't created any tools yet, or you might not have access to existing one…" at bounding box center [560, 218] width 825 height 34
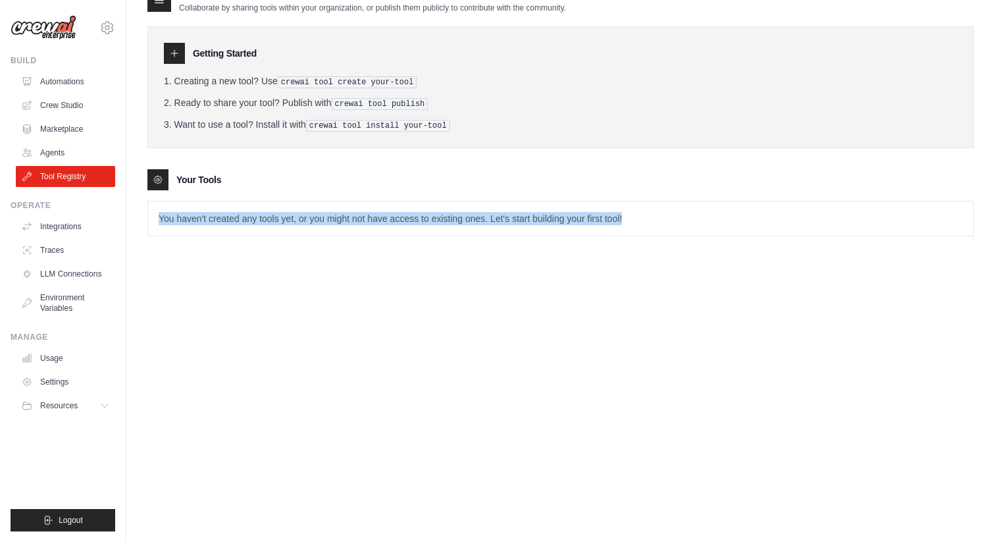
click at [542, 214] on p "You haven't created any tools yet, or you might not have access to existing one…" at bounding box center [560, 218] width 825 height 34
click at [600, 262] on div "Tools Collaborate by sharing tools within your organization, or publish them pu…" at bounding box center [560, 258] width 827 height 542
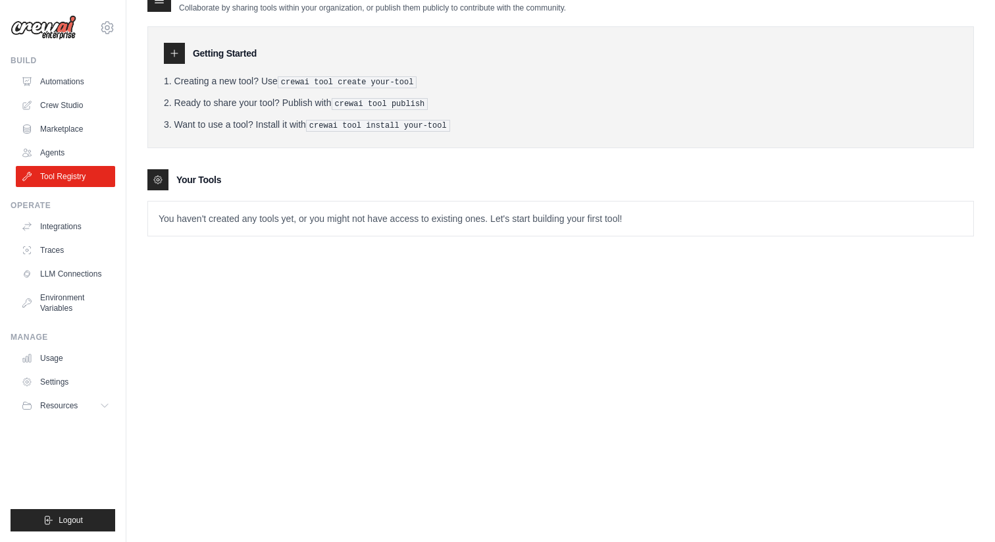
click at [625, 219] on p "You haven't created any tools yet, or you might not have access to existing one…" at bounding box center [560, 218] width 825 height 34
click at [632, 225] on p "You haven't created any tools yet, or you might not have access to existing one…" at bounding box center [560, 218] width 825 height 34
click at [632, 221] on p "You haven't created any tools yet, or you might not have access to existing one…" at bounding box center [560, 218] width 825 height 34
click at [595, 262] on div "Tools Collaborate by sharing tools within your organization, or publish them pu…" at bounding box center [560, 258] width 827 height 542
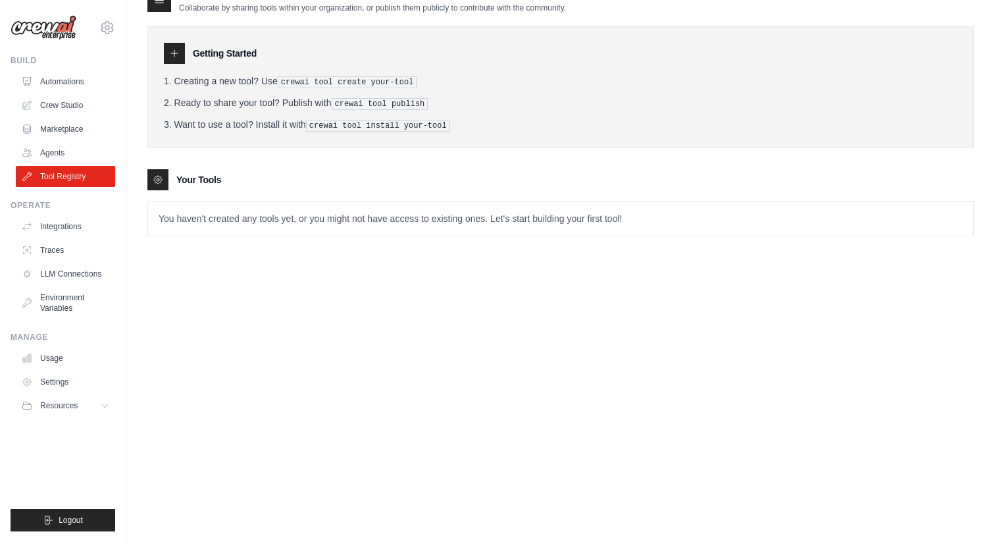
scroll to position [0, 0]
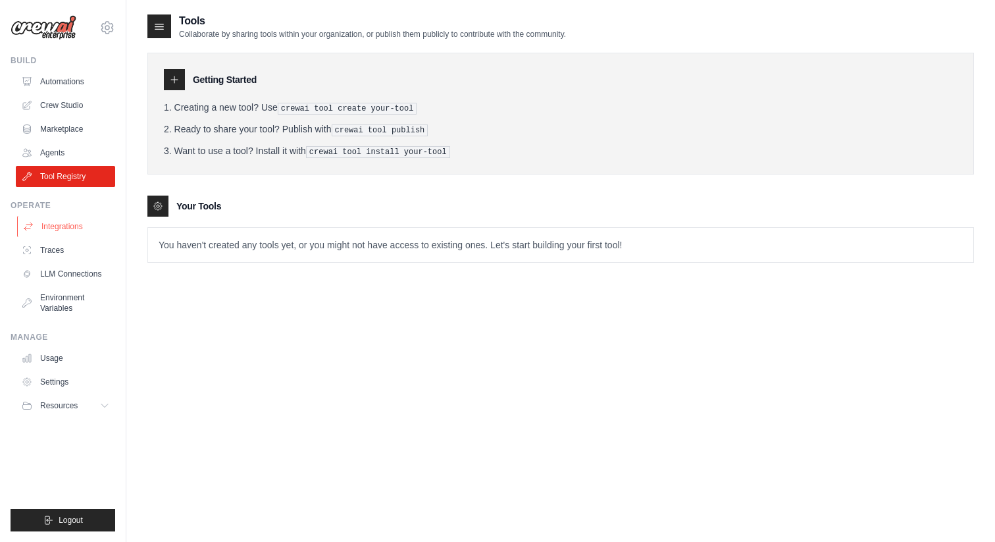
click at [67, 227] on link "Integrations" at bounding box center [66, 226] width 99 height 21
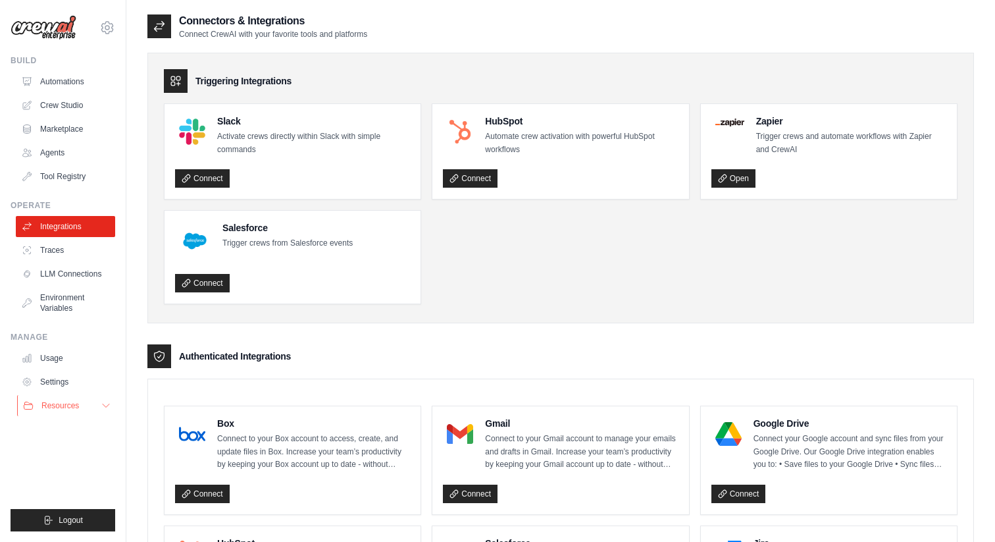
click at [107, 405] on icon at bounding box center [106, 405] width 11 height 11
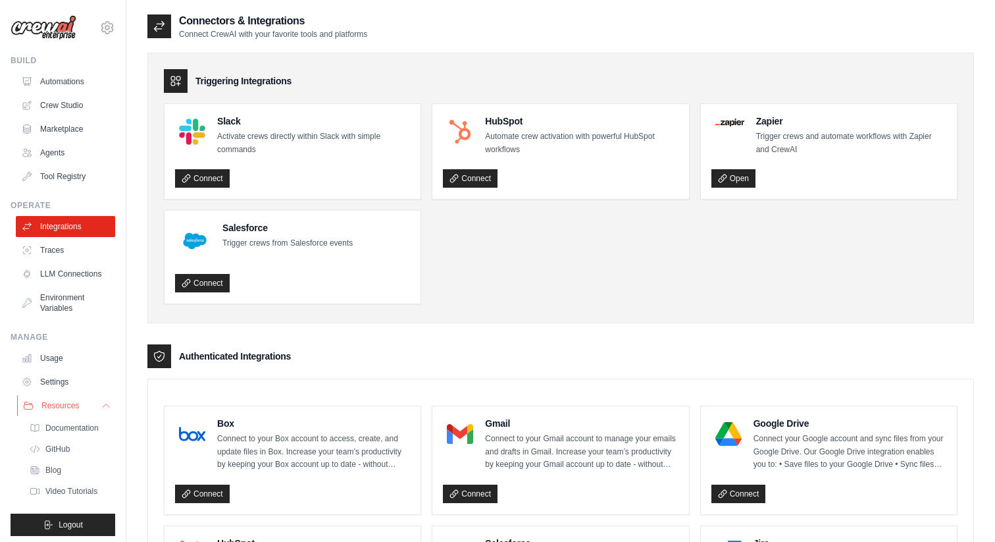
scroll to position [5, 0]
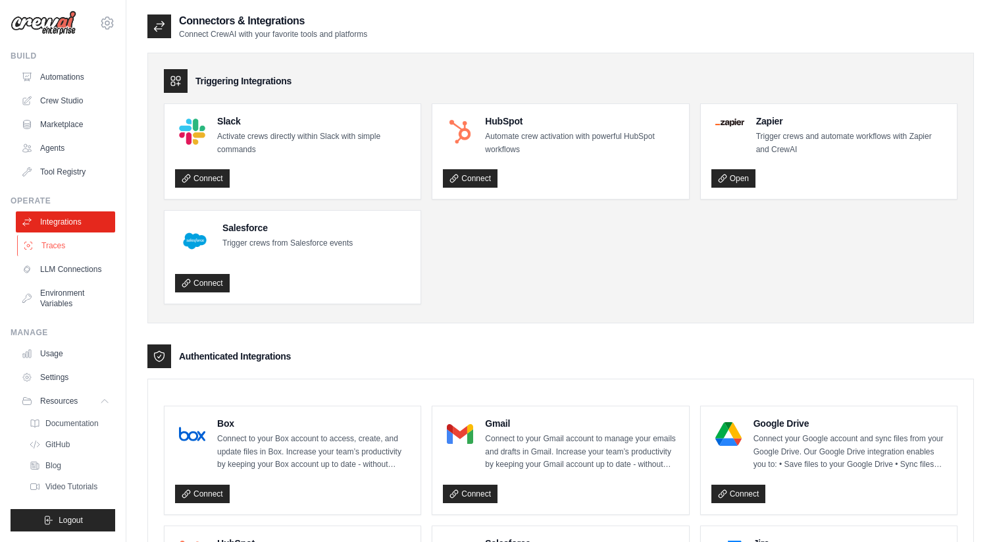
click at [57, 246] on link "Traces" at bounding box center [66, 245] width 99 height 21
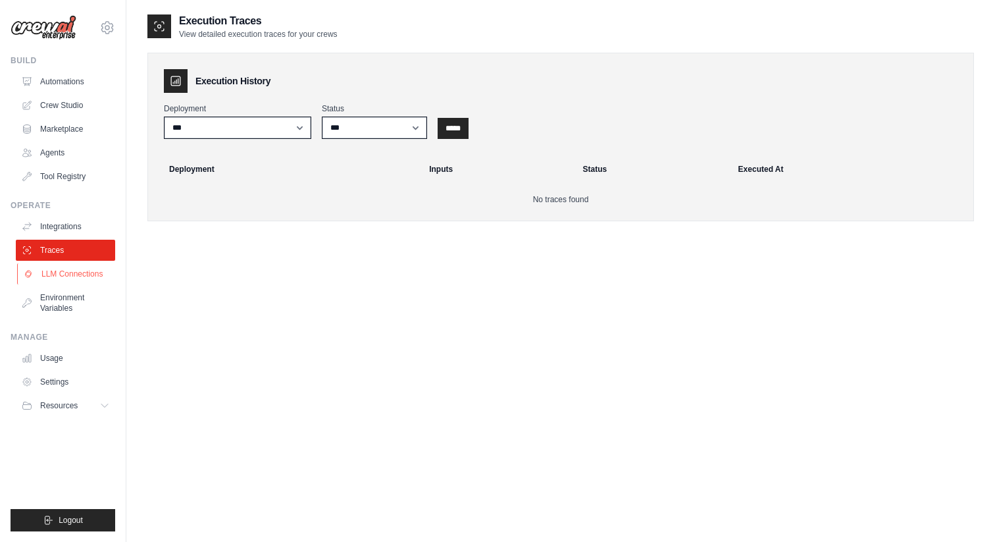
click at [55, 269] on link "LLM Connections" at bounding box center [66, 273] width 99 height 21
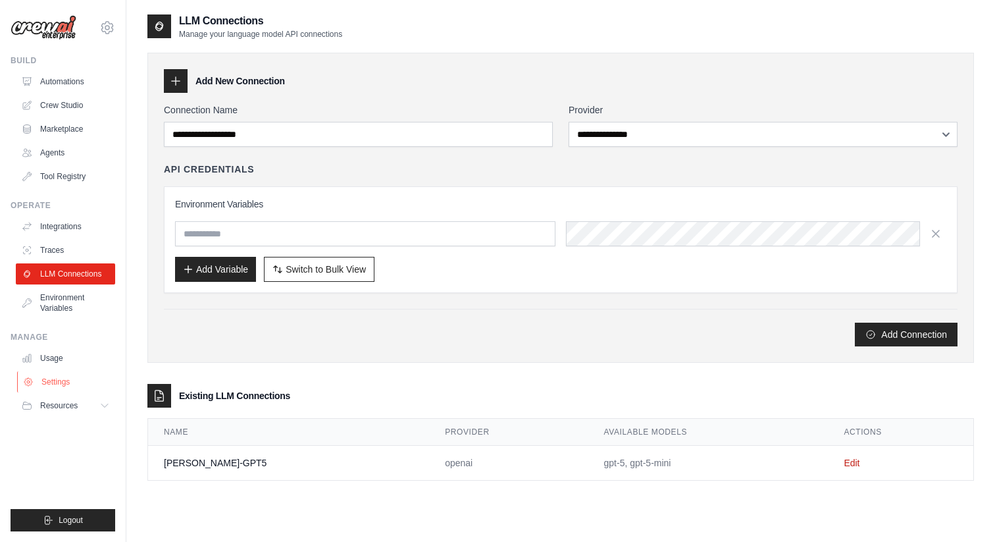
click at [45, 383] on link "Settings" at bounding box center [66, 381] width 99 height 21
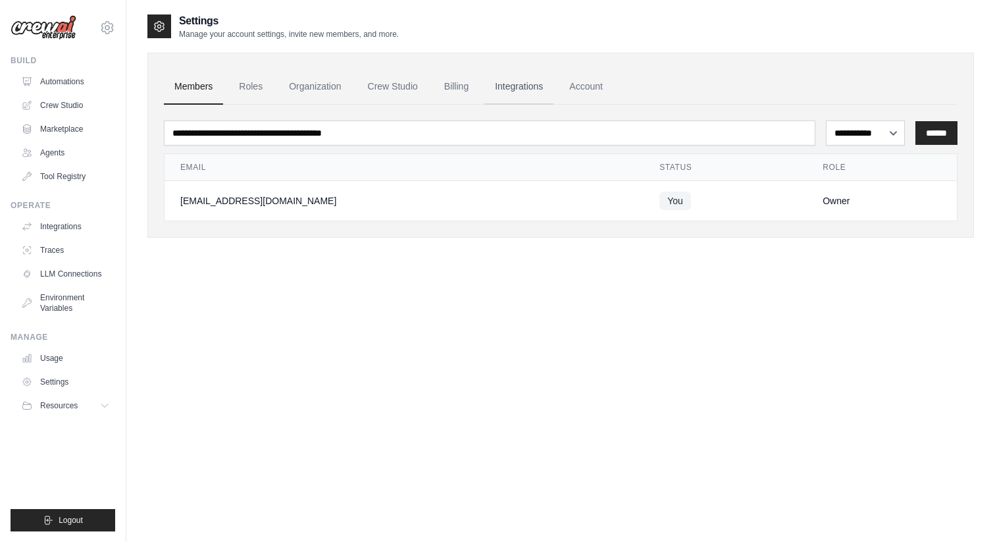
click at [508, 87] on link "Integrations" at bounding box center [518, 87] width 69 height 36
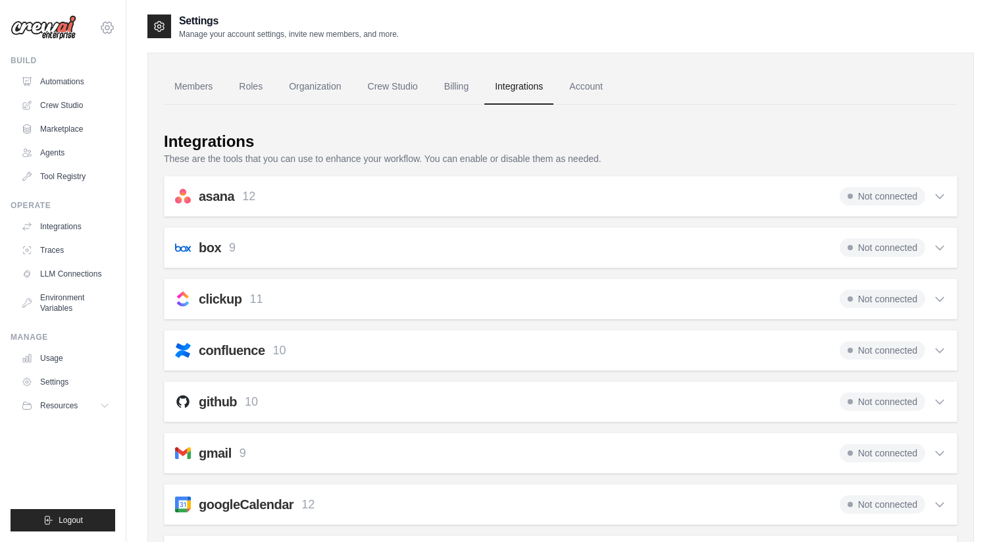
click at [109, 24] on icon at bounding box center [107, 28] width 16 height 16
click at [76, 99] on link "Crew Studio" at bounding box center [66, 105] width 99 height 21
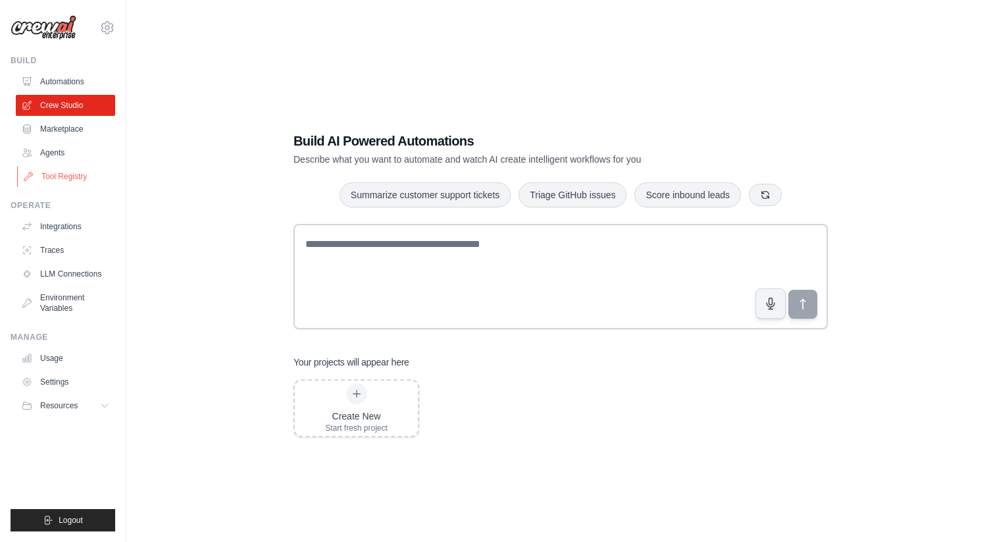
click at [59, 176] on link "Tool Registry" at bounding box center [66, 176] width 99 height 21
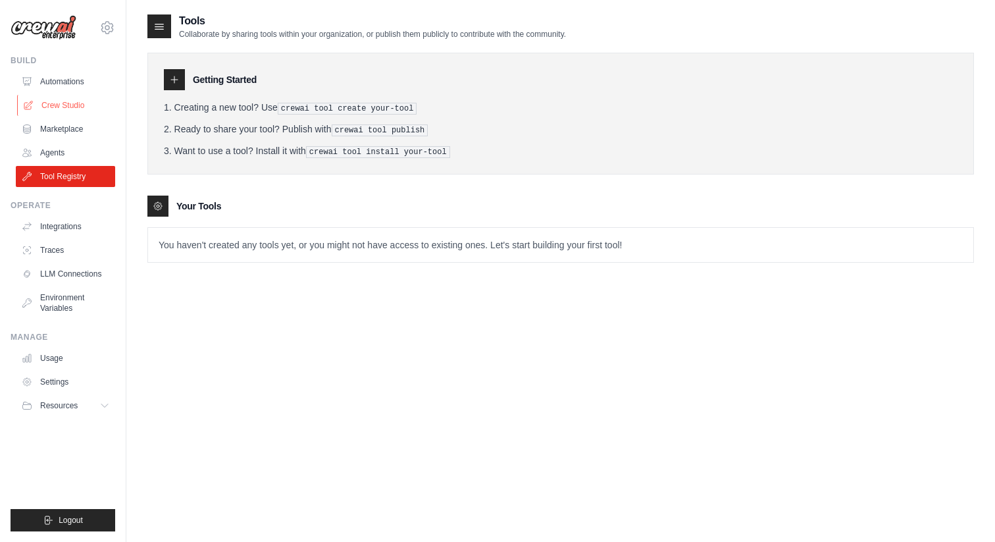
click at [63, 105] on link "Crew Studio" at bounding box center [66, 105] width 99 height 21
click at [52, 109] on link "Crew Studio" at bounding box center [66, 105] width 99 height 21
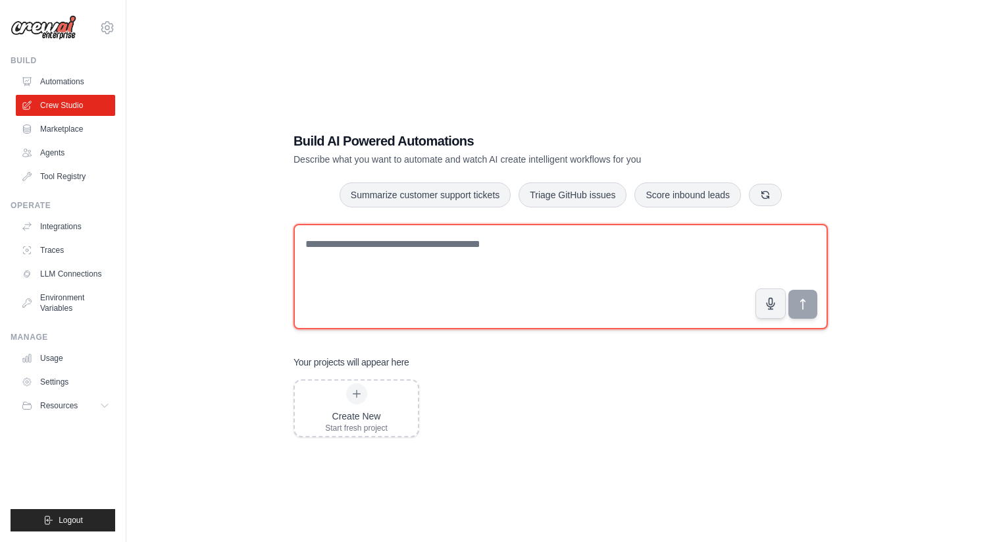
click at [357, 244] on textarea at bounding box center [561, 276] width 535 height 105
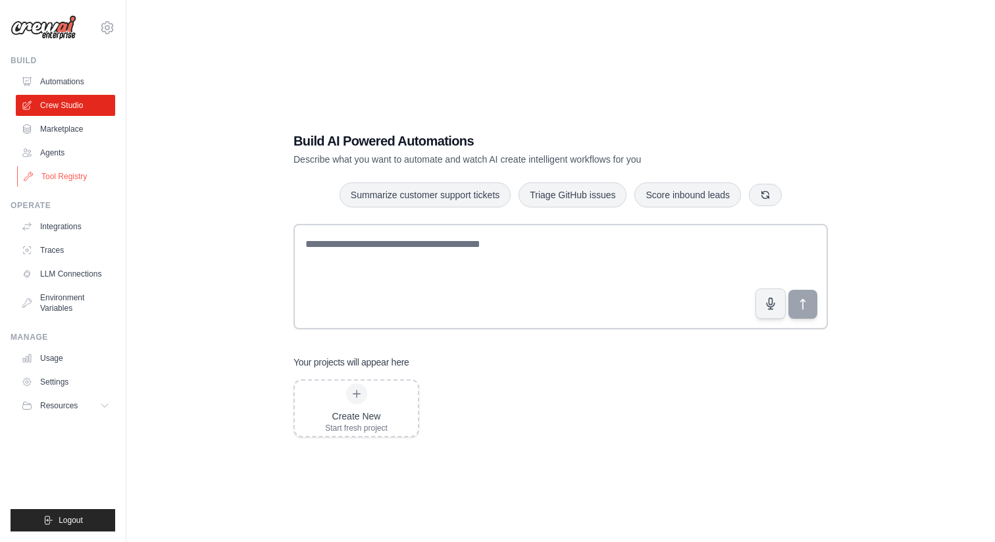
click at [61, 173] on link "Tool Registry" at bounding box center [66, 176] width 99 height 21
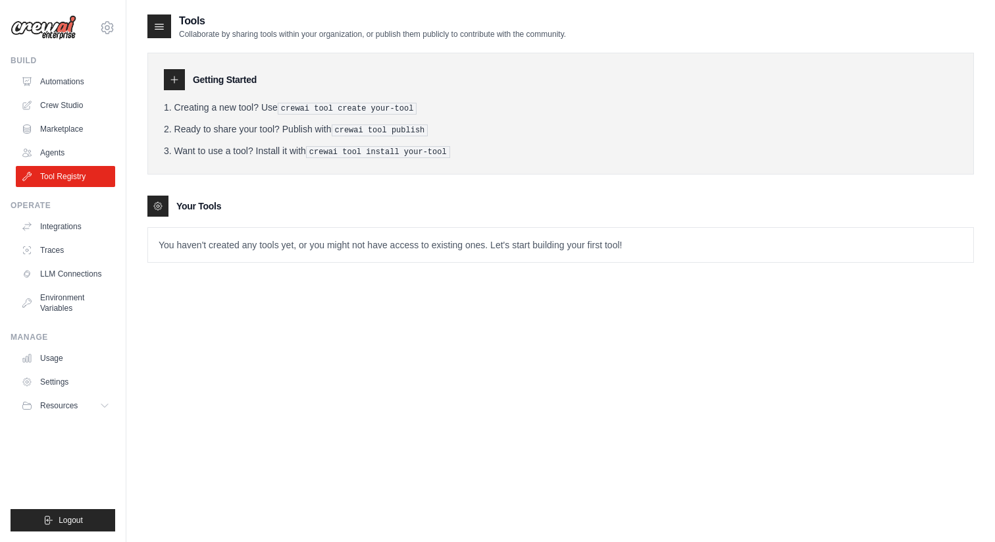
click at [175, 80] on icon at bounding box center [174, 79] width 11 height 11
drag, startPoint x: 283, startPoint y: 107, endPoint x: 415, endPoint y: 103, distance: 132.4
click at [415, 103] on pre "crewai tool create your-tool" at bounding box center [348, 109] width 140 height 12
copy pre "crewai tool create your-tool"
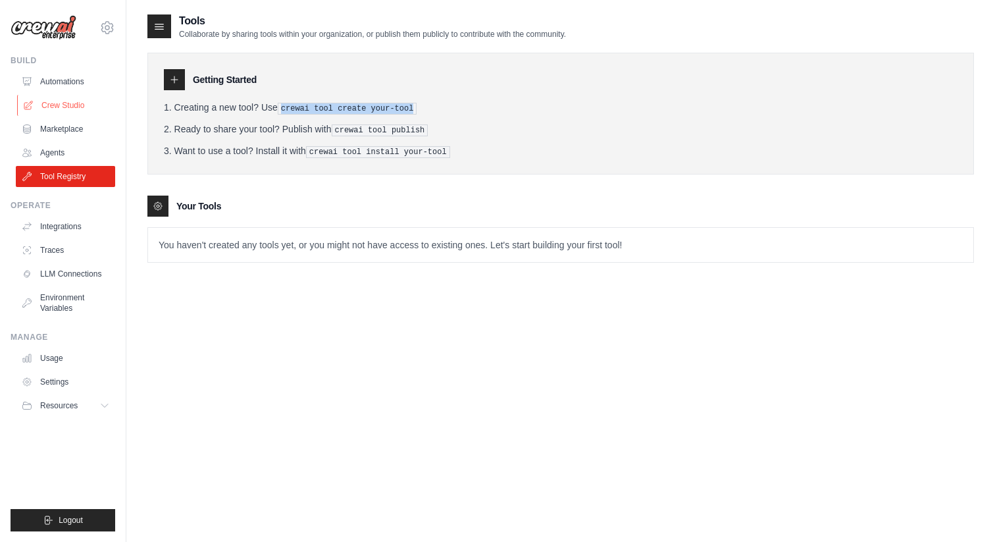
click at [65, 106] on link "Crew Studio" at bounding box center [66, 105] width 99 height 21
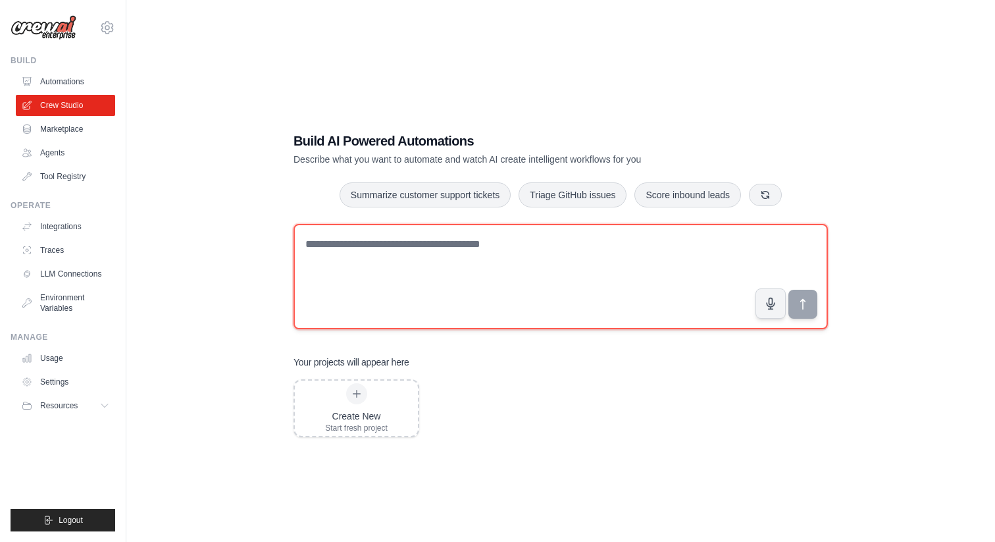
click at [350, 251] on textarea at bounding box center [561, 276] width 535 height 105
paste textarea "**********"
drag, startPoint x: 391, startPoint y: 246, endPoint x: 411, endPoint y: 248, distance: 20.4
click at [411, 248] on textarea "**********" at bounding box center [561, 276] width 535 height 105
type textarea "**********"
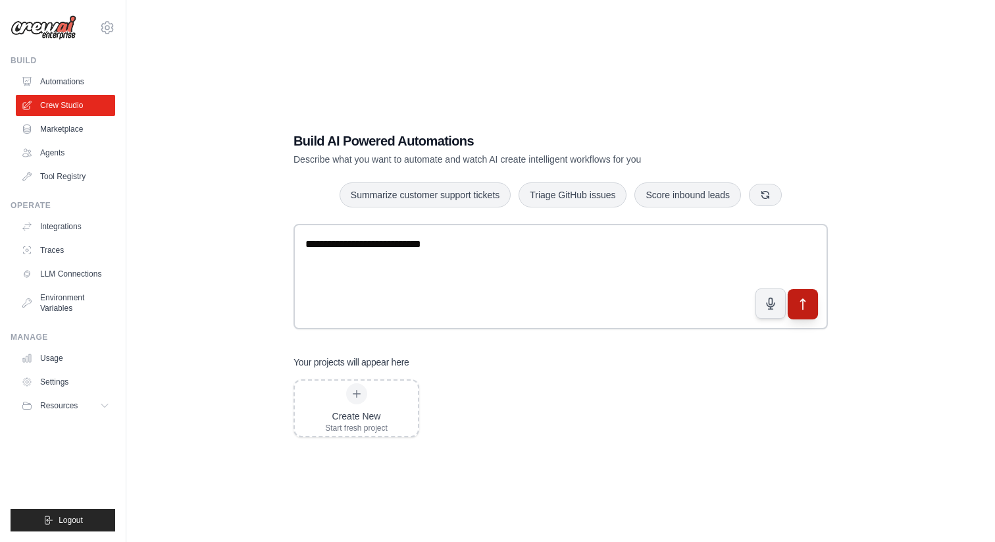
click at [799, 305] on icon "submit" at bounding box center [804, 304] width 14 height 14
click at [65, 175] on link "Tool Registry" at bounding box center [66, 176] width 99 height 21
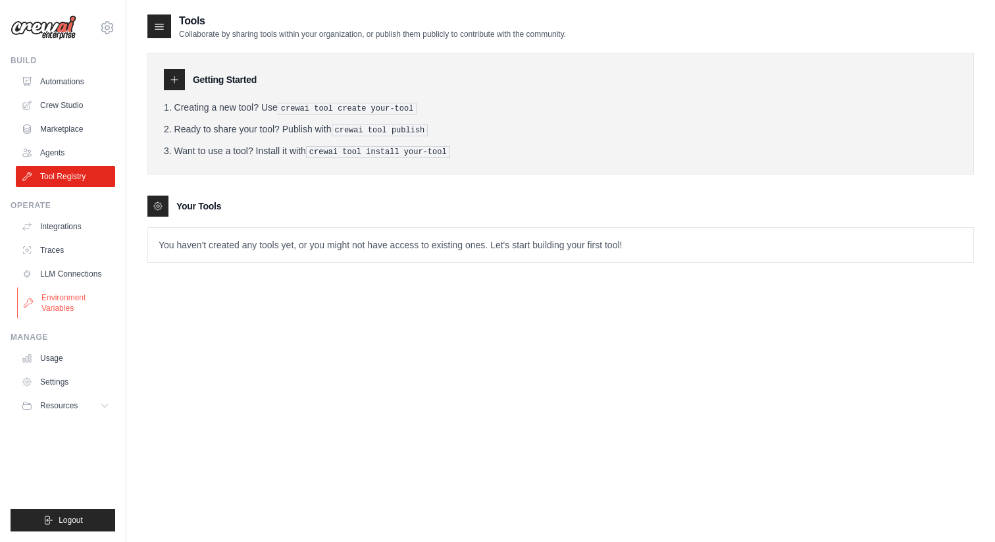
click at [61, 296] on link "Environment Variables" at bounding box center [66, 303] width 99 height 32
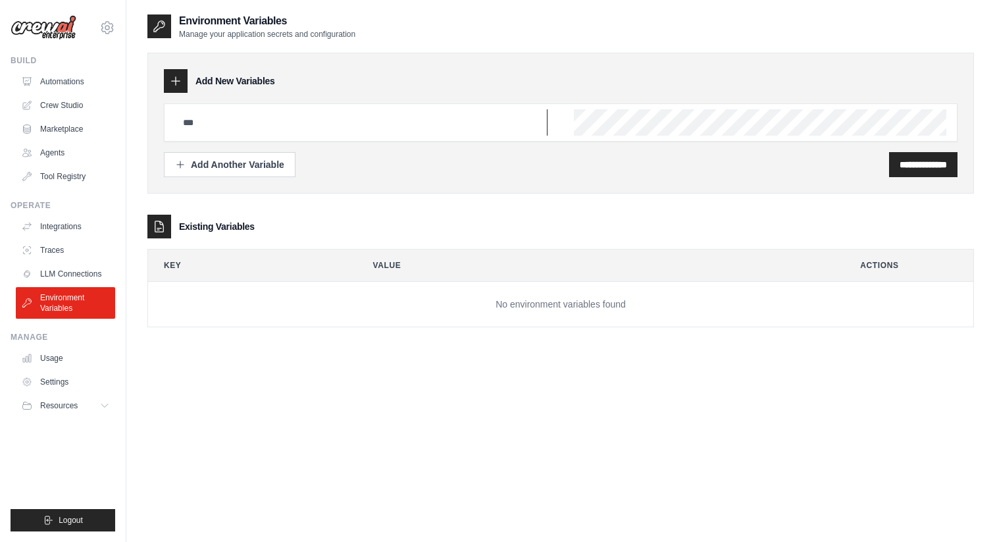
click at [232, 123] on input "text" at bounding box center [361, 122] width 373 height 26
paste input "**********"
type input "**********"
click at [900, 159] on input "**********" at bounding box center [923, 164] width 47 height 13
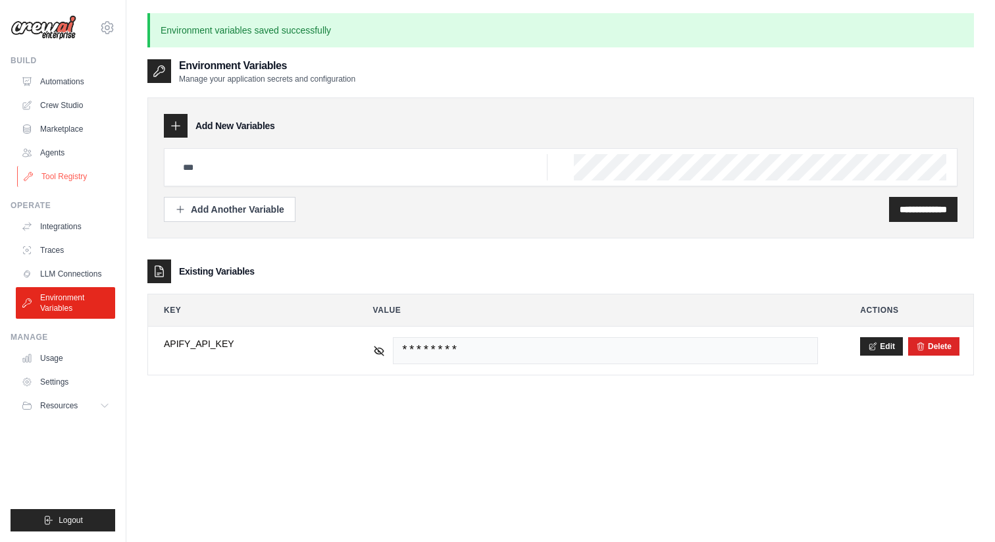
click at [60, 174] on link "Tool Registry" at bounding box center [66, 176] width 99 height 21
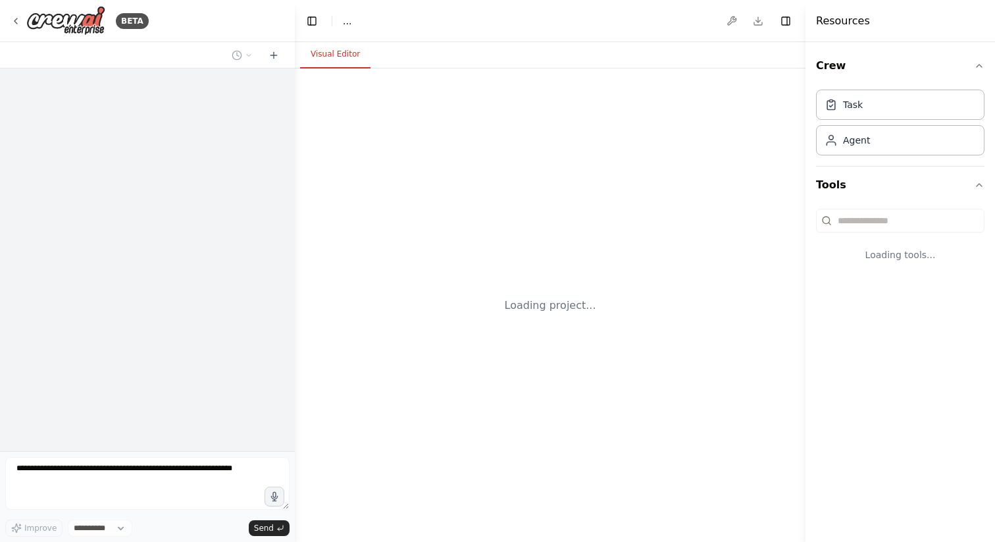
select select "****"
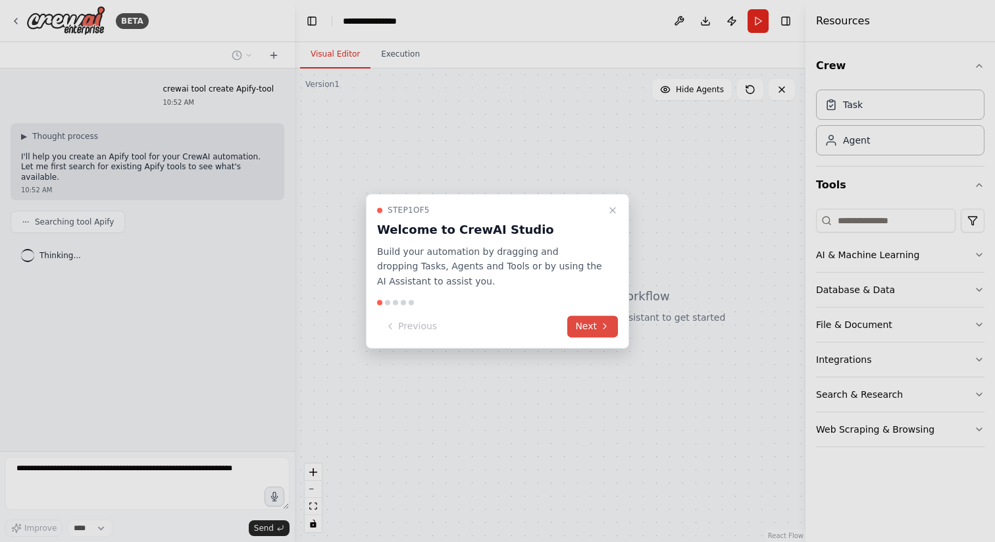
click at [600, 326] on icon at bounding box center [605, 326] width 11 height 11
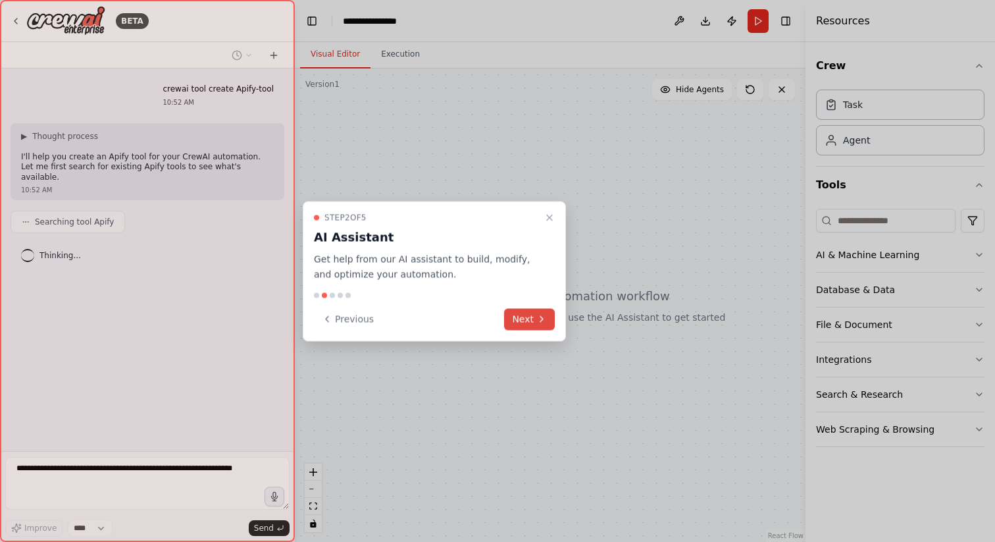
click at [531, 317] on button "Next" at bounding box center [529, 319] width 51 height 22
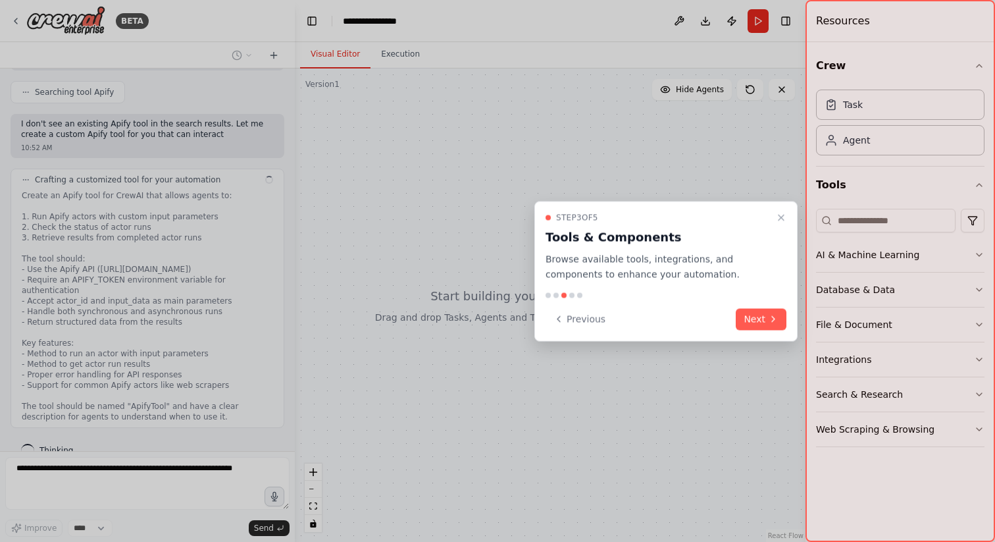
scroll to position [140, 0]
click at [754, 317] on button "Next" at bounding box center [761, 319] width 51 height 22
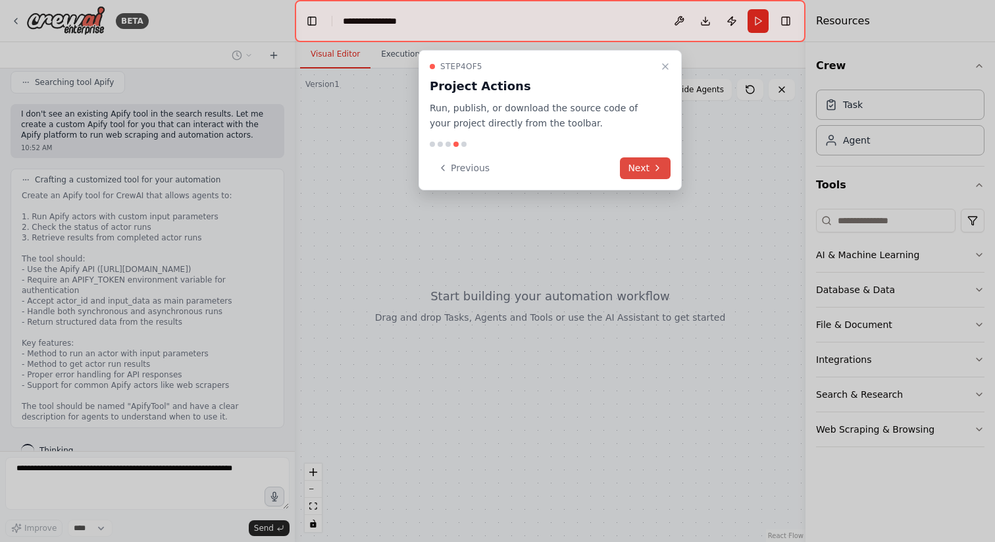
click at [656, 165] on icon at bounding box center [657, 167] width 3 height 5
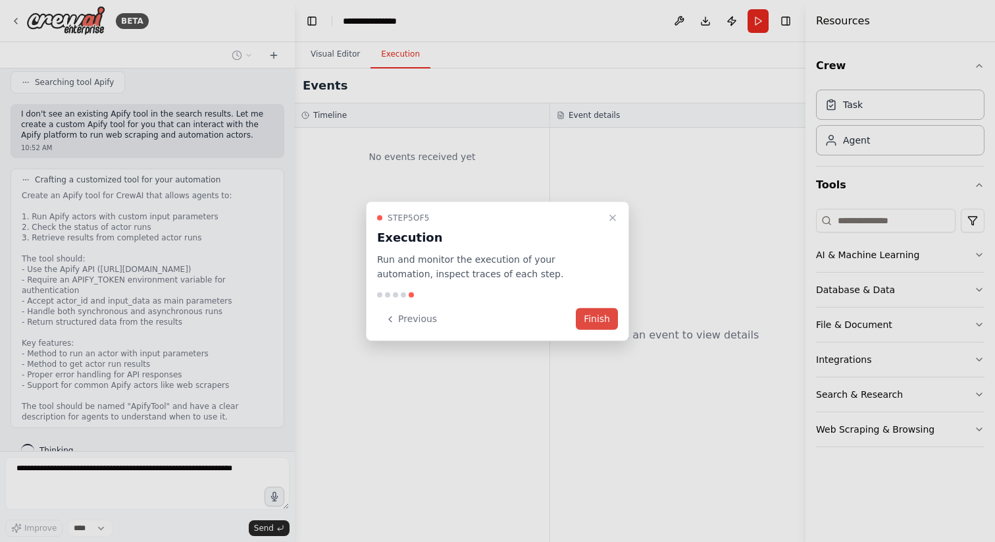
click at [592, 319] on button "Finish" at bounding box center [597, 319] width 42 height 22
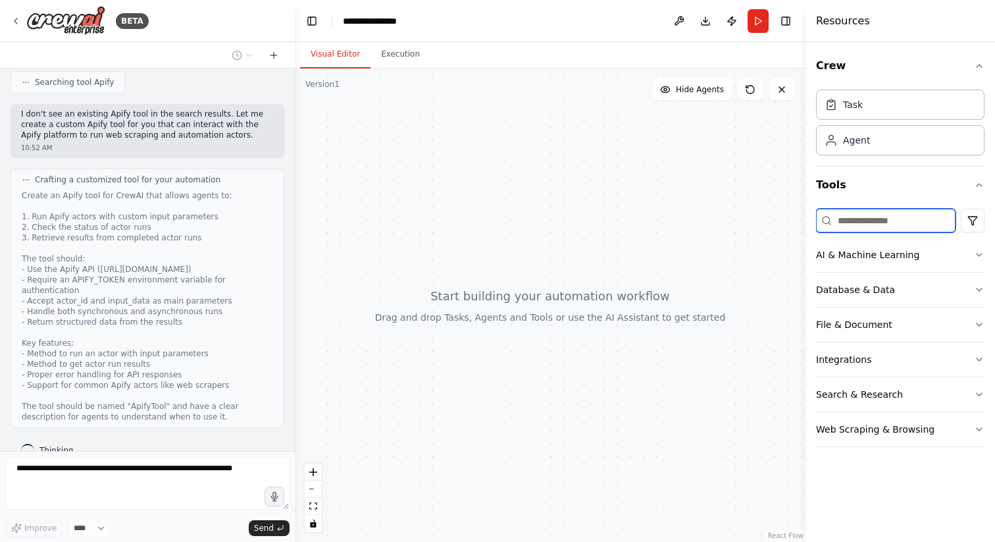
click at [925, 221] on input at bounding box center [886, 221] width 140 height 24
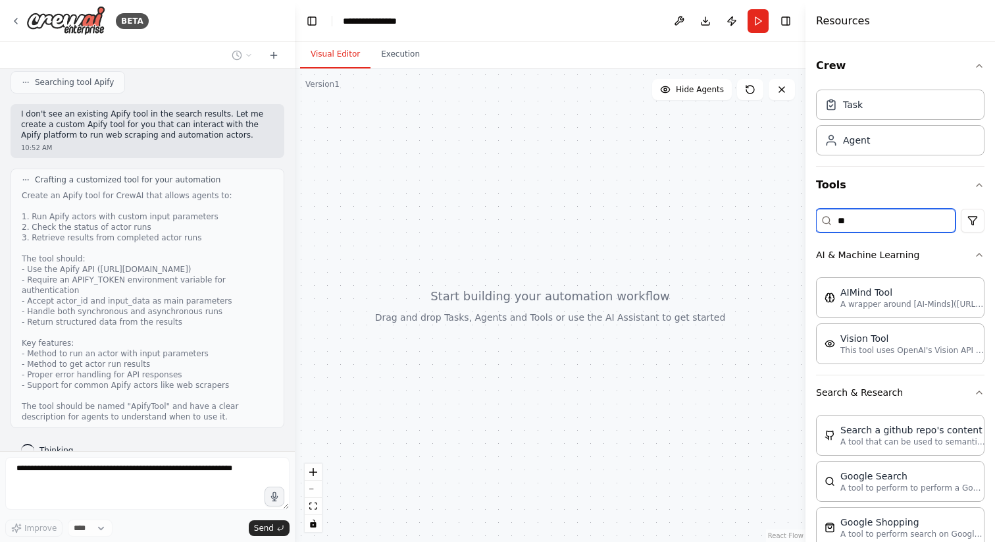
type input "*"
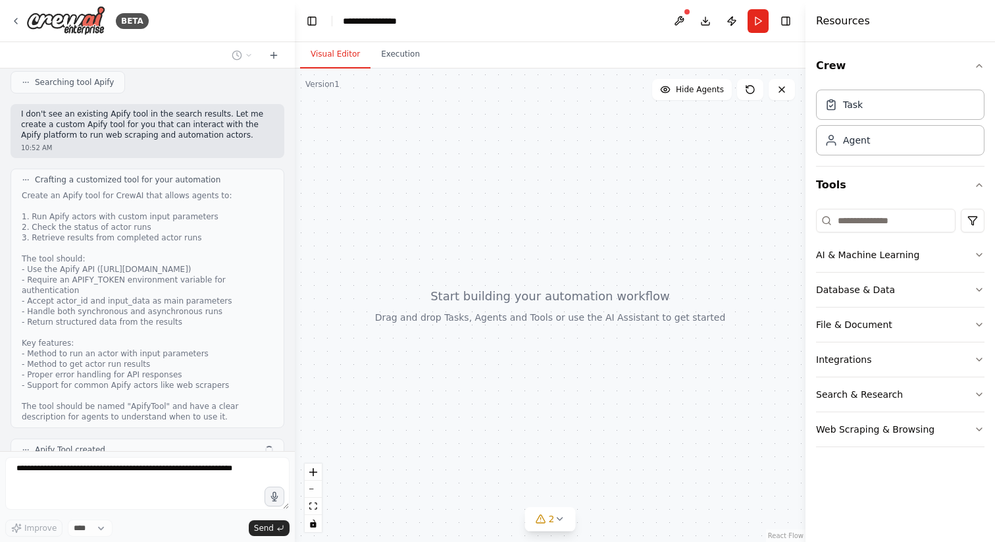
scroll to position [225, 0]
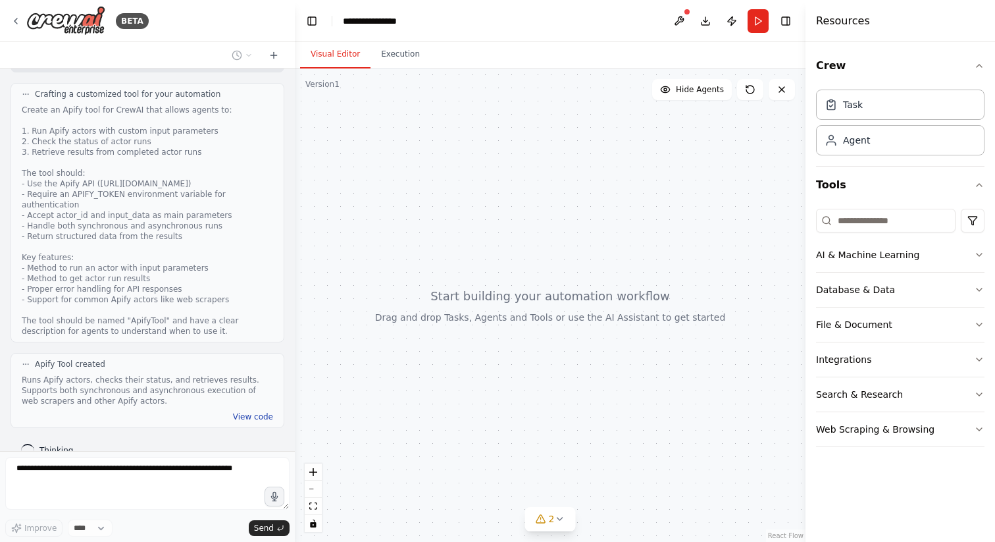
click at [249, 411] on button "View code" at bounding box center [253, 416] width 40 height 11
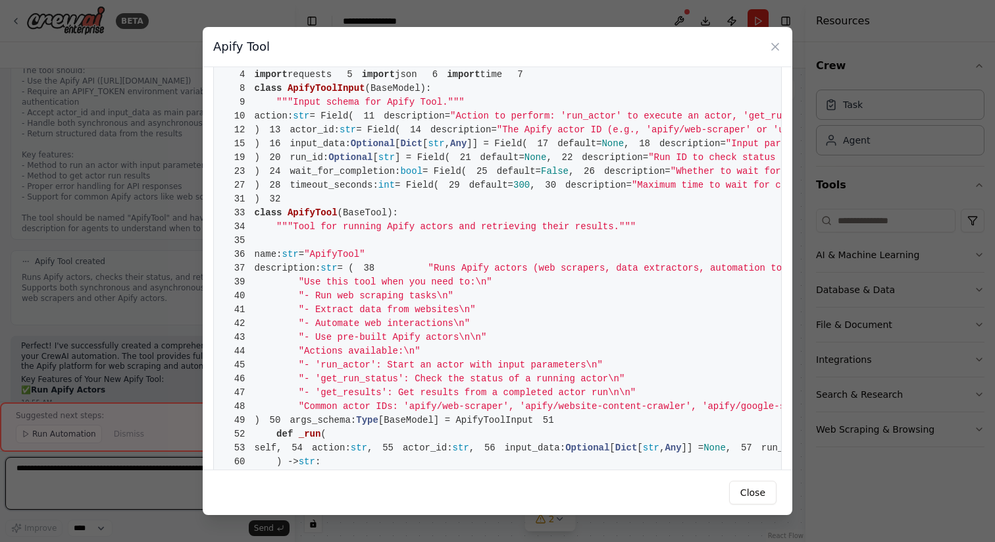
scroll to position [36, 0]
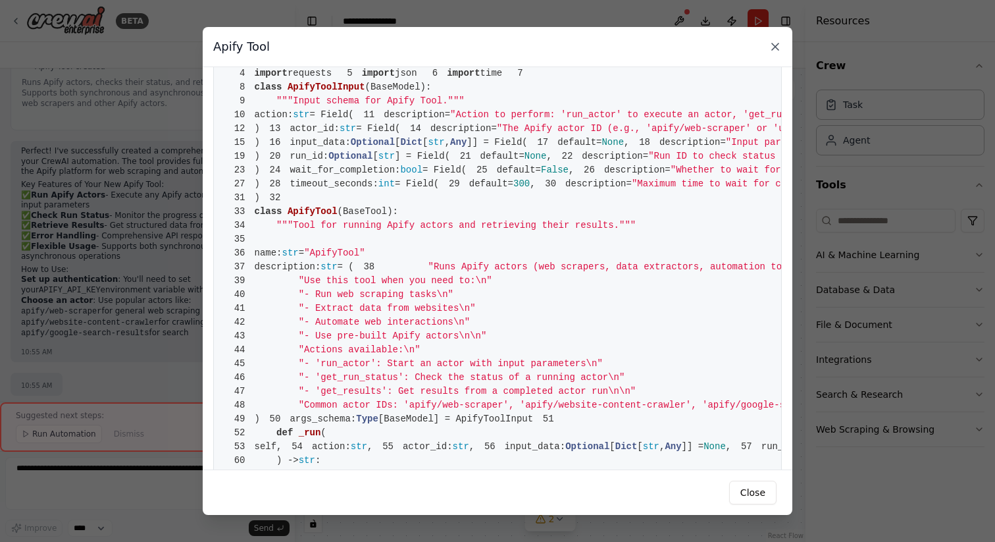
click at [774, 48] on icon at bounding box center [775, 46] width 7 height 7
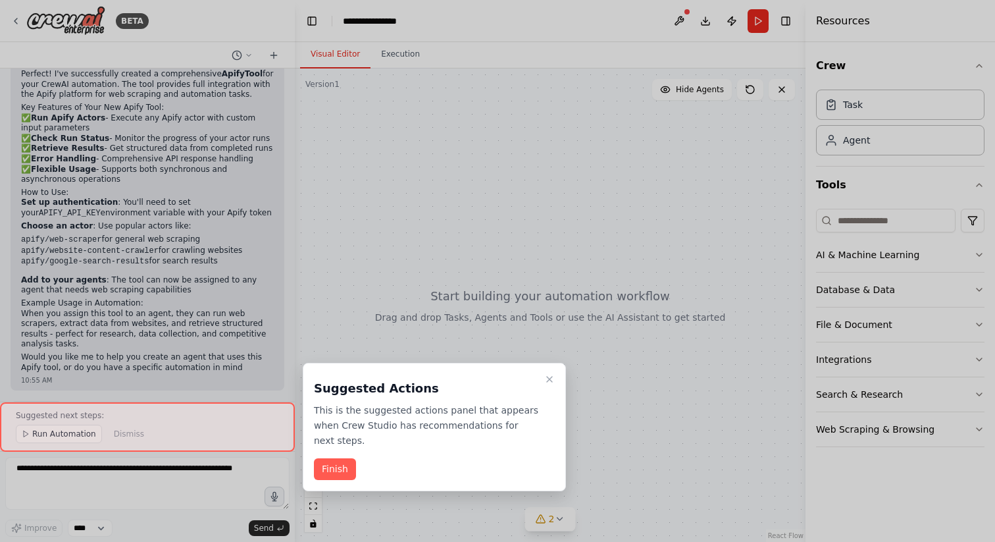
scroll to position [610, 0]
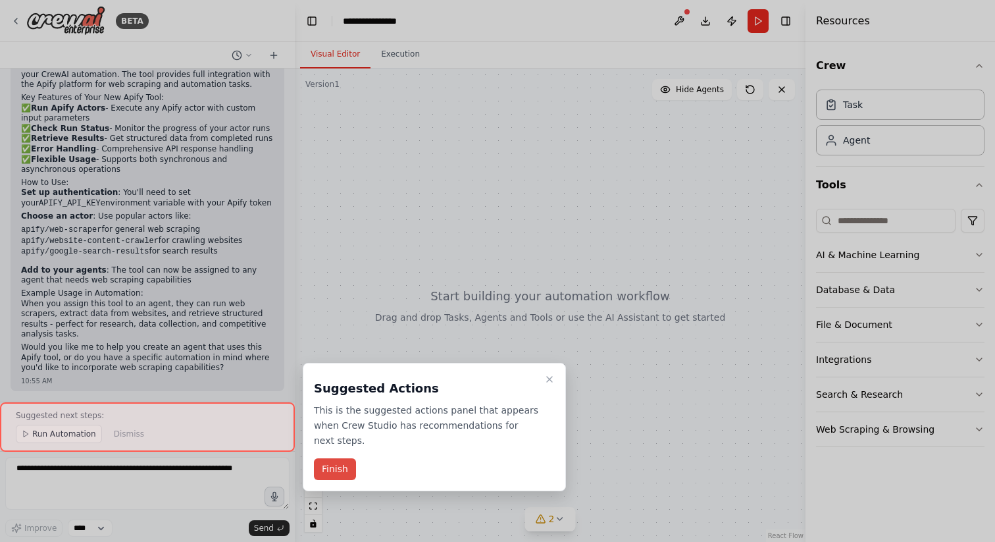
click at [350, 471] on button "Finish" at bounding box center [335, 469] width 42 height 22
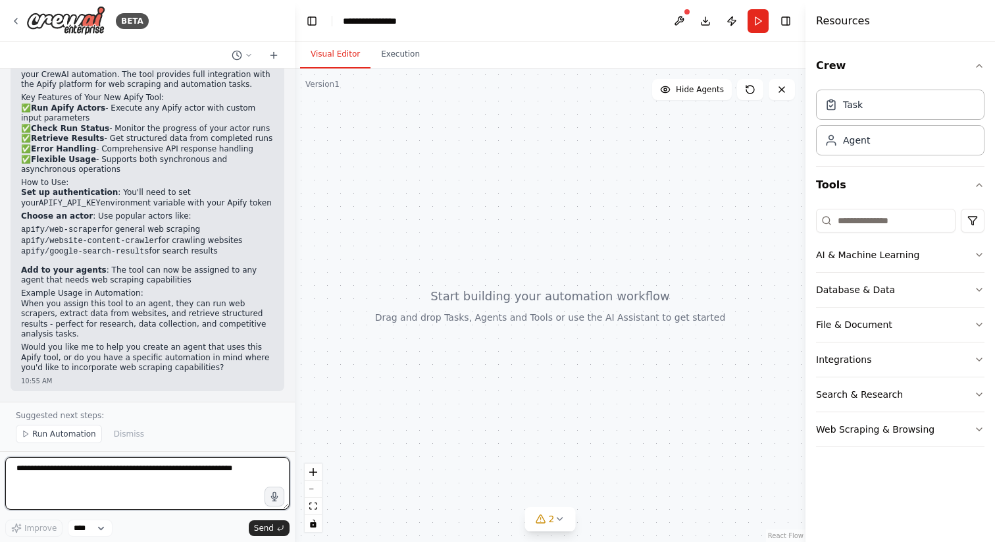
click at [130, 475] on textarea at bounding box center [147, 483] width 284 height 53
type textarea "**********"
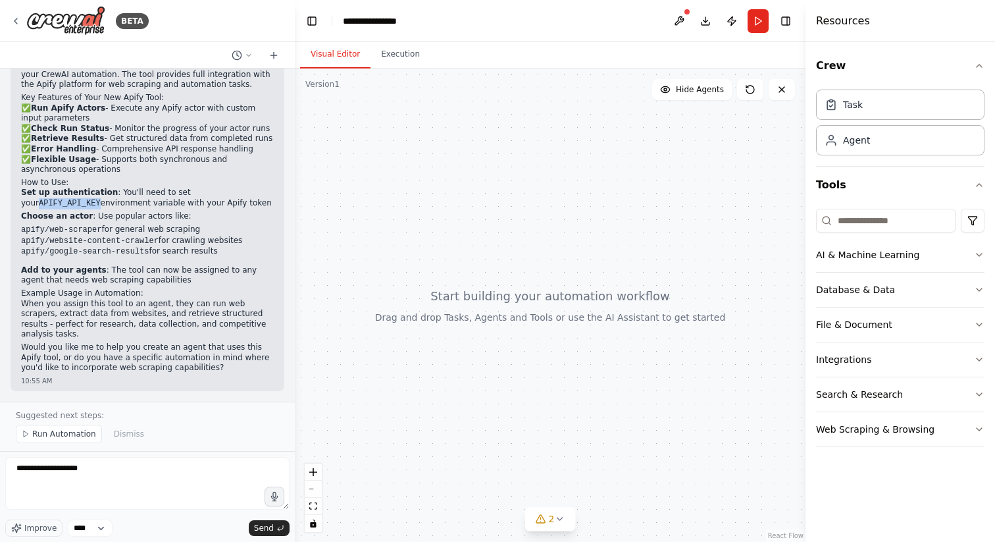
drag, startPoint x: 196, startPoint y: 171, endPoint x: 257, endPoint y: 167, distance: 62.0
click at [257, 188] on p "Set up authentication : You'll need to set your APIFY_API_KEY environment varia…" at bounding box center [147, 198] width 253 height 21
copy code "APIFY_API_KEY"
click at [18, 20] on icon at bounding box center [16, 21] width 11 height 11
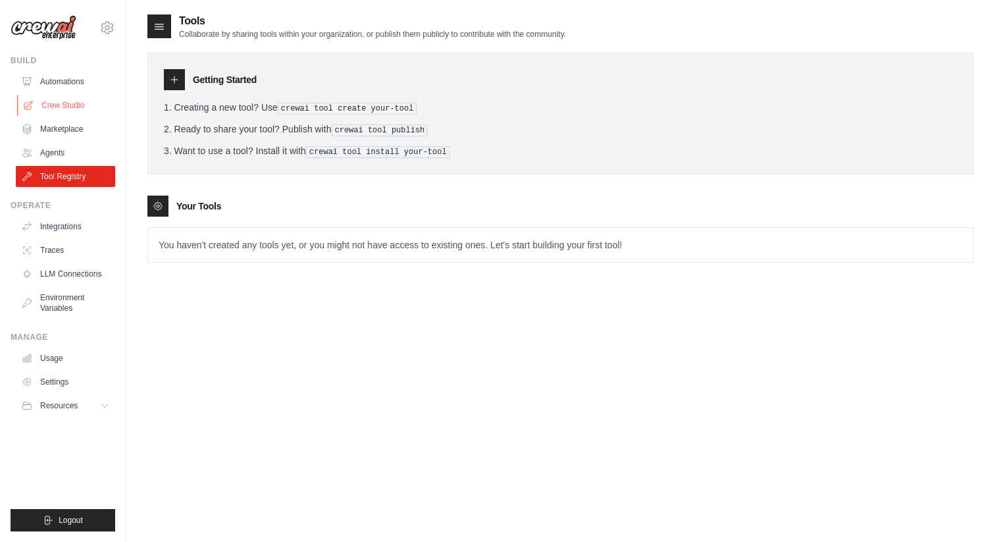
click at [63, 105] on link "Crew Studio" at bounding box center [66, 105] width 99 height 21
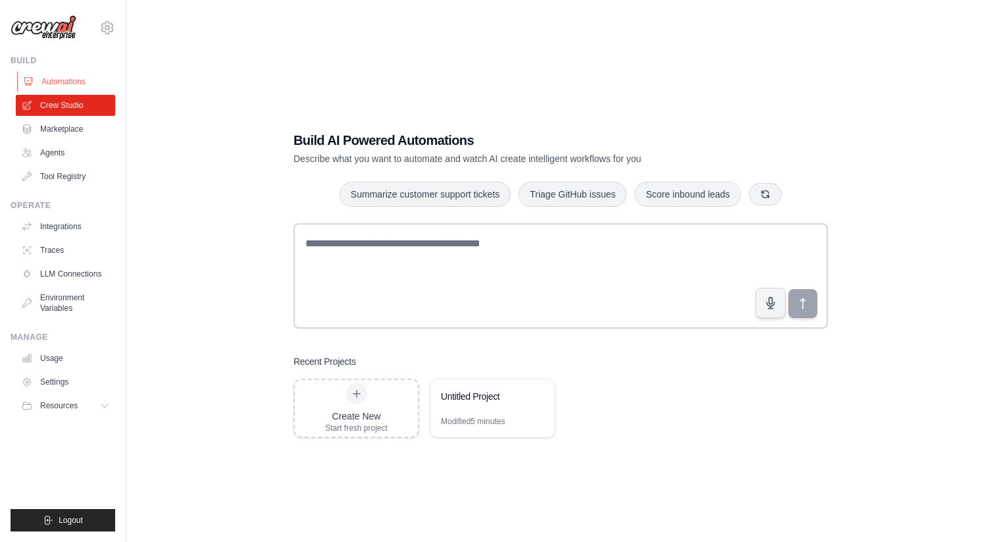
click at [65, 84] on link "Automations" at bounding box center [66, 81] width 99 height 21
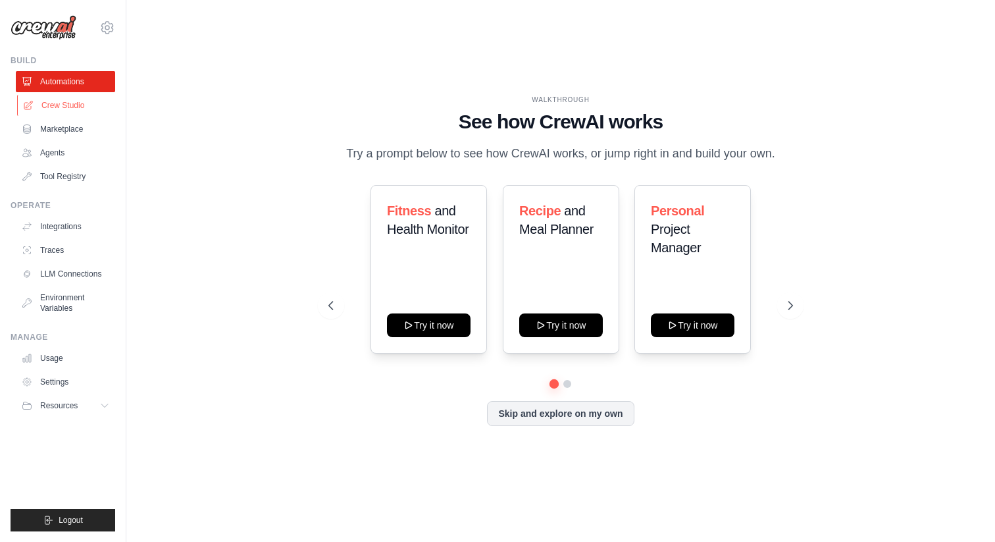
click at [57, 107] on link "Crew Studio" at bounding box center [66, 105] width 99 height 21
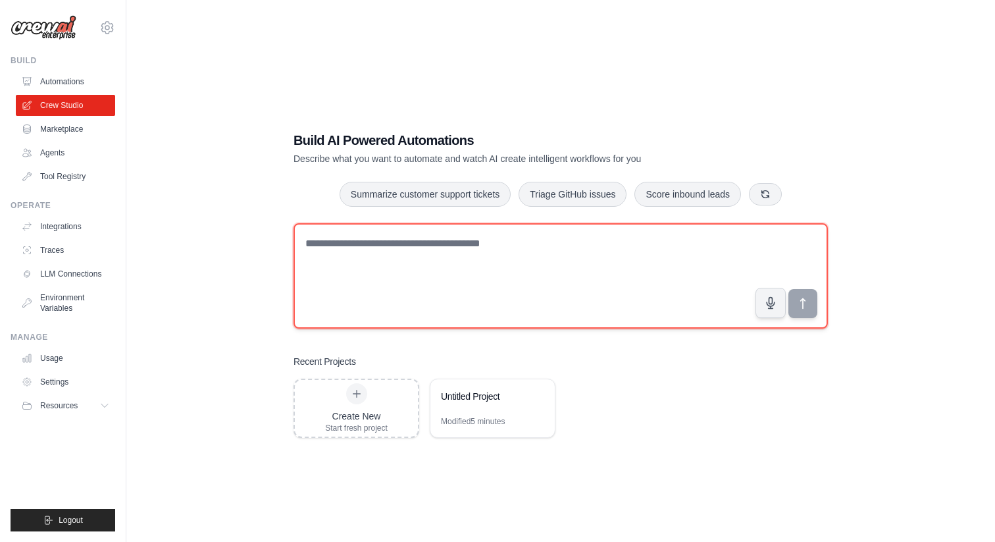
click at [350, 245] on textarea at bounding box center [561, 275] width 535 height 105
type textarea "**********"
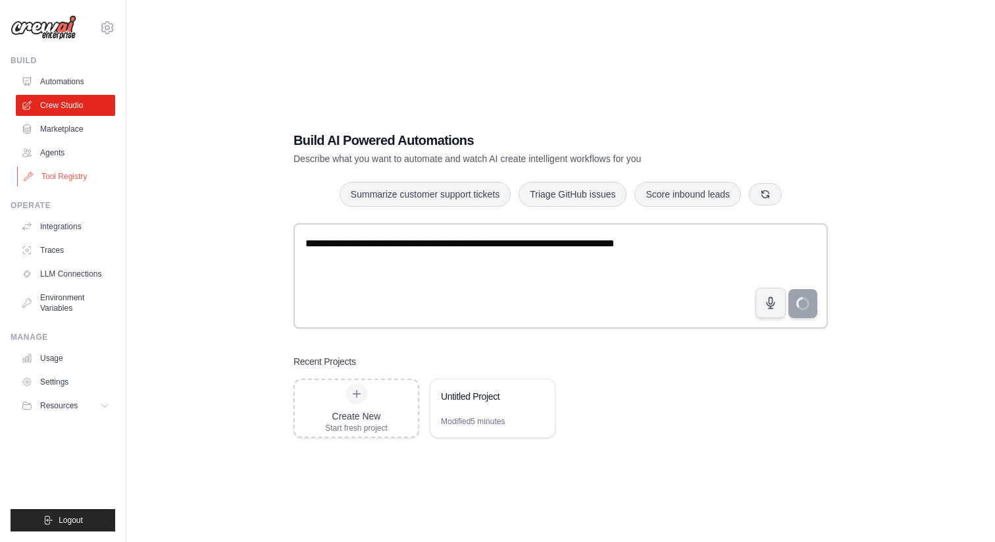
click at [49, 173] on link "Tool Registry" at bounding box center [66, 176] width 99 height 21
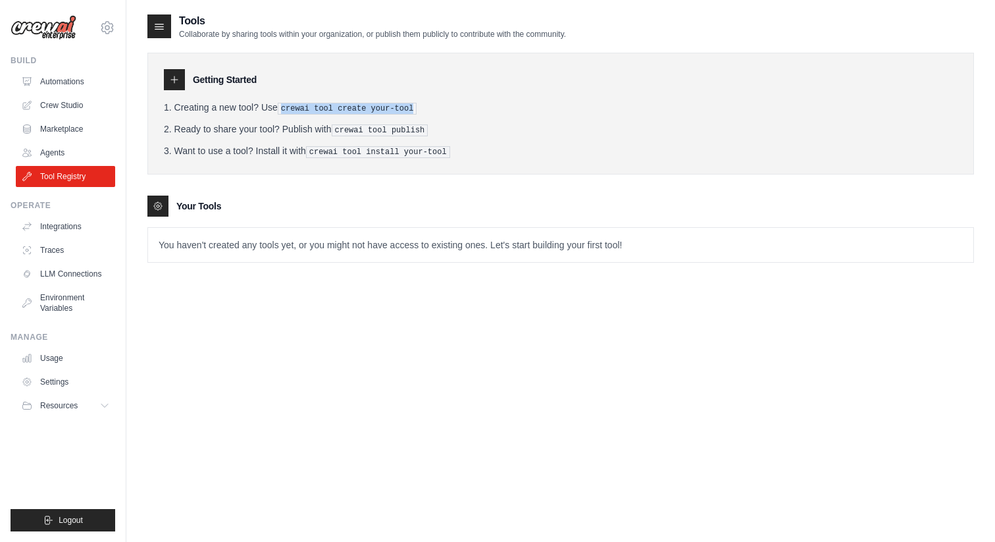
drag, startPoint x: 283, startPoint y: 108, endPoint x: 417, endPoint y: 101, distance: 133.8
click at [417, 101] on li "Creating a new tool? Use crewai tool create your-tool" at bounding box center [561, 108] width 794 height 14
click at [71, 107] on link "Crew Studio" at bounding box center [66, 105] width 99 height 21
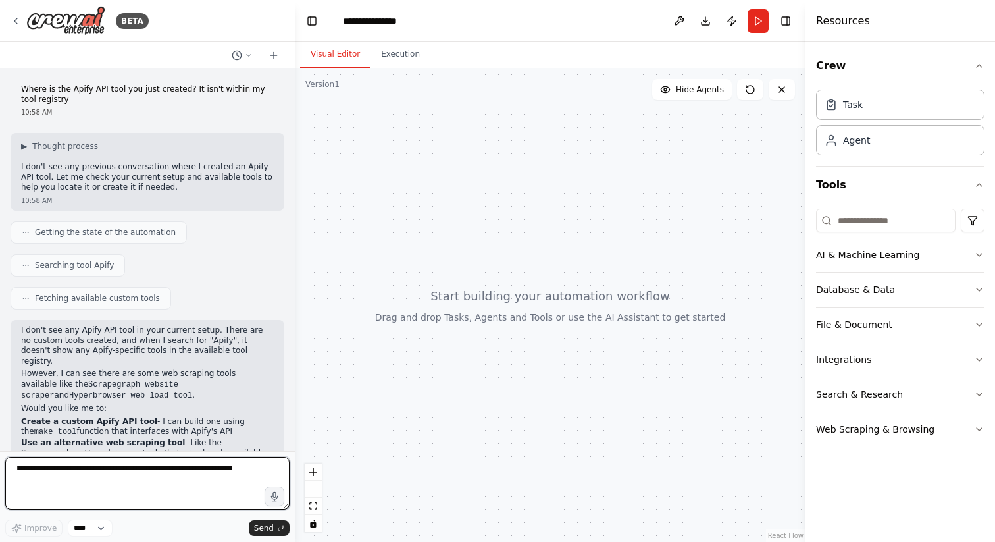
scroll to position [65, 0]
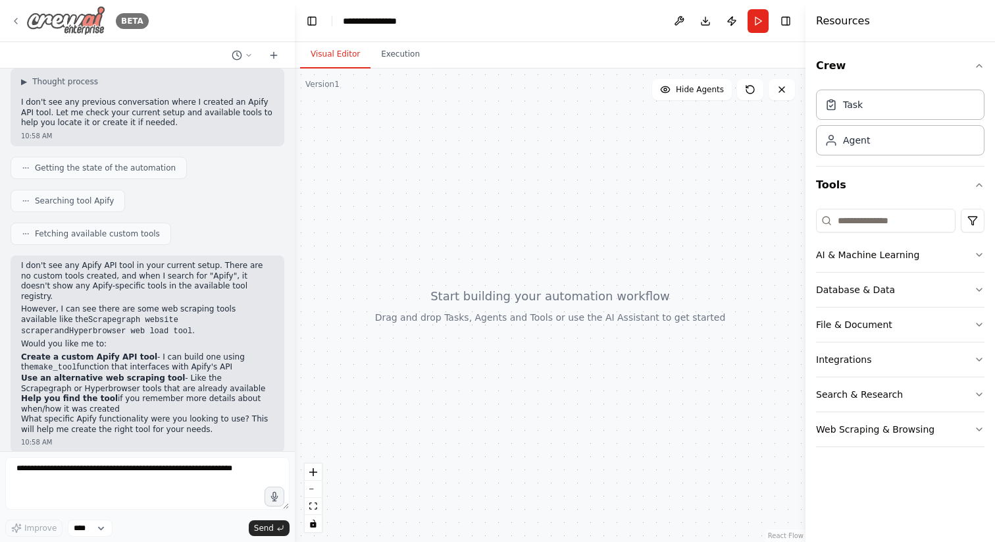
click at [16, 17] on icon at bounding box center [16, 21] width 11 height 11
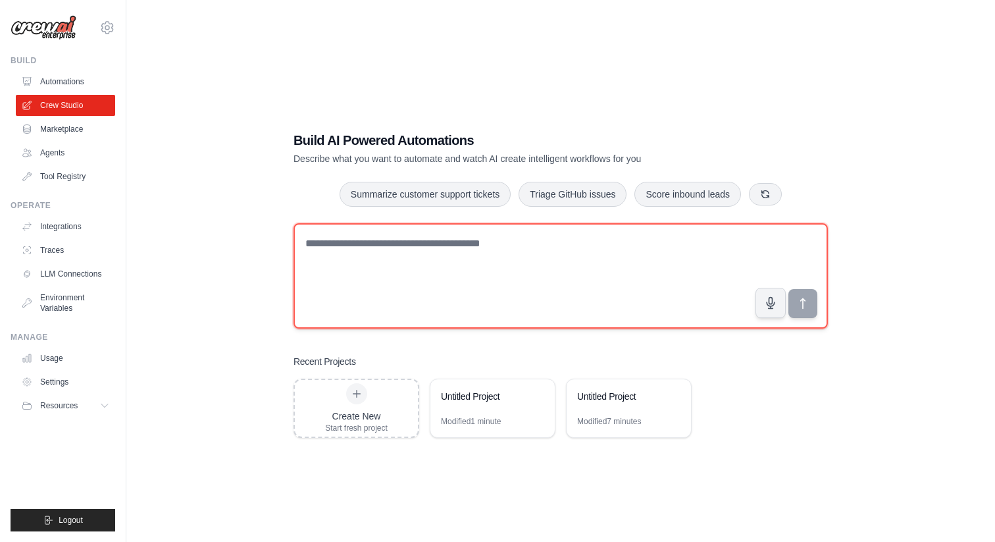
click at [347, 253] on textarea at bounding box center [561, 275] width 535 height 105
paste textarea "**********"
type textarea "**********"
drag, startPoint x: 562, startPoint y: 246, endPoint x: 264, endPoint y: 211, distance: 299.5
click at [264, 211] on div "**********" at bounding box center [560, 284] width 827 height 542
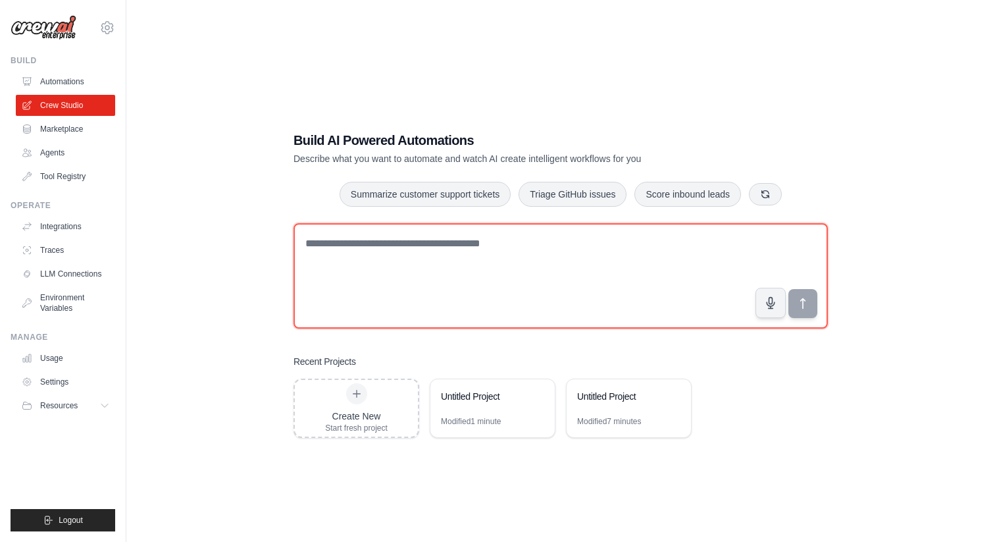
type textarea "*"
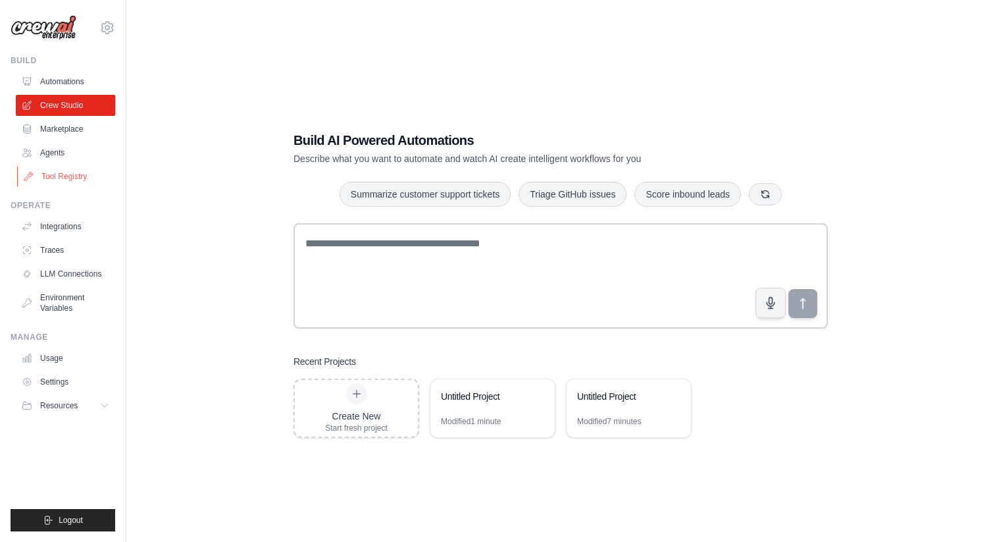
click at [56, 174] on link "Tool Registry" at bounding box center [66, 176] width 99 height 21
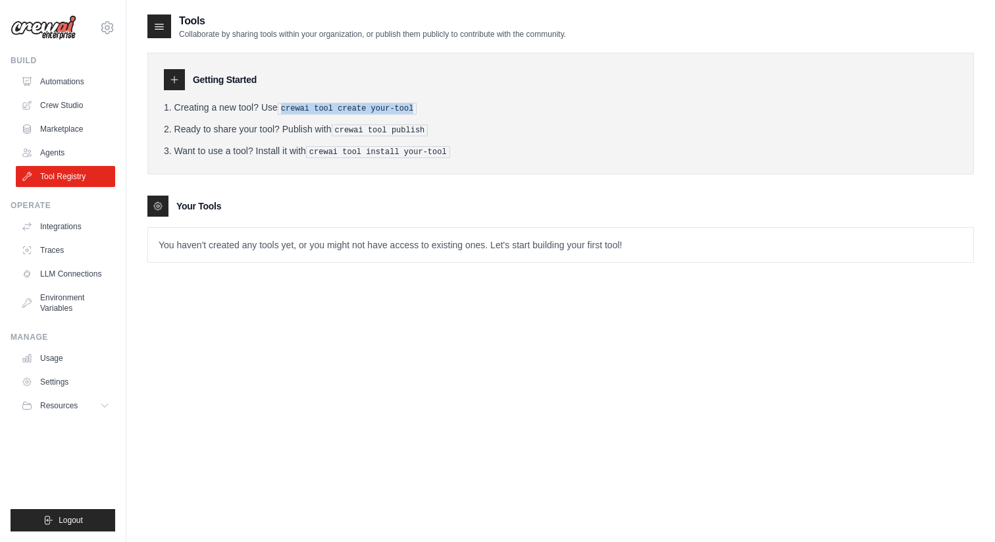
drag, startPoint x: 284, startPoint y: 107, endPoint x: 421, endPoint y: 99, distance: 137.1
click at [421, 99] on div "Getting Started Creating a new tool? Use crewai tool create your-tool Ready to …" at bounding box center [560, 114] width 827 height 122
click at [415, 107] on pre "crewai tool create your-tool" at bounding box center [348, 109] width 140 height 12
drag, startPoint x: 417, startPoint y: 107, endPoint x: 283, endPoint y: 111, distance: 133.7
click at [283, 111] on pre "crewai tool create your-tool" at bounding box center [348, 109] width 140 height 12
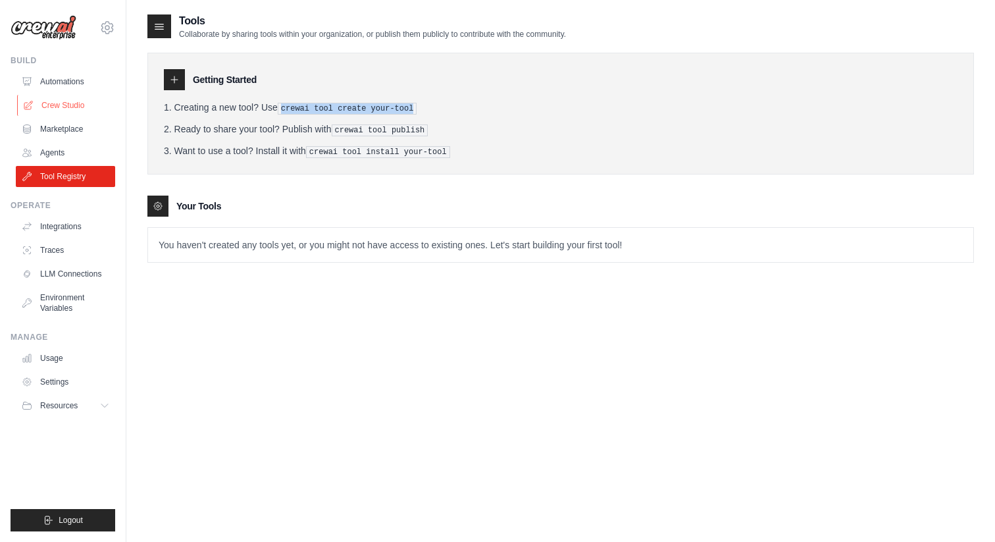
click at [65, 105] on link "Crew Studio" at bounding box center [66, 105] width 99 height 21
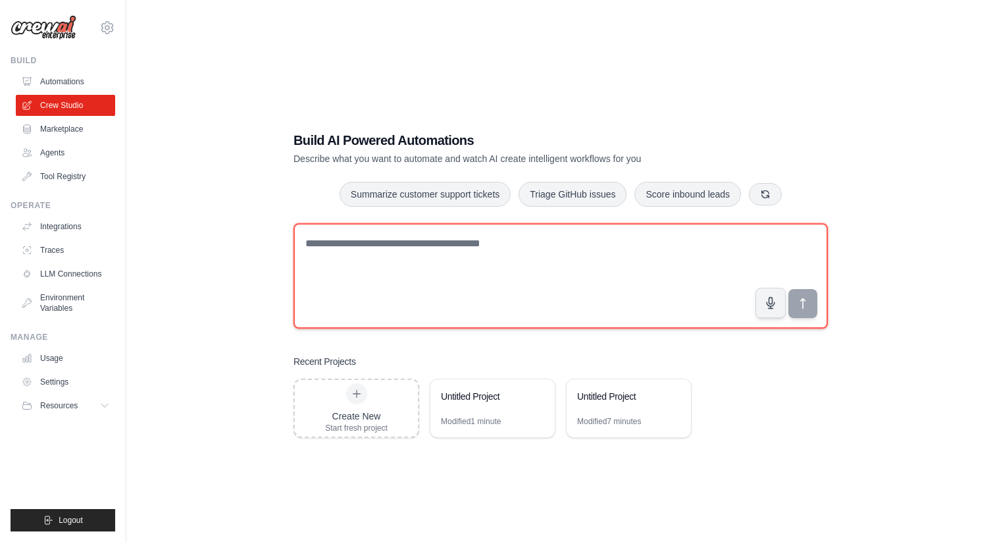
click at [342, 242] on textarea at bounding box center [561, 275] width 535 height 105
paste textarea "**********"
type textarea "**********"
drag, startPoint x: 575, startPoint y: 240, endPoint x: 288, endPoint y: 242, distance: 287.0
click at [288, 242] on div "**********" at bounding box center [561, 284] width 566 height 349
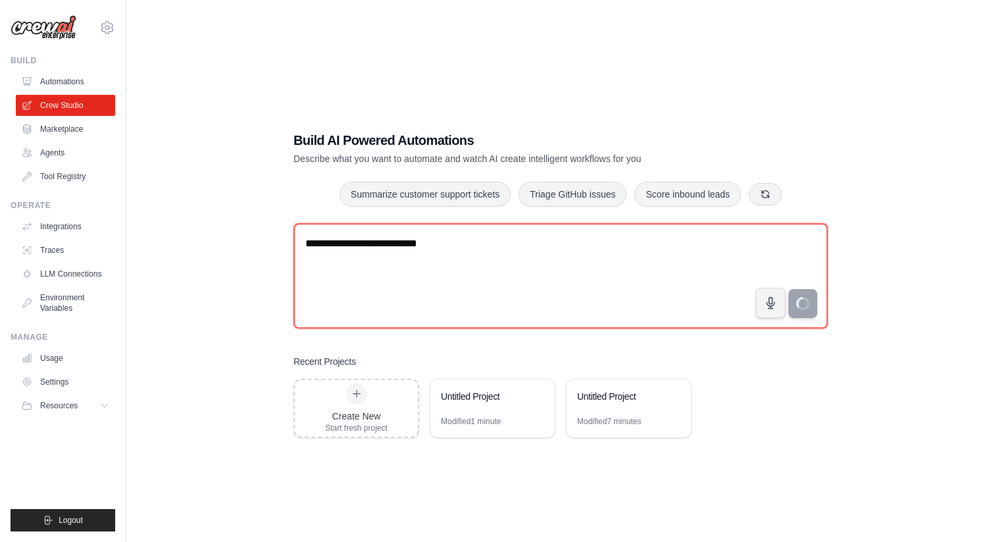
type textarea "**********"
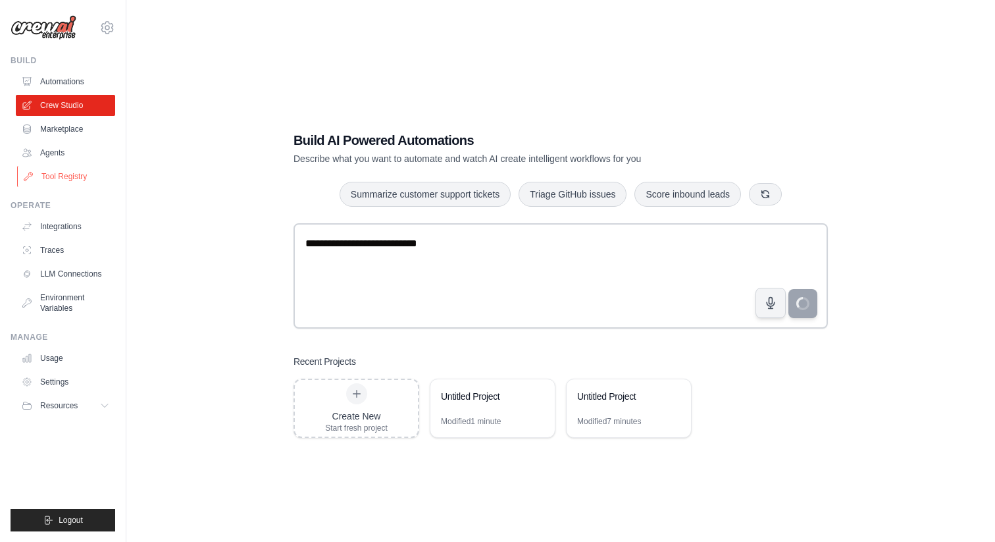
click at [73, 173] on link "Tool Registry" at bounding box center [66, 176] width 99 height 21
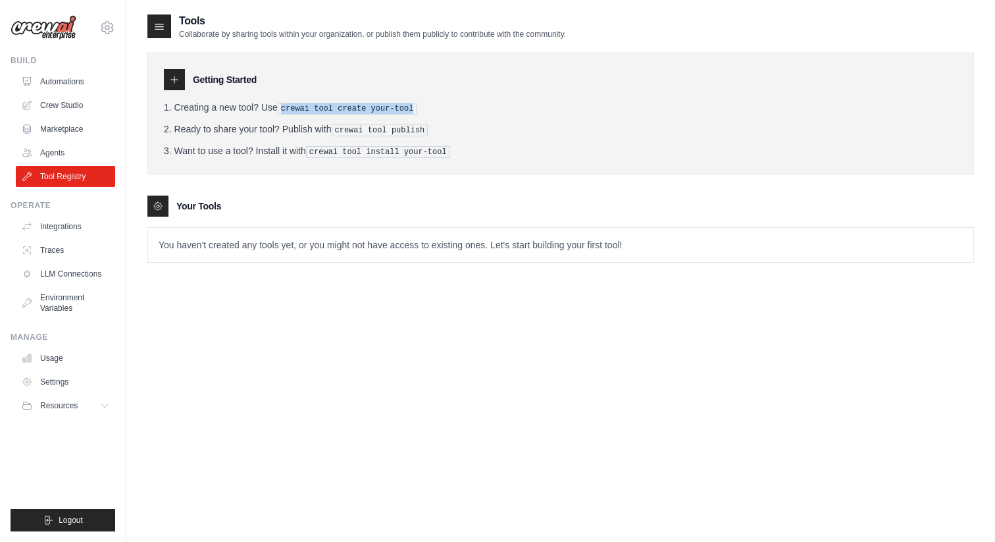
drag, startPoint x: 285, startPoint y: 107, endPoint x: 419, endPoint y: 107, distance: 134.3
click at [417, 107] on pre "crewai tool create your-tool" at bounding box center [348, 109] width 140 height 12
click at [49, 105] on link "Crew Studio" at bounding box center [66, 105] width 99 height 21
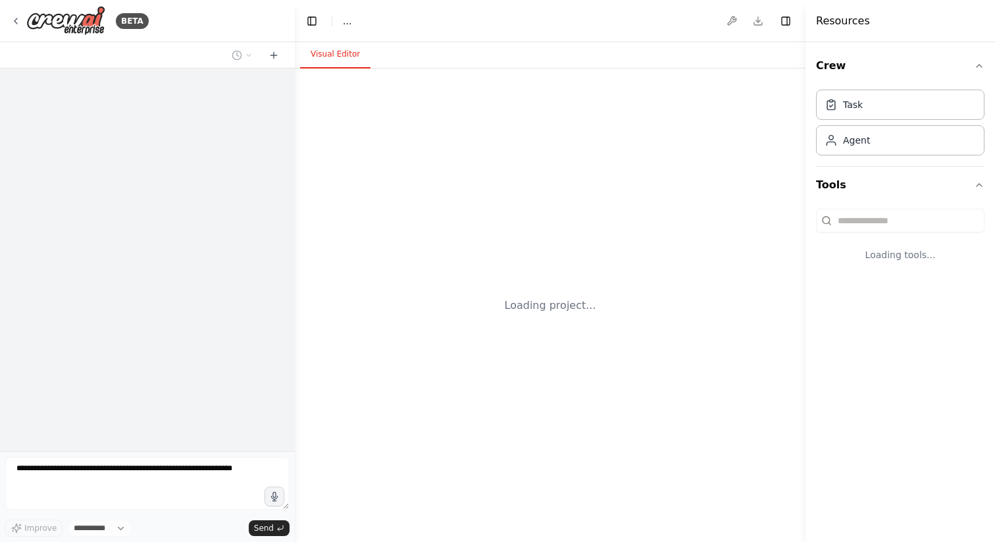
select select "****"
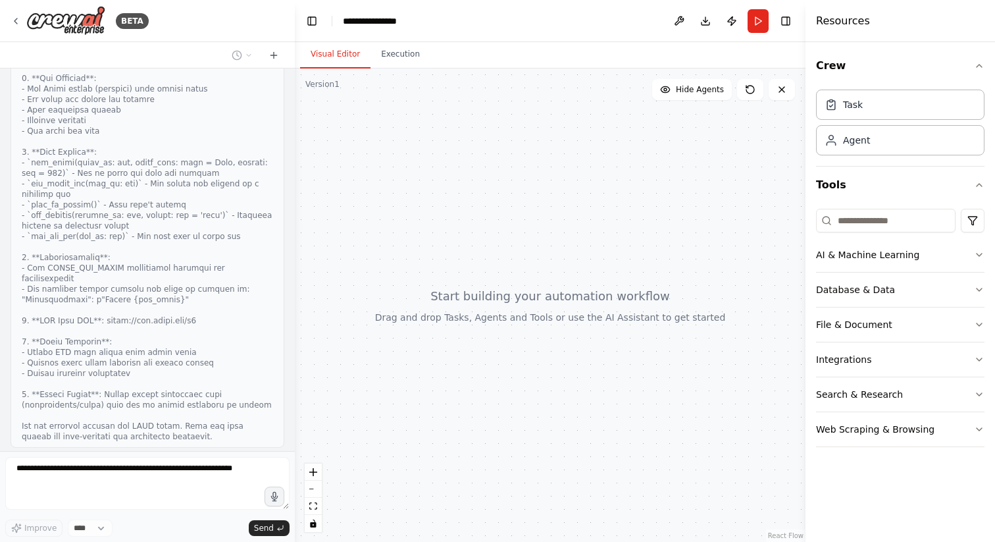
scroll to position [253, 0]
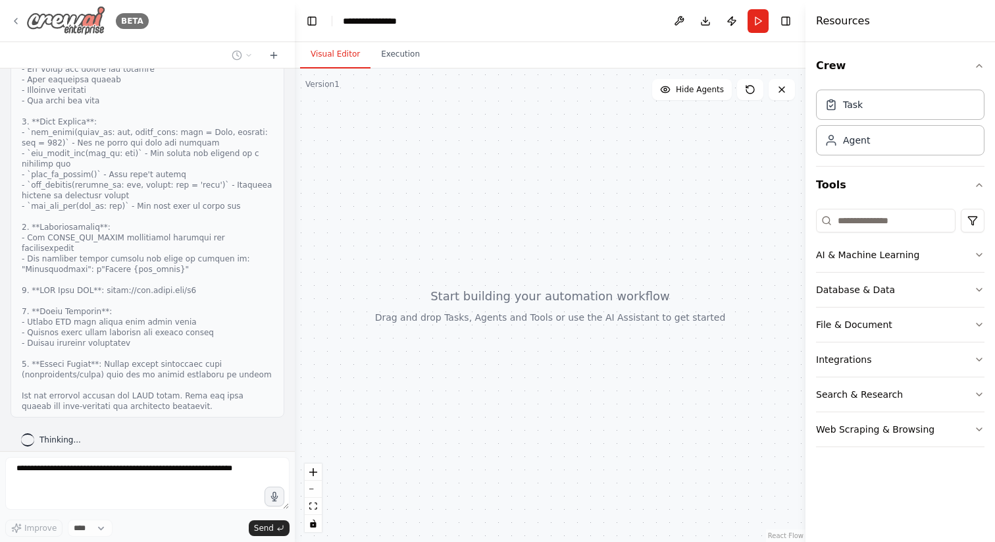
click at [18, 16] on icon at bounding box center [16, 21] width 11 height 11
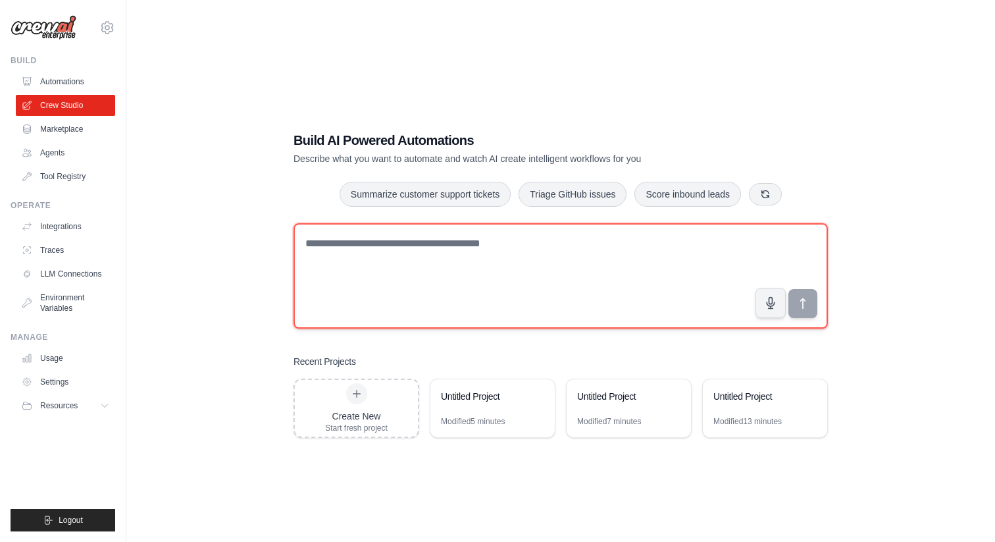
click at [356, 246] on textarea at bounding box center [561, 275] width 535 height 105
paste textarea "**********"
type textarea "**********"
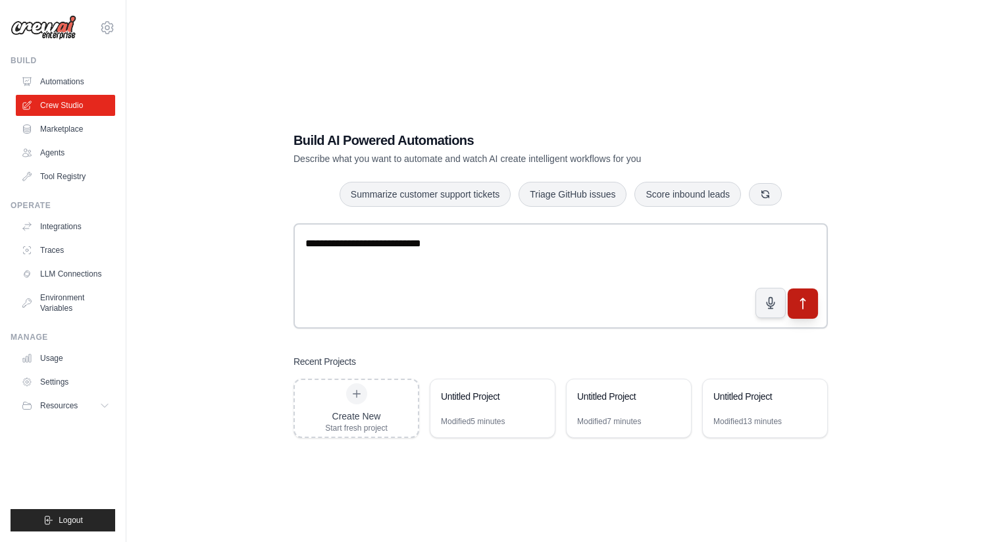
click at [801, 307] on icon "submit" at bounding box center [804, 303] width 14 height 14
click at [53, 170] on link "Tool Registry" at bounding box center [66, 176] width 99 height 21
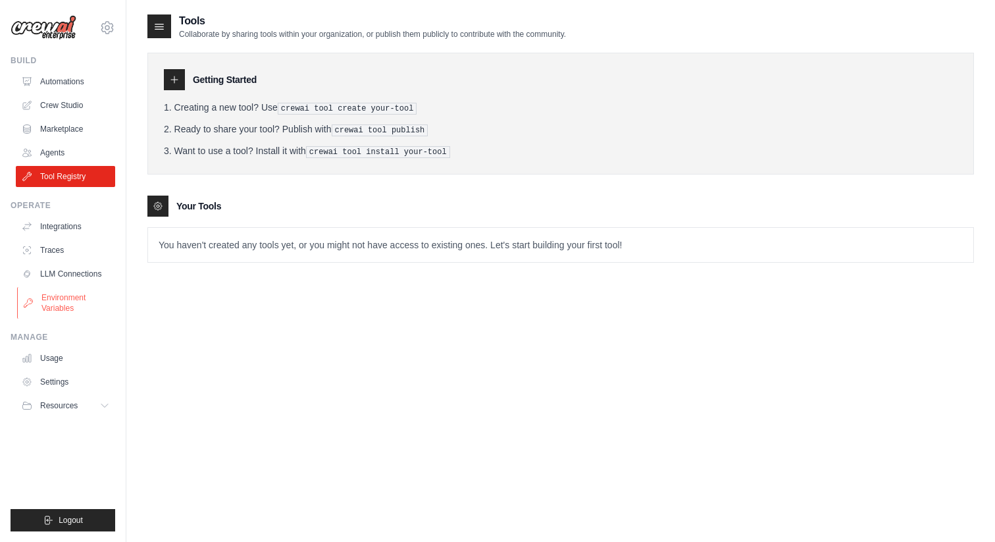
click at [55, 296] on link "Environment Variables" at bounding box center [66, 303] width 99 height 32
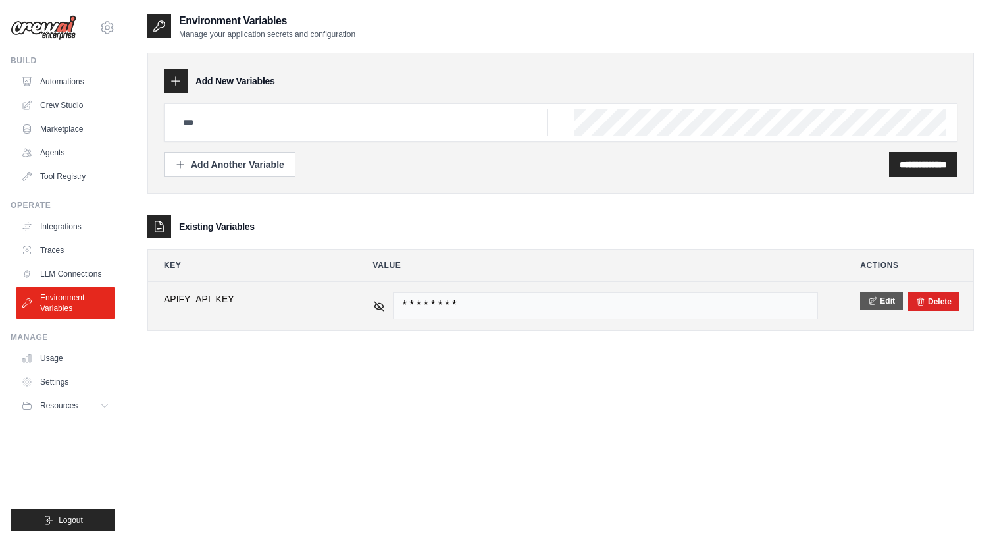
click at [890, 301] on button "Edit" at bounding box center [881, 301] width 43 height 18
drag, startPoint x: 257, startPoint y: 305, endPoint x: 244, endPoint y: 305, distance: 13.2
click at [244, 305] on input "**********" at bounding box center [247, 306] width 167 height 28
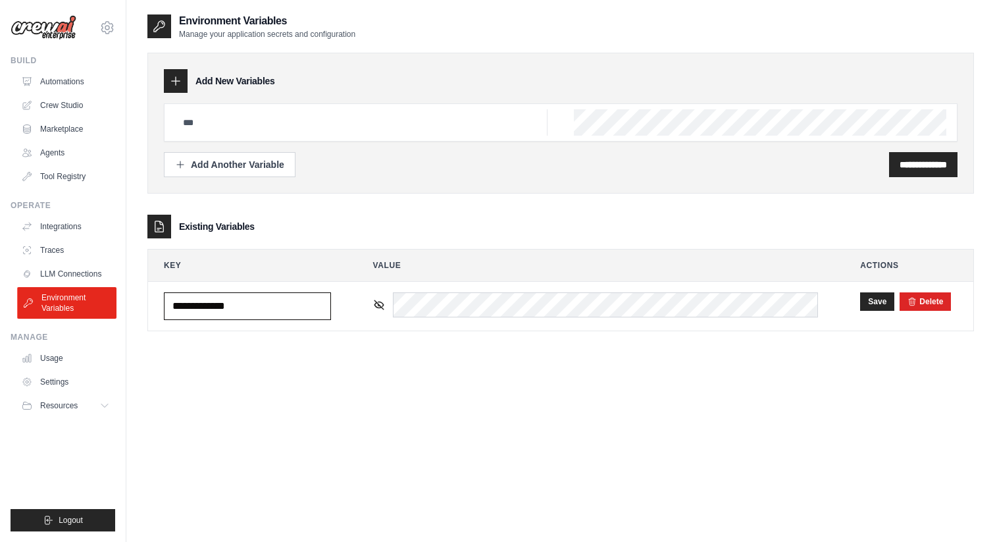
drag, startPoint x: 259, startPoint y: 308, endPoint x: 112, endPoint y: 308, distance: 146.8
click at [112, 308] on div "maranstew1@gmail.com Settings Build Automations Crew Studio" at bounding box center [497, 284] width 995 height 568
paste input "**"
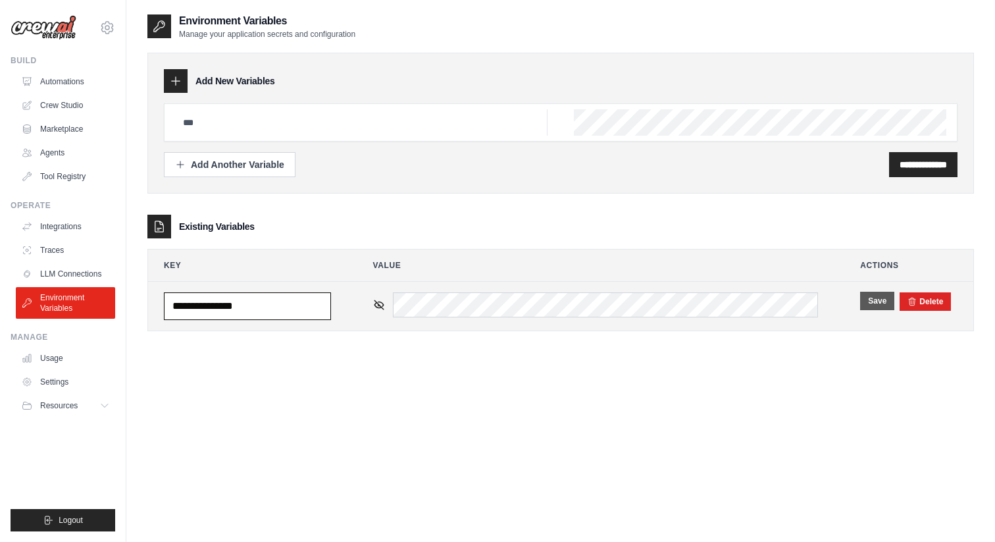
type input "**********"
click at [876, 300] on button "Save" at bounding box center [877, 301] width 34 height 18
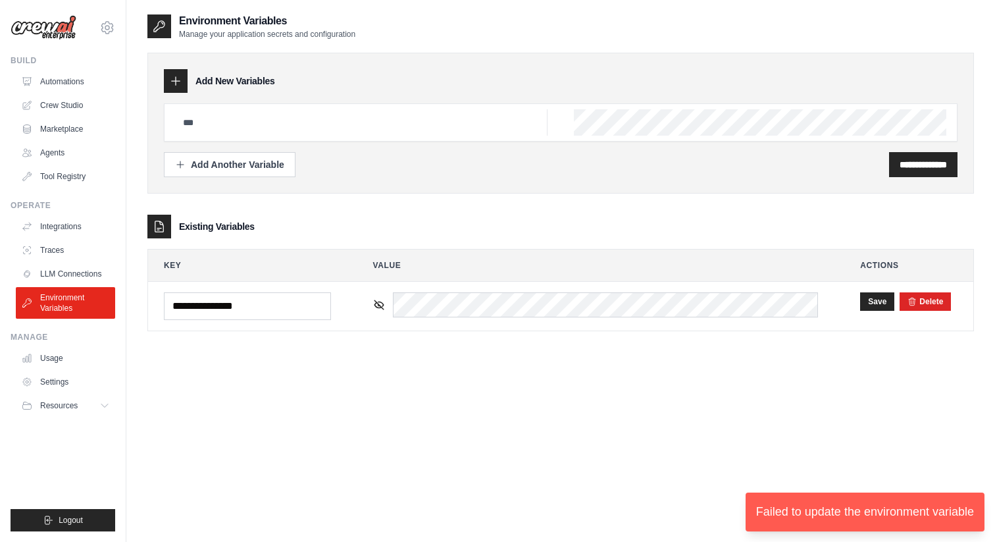
click at [868, 365] on div "**********" at bounding box center [560, 284] width 827 height 542
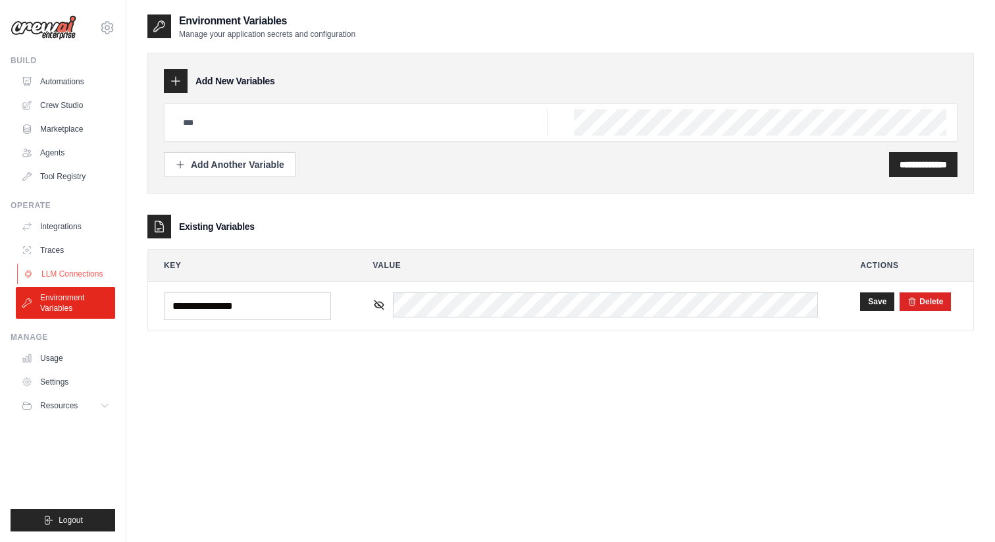
click at [88, 271] on link "LLM Connections" at bounding box center [66, 273] width 99 height 21
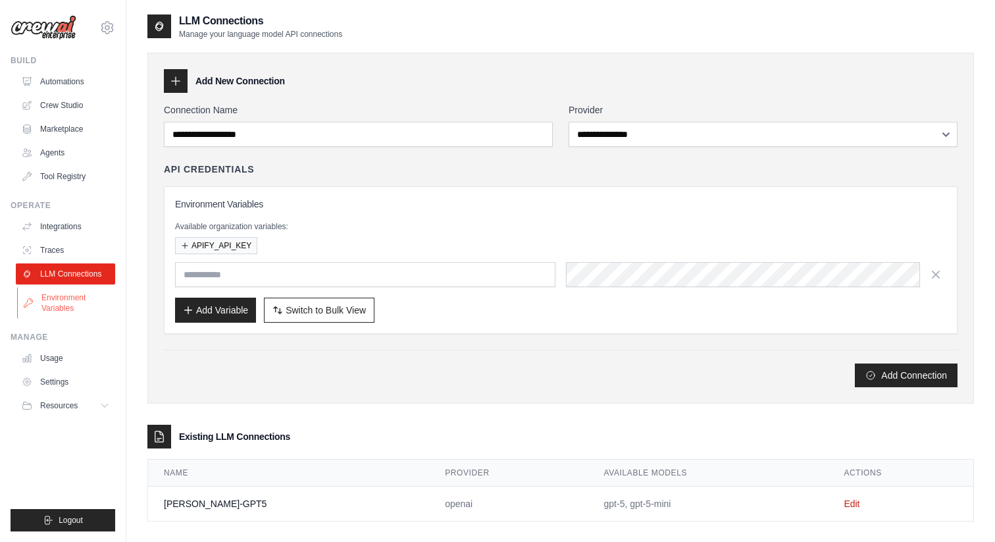
click at [68, 312] on link "Environment Variables" at bounding box center [66, 303] width 99 height 32
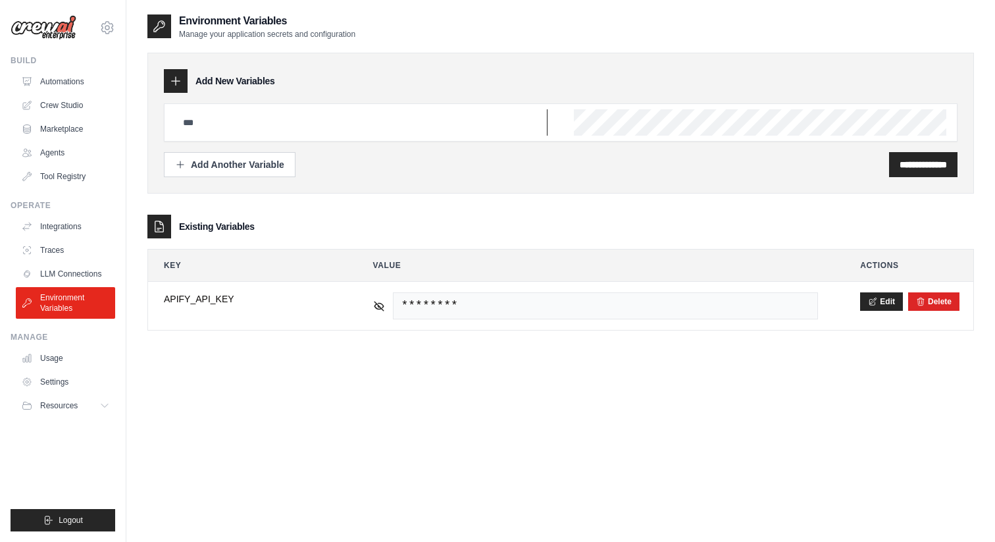
click at [379, 117] on input "text" at bounding box center [361, 122] width 373 height 26
paste input "**********"
type input "**********"
click at [929, 166] on input "**********" at bounding box center [923, 164] width 47 height 13
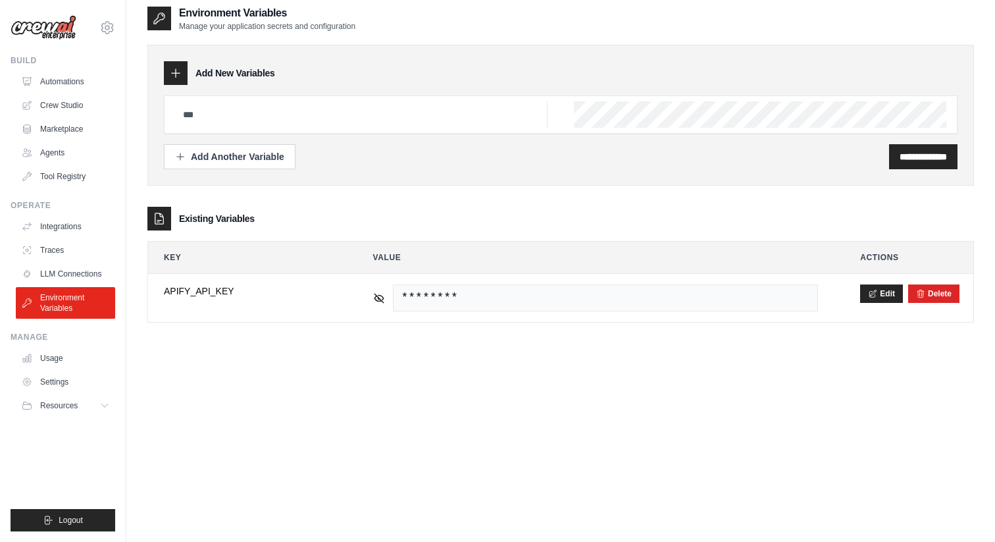
scroll to position [71, 0]
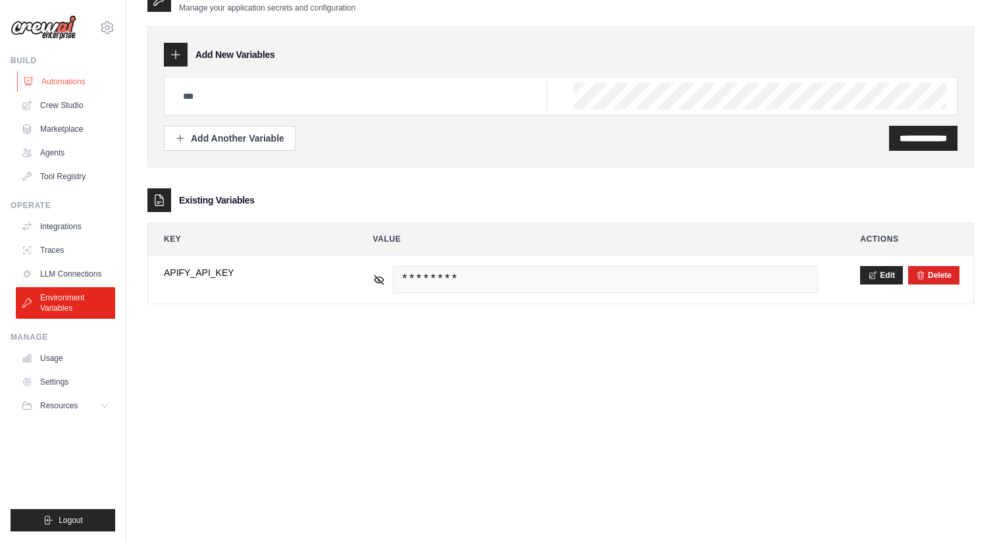
click at [56, 73] on link "Automations" at bounding box center [66, 81] width 99 height 21
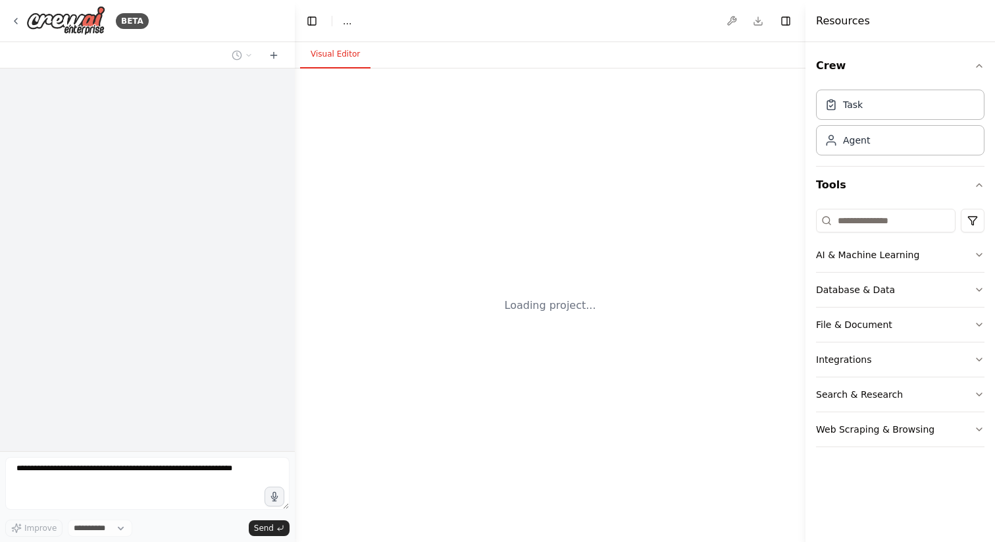
select select "****"
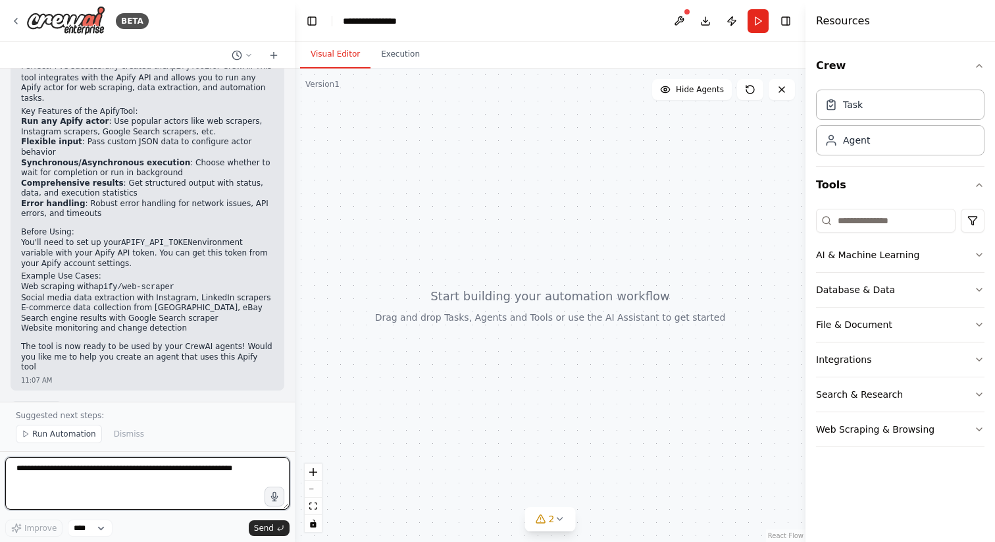
scroll to position [670, 0]
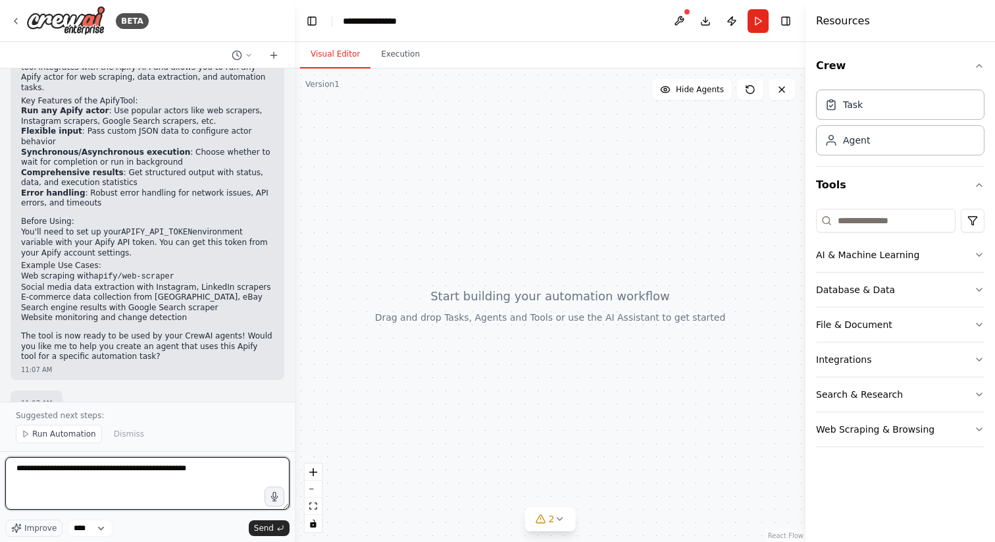
type textarea "**********"
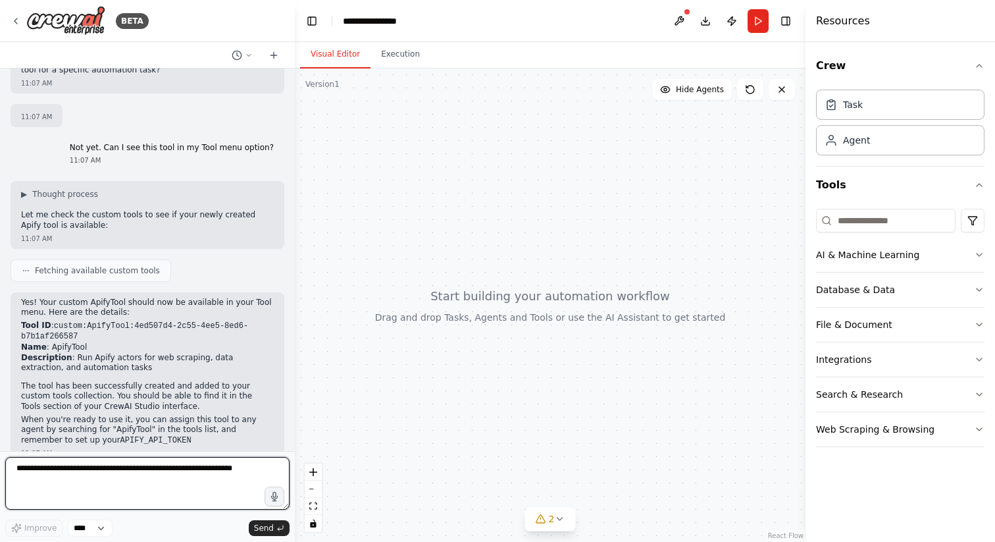
scroll to position [966, 0]
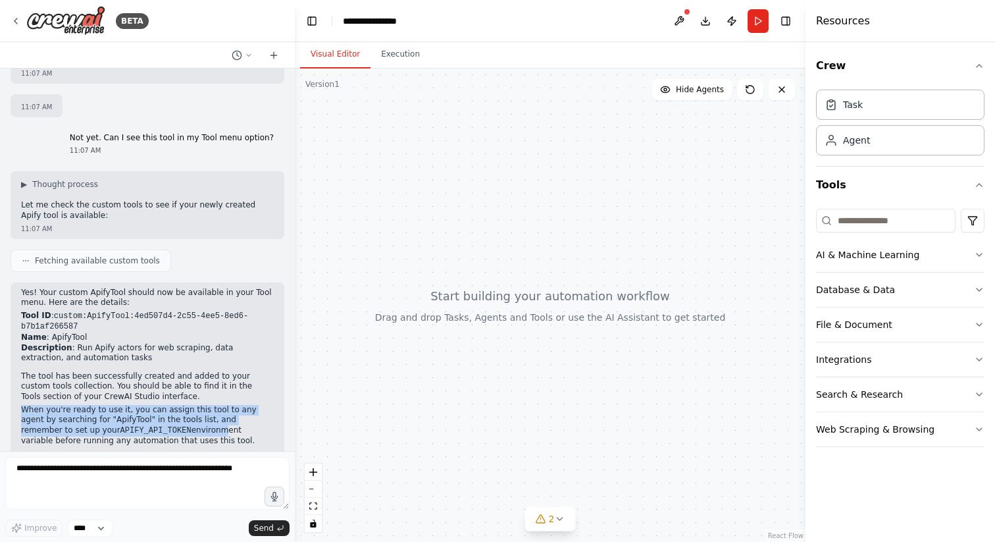
drag, startPoint x: 21, startPoint y: 387, endPoint x: 153, endPoint y: 411, distance: 133.9
click at [153, 411] on p "When you're ready to use it, you can assign this tool to any agent by searching…" at bounding box center [147, 425] width 253 height 41
copy p "When you're ready to use it, you can assign this tool to any agent by searching…"
click at [153, 411] on p "When you're ready to use it, you can assign this tool to any agent by searching…" at bounding box center [147, 425] width 253 height 41
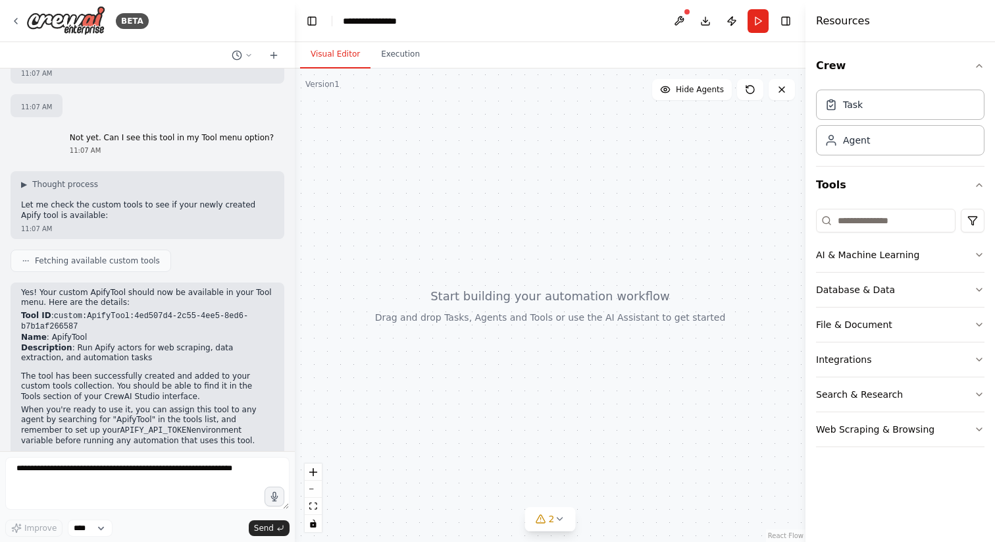
drag, startPoint x: 21, startPoint y: 386, endPoint x: 159, endPoint y: 417, distance: 141.2
click at [159, 417] on p "When you're ready to use it, you can assign this tool to any agent by searching…" at bounding box center [147, 425] width 253 height 41
click at [153, 407] on p "When you're ready to use it, you can assign this tool to any agent by searching…" at bounding box center [147, 425] width 253 height 41
drag, startPoint x: 153, startPoint y: 407, endPoint x: 162, endPoint y: 421, distance: 16.3
click at [162, 421] on p "When you're ready to use it, you can assign this tool to any agent by searching…" at bounding box center [147, 425] width 253 height 41
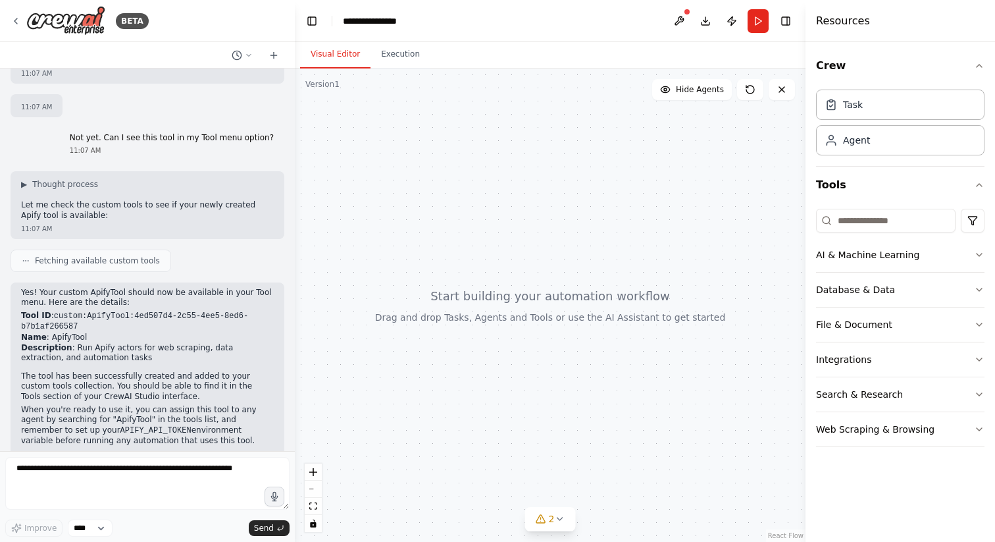
click at [153, 405] on p "When you're ready to use it, you can assign this tool to any agent by searching…" at bounding box center [147, 425] width 253 height 41
drag, startPoint x: 153, startPoint y: 405, endPoint x: 158, endPoint y: 420, distance: 16.0
click at [159, 421] on p "When you're ready to use it, you can assign this tool to any agent by searching…" at bounding box center [147, 425] width 253 height 41
copy p "ment variable before running any automation that uses this tool."
drag, startPoint x: 20, startPoint y: 316, endPoint x: 106, endPoint y: 333, distance: 87.3
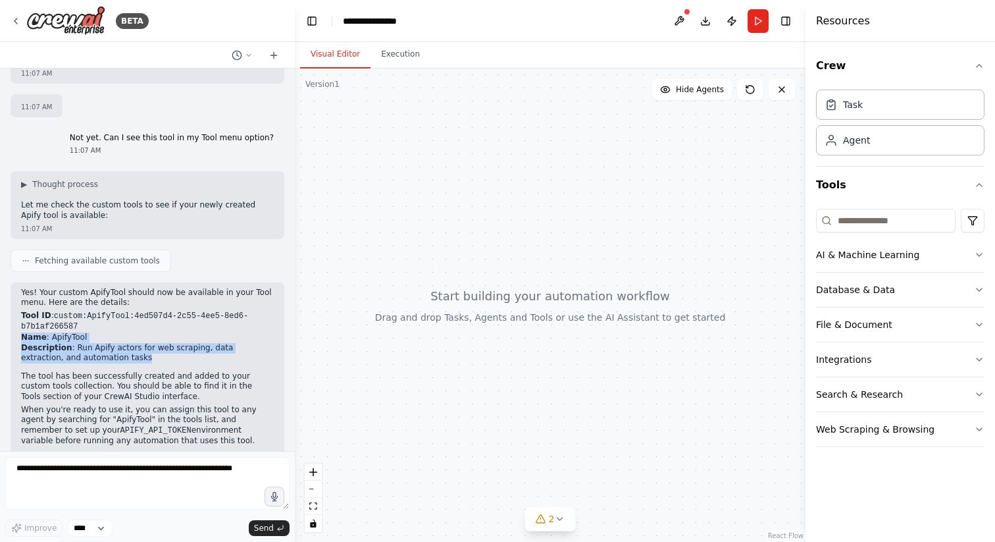
click at [106, 333] on ul "Tool ID : custom:ApifyTool:4ed507d4-2c55-4ee5-8ed6-b7b1af266587 Name : ApifyToo…" at bounding box center [147, 337] width 253 height 53
copy ul "Name : ApifyTool Description : Run Apify actors for web scraping, data extracti…"
drag, startPoint x: 52, startPoint y: 411, endPoint x: 122, endPoint y: 406, distance: 69.9
click at [122, 426] on code "APIFY_API_TOKEN" at bounding box center [155, 430] width 71 height 9
copy code "APIFY_API_TOKEN"
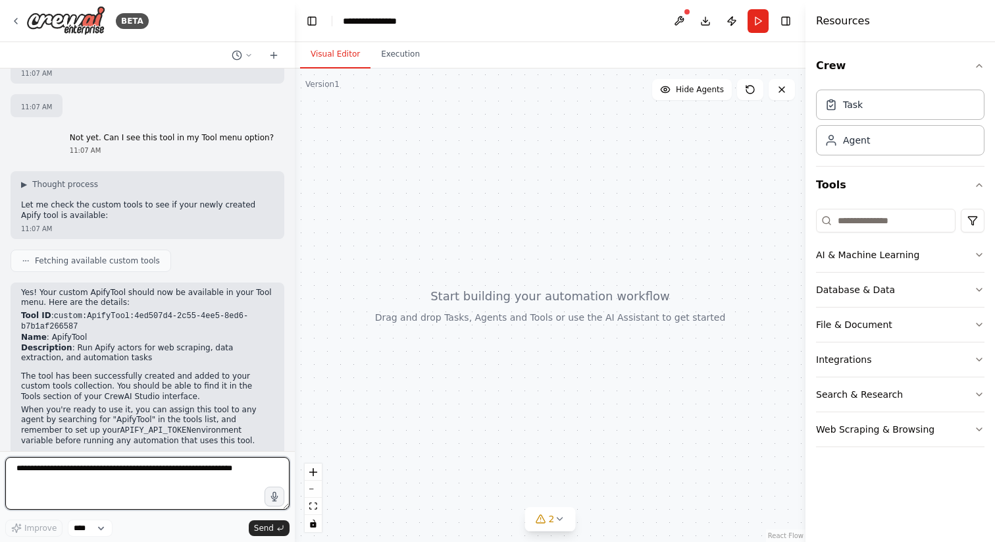
click at [150, 472] on textarea at bounding box center [147, 483] width 284 height 53
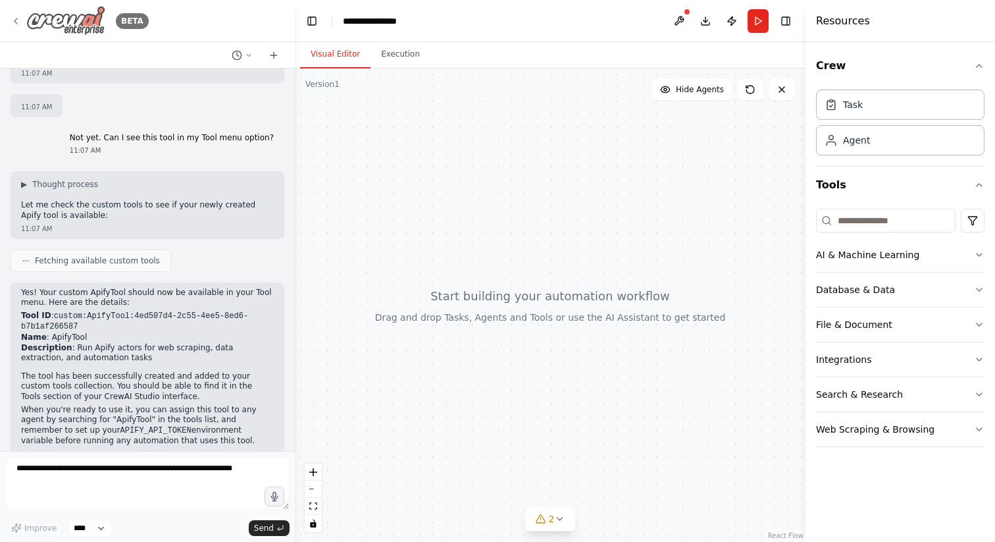
click at [20, 18] on icon at bounding box center [16, 21] width 11 height 11
